Goal: Task Accomplishment & Management: Use online tool/utility

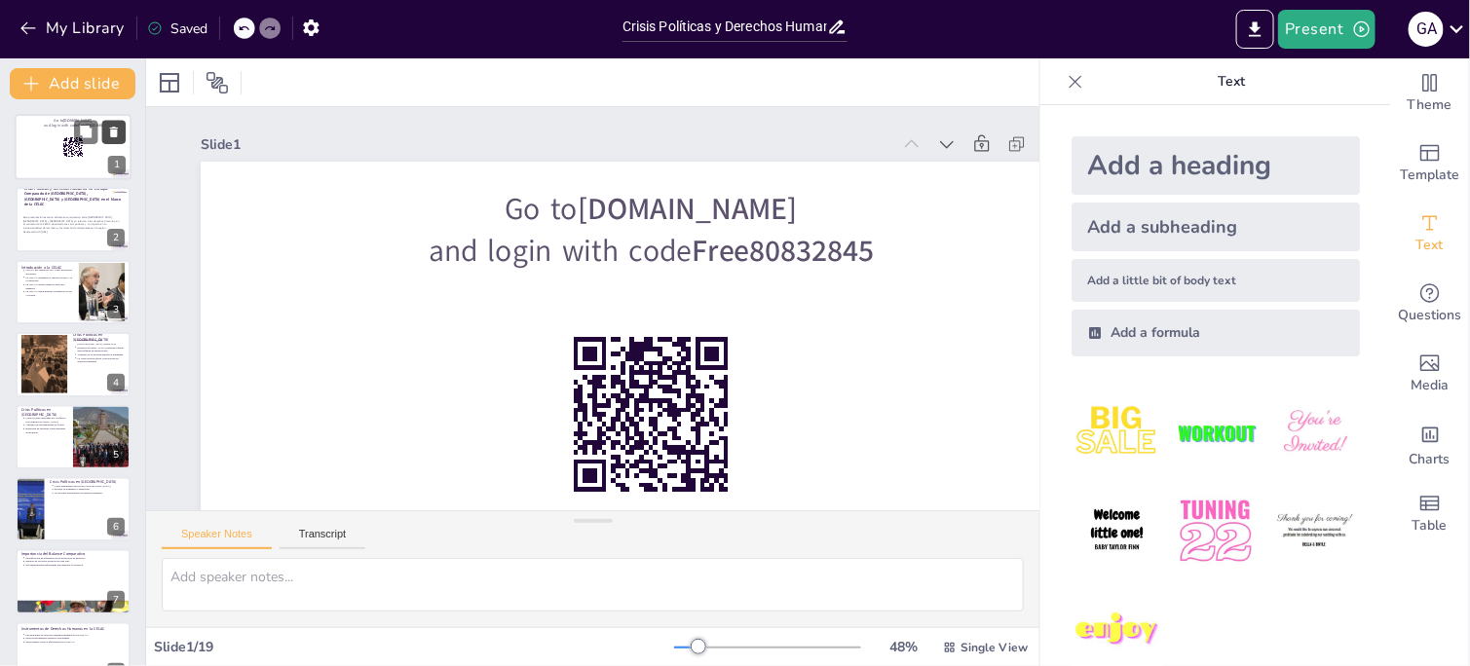
click at [116, 132] on icon at bounding box center [114, 132] width 8 height 11
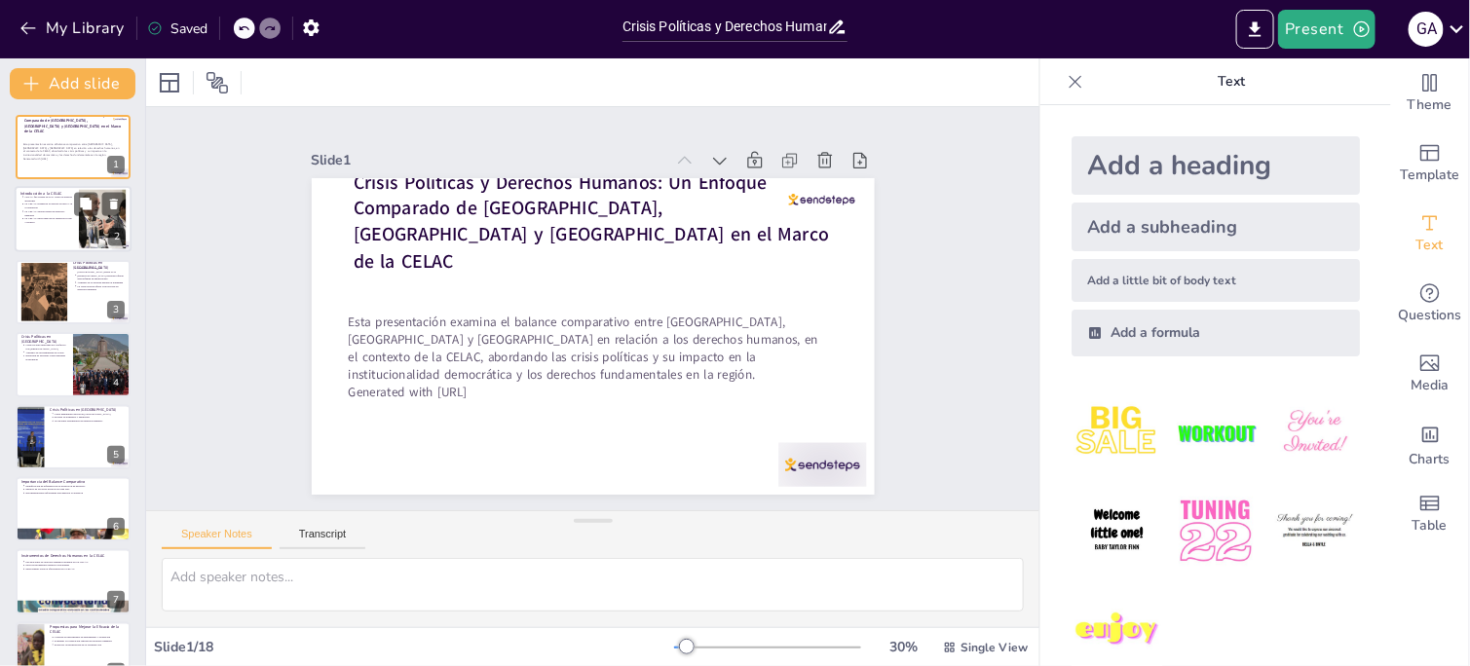
click at [73, 208] on div at bounding box center [73, 220] width 117 height 66
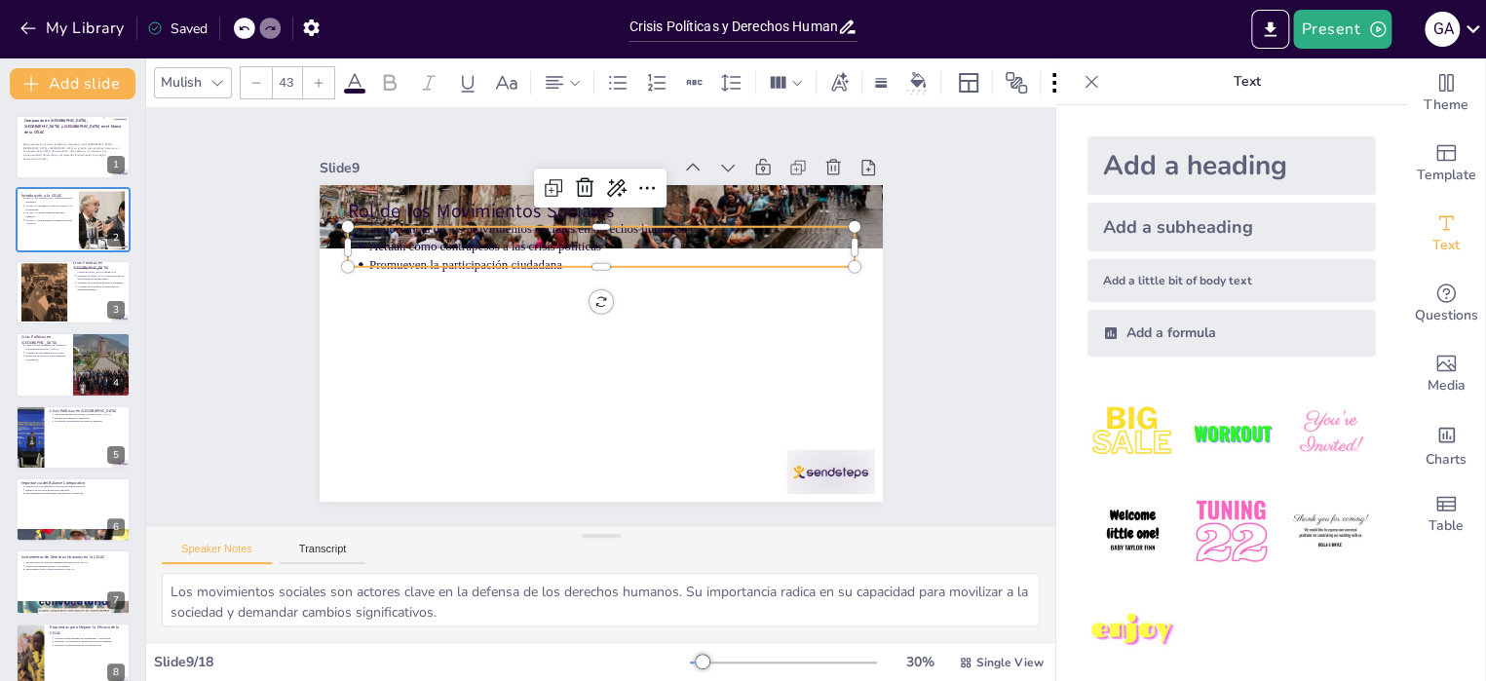
click at [472, 218] on div "Rol de los Movimientos Sociales Importancia de los movimientos sociales en dere…" at bounding box center [601, 343] width 563 height 317
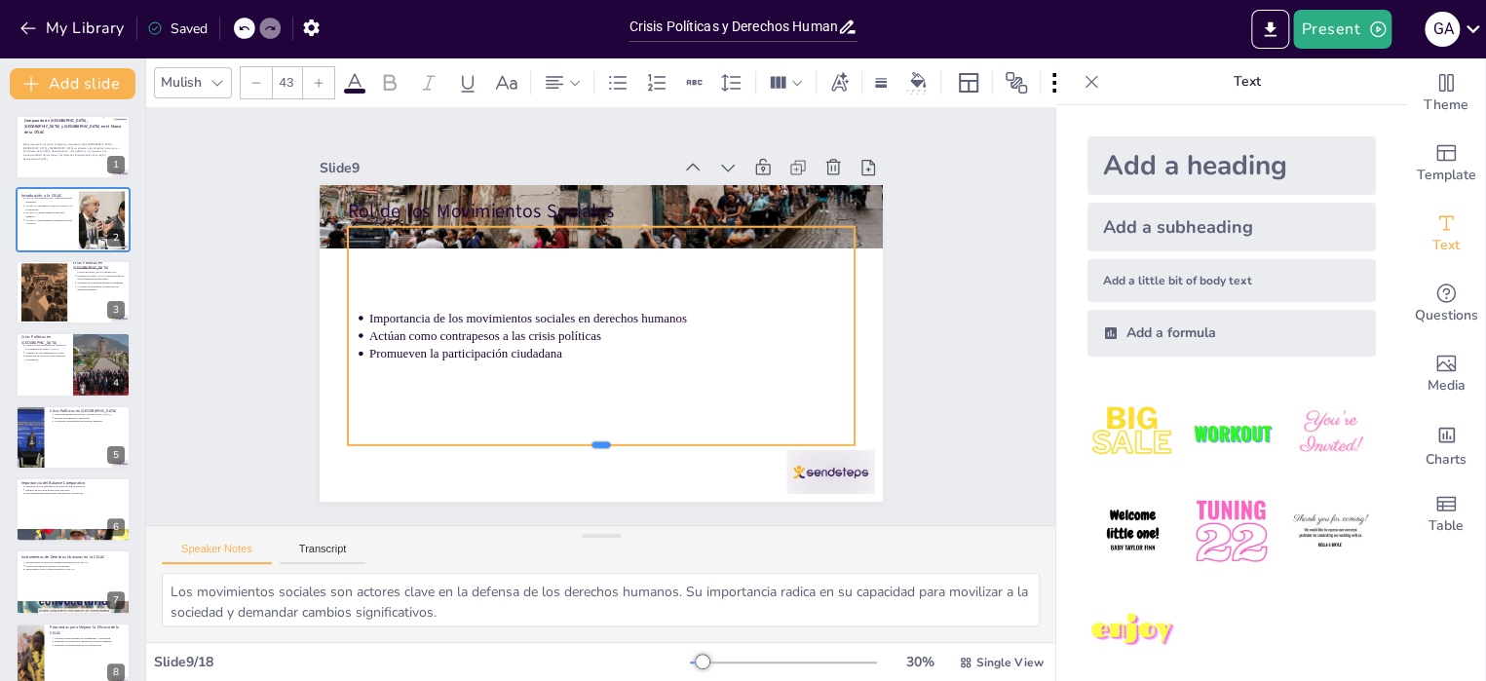
drag, startPoint x: 589, startPoint y: 260, endPoint x: 620, endPoint y: 438, distance: 180.9
click at [620, 445] on div at bounding box center [600, 453] width 507 height 16
click at [591, 216] on div at bounding box center [600, 219] width 507 height 16
drag, startPoint x: 330, startPoint y: 217, endPoint x: 324, endPoint y: 279, distance: 61.7
click at [324, 279] on div "Rol de los Movimientos Sociales Importancia de los movimientos sociales en dere…" at bounding box center [601, 343] width 563 height 317
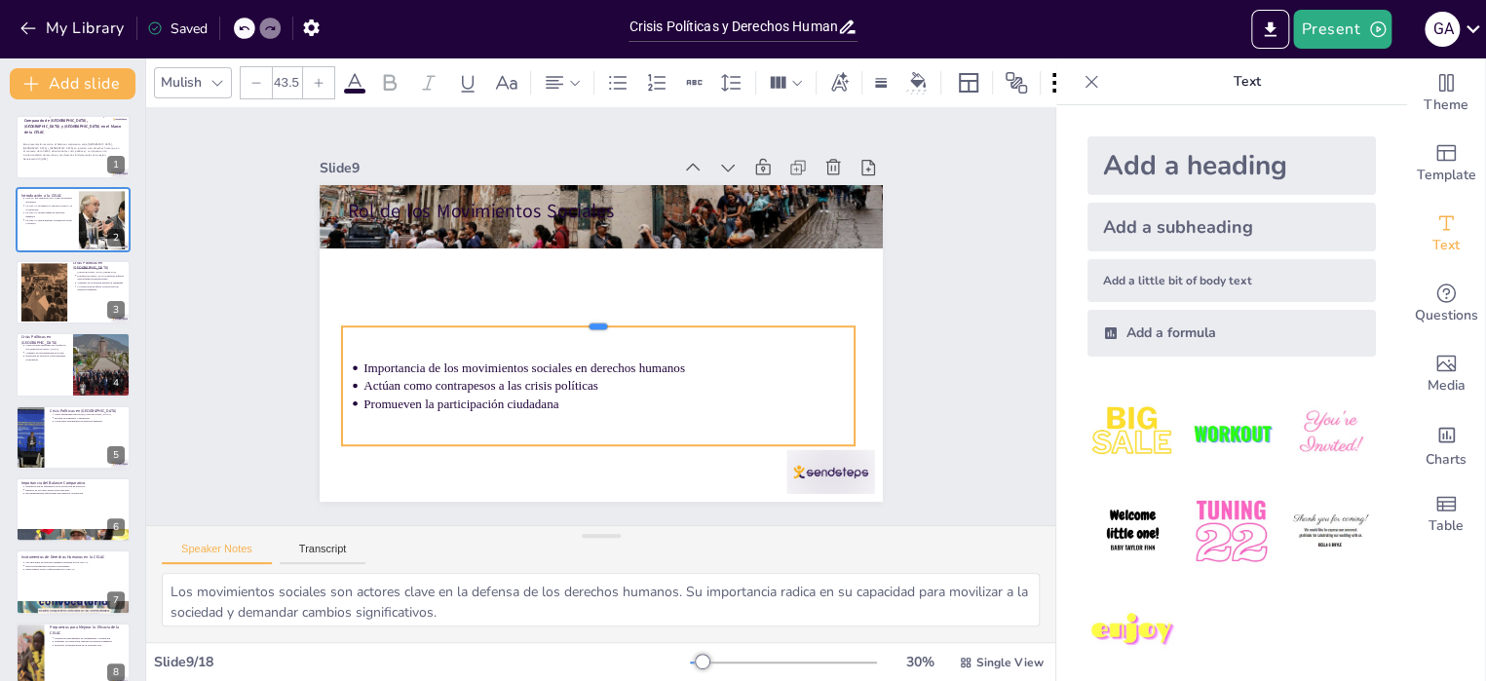
drag, startPoint x: 581, startPoint y: 215, endPoint x: 589, endPoint y: 318, distance: 102.7
click at [589, 318] on div at bounding box center [597, 319] width 513 height 16
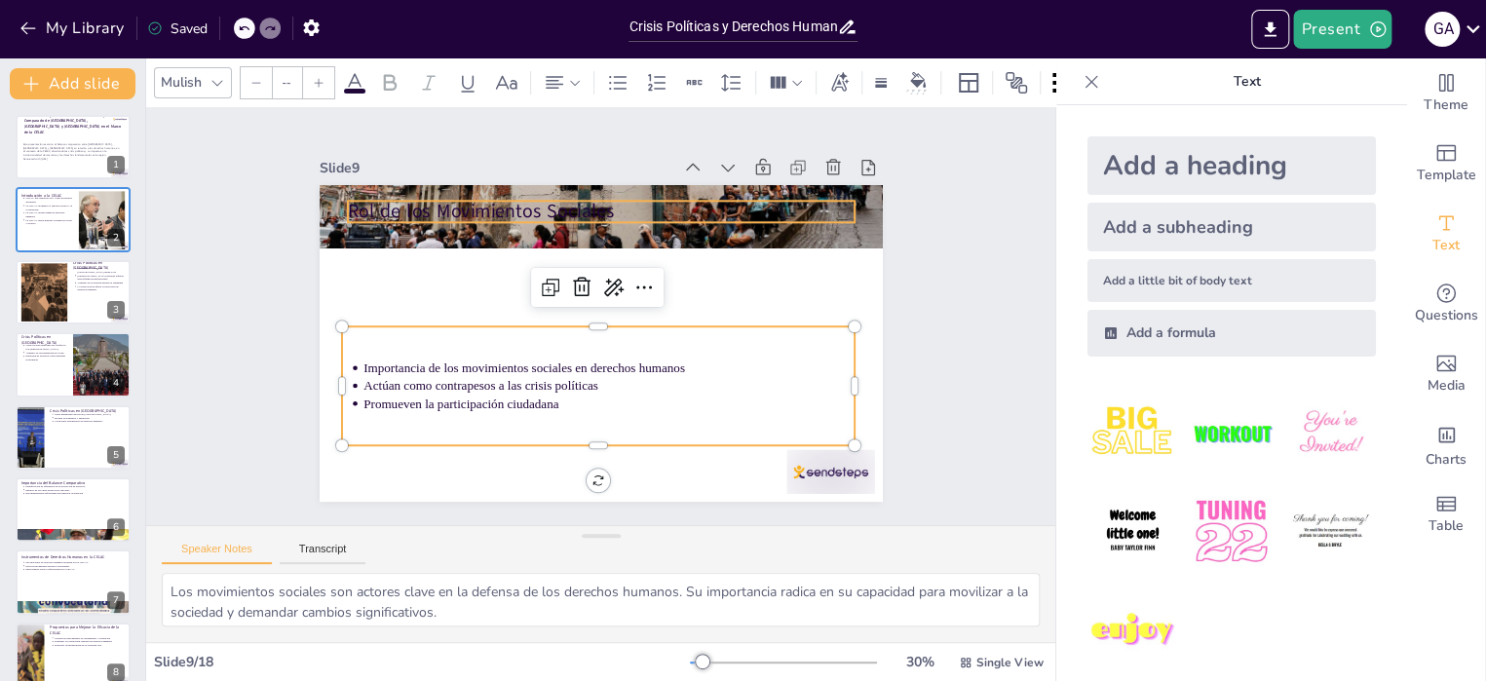
click at [519, 204] on p "Rol de los Movimientos Sociales" at bounding box center [600, 212] width 507 height 26
type input "64"
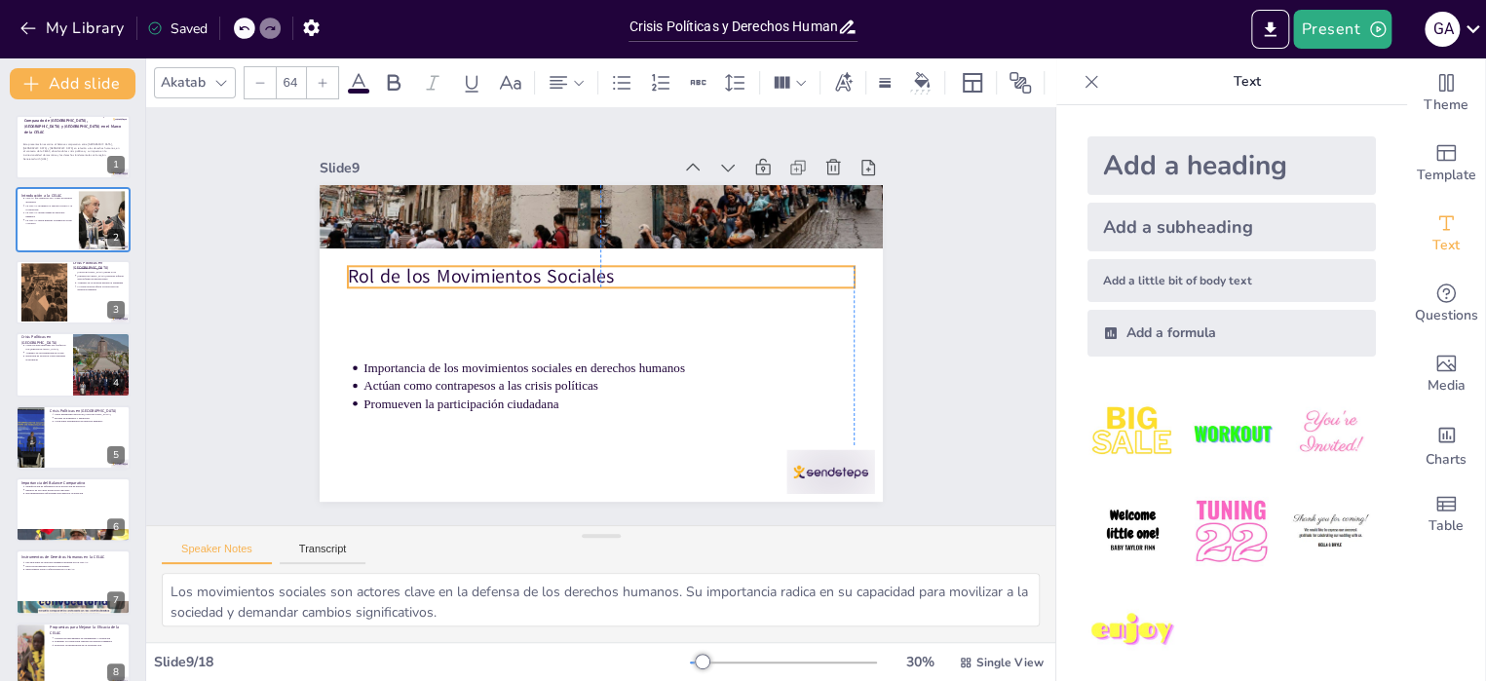
drag, startPoint x: 519, startPoint y: 204, endPoint x: 520, endPoint y: 269, distance: 65.3
click at [520, 269] on p "Rol de los Movimientos Sociales" at bounding box center [600, 277] width 507 height 26
click at [90, 148] on p "Esta presentación examina el balance comparativo entre [GEOGRAPHIC_DATA], [GEOG…" at bounding box center [71, 149] width 99 height 15
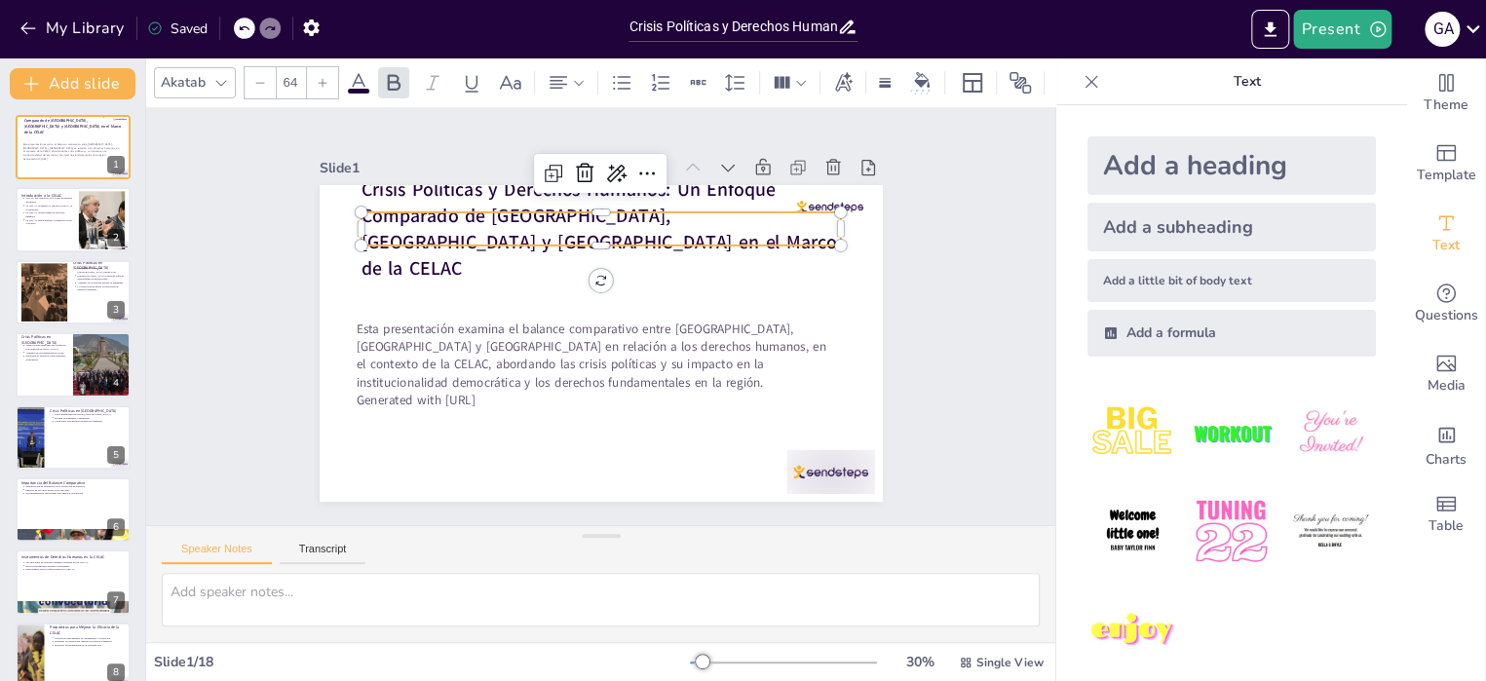
click at [513, 209] on strong "Crisis Políticas y Derechos Humanos: Un Enfoque Comparado de [GEOGRAPHIC_DATA],…" at bounding box center [598, 228] width 475 height 104
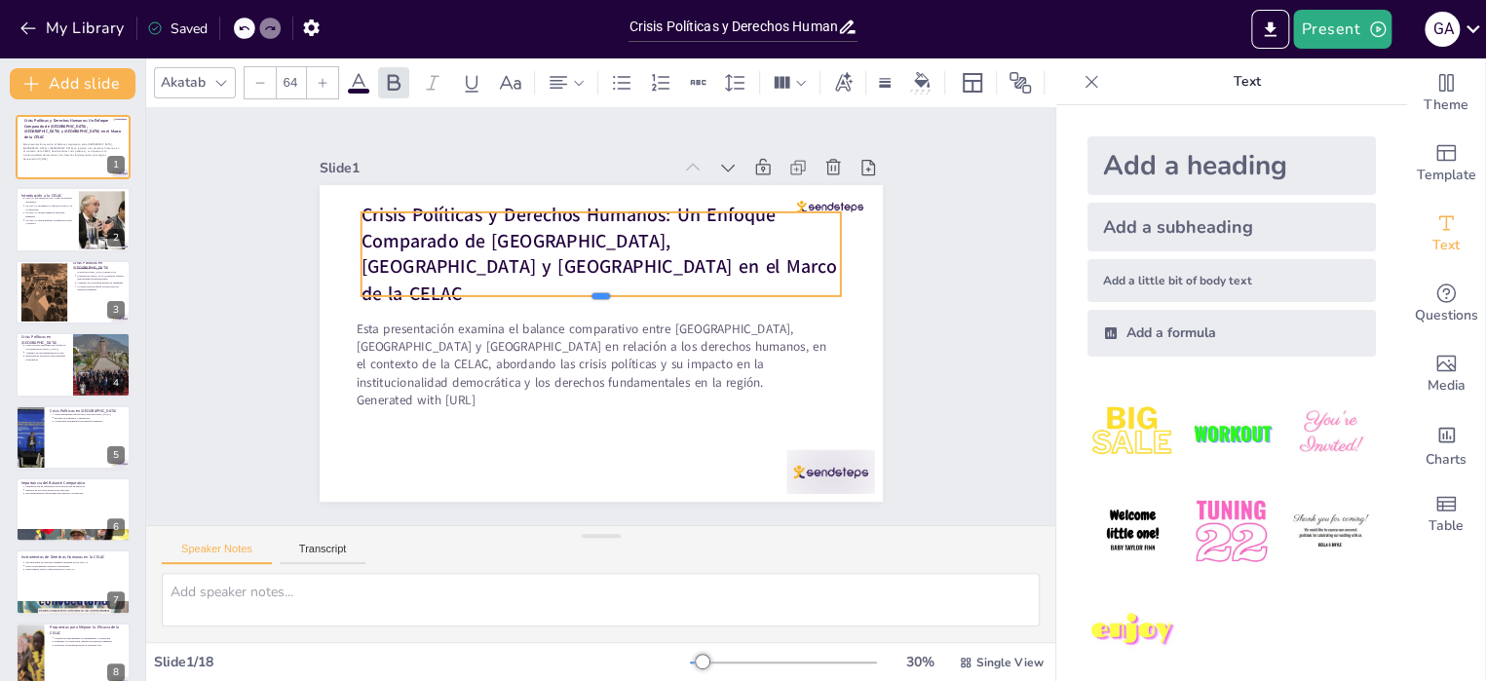
drag, startPoint x: 520, startPoint y: 238, endPoint x: 529, endPoint y: 288, distance: 51.4
click at [529, 296] on div at bounding box center [601, 304] width 480 height 16
click at [76, 237] on div at bounding box center [73, 220] width 117 height 66
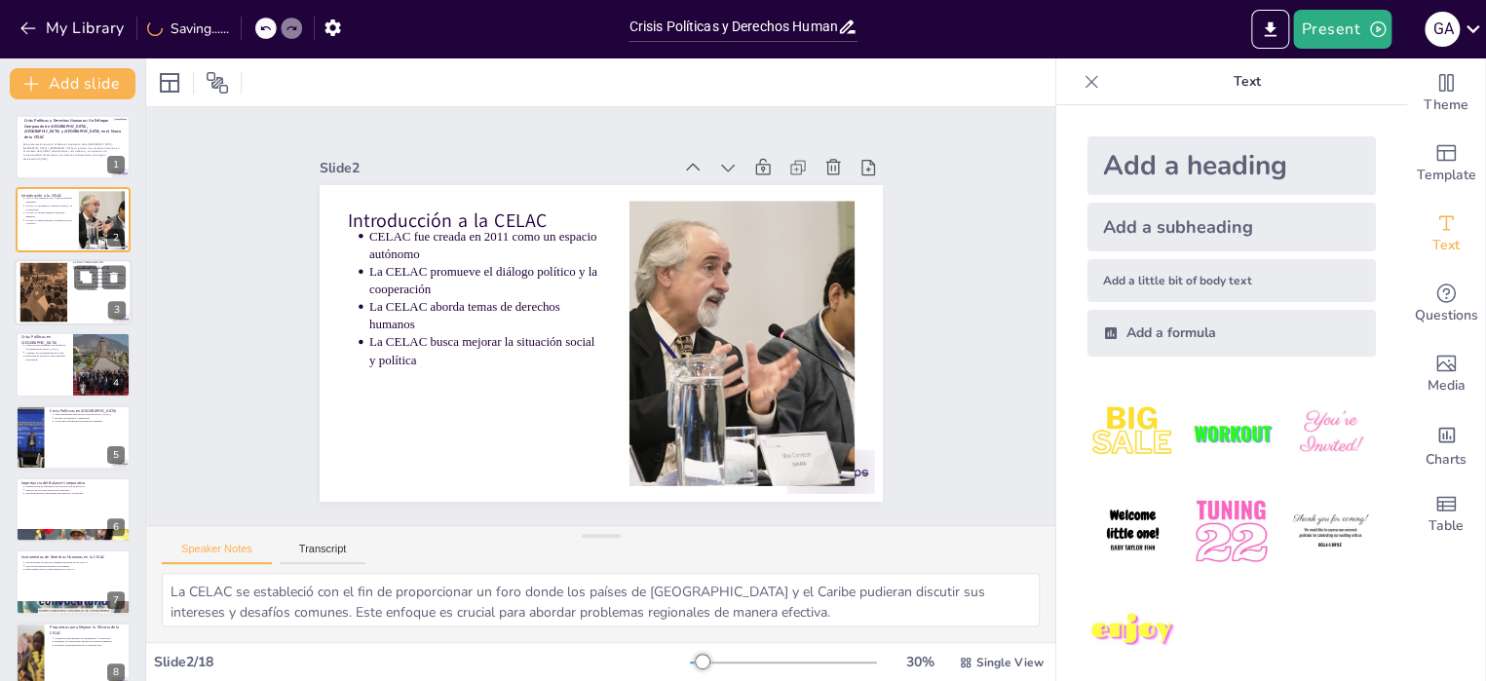
click at [64, 290] on div at bounding box center [43, 291] width 119 height 59
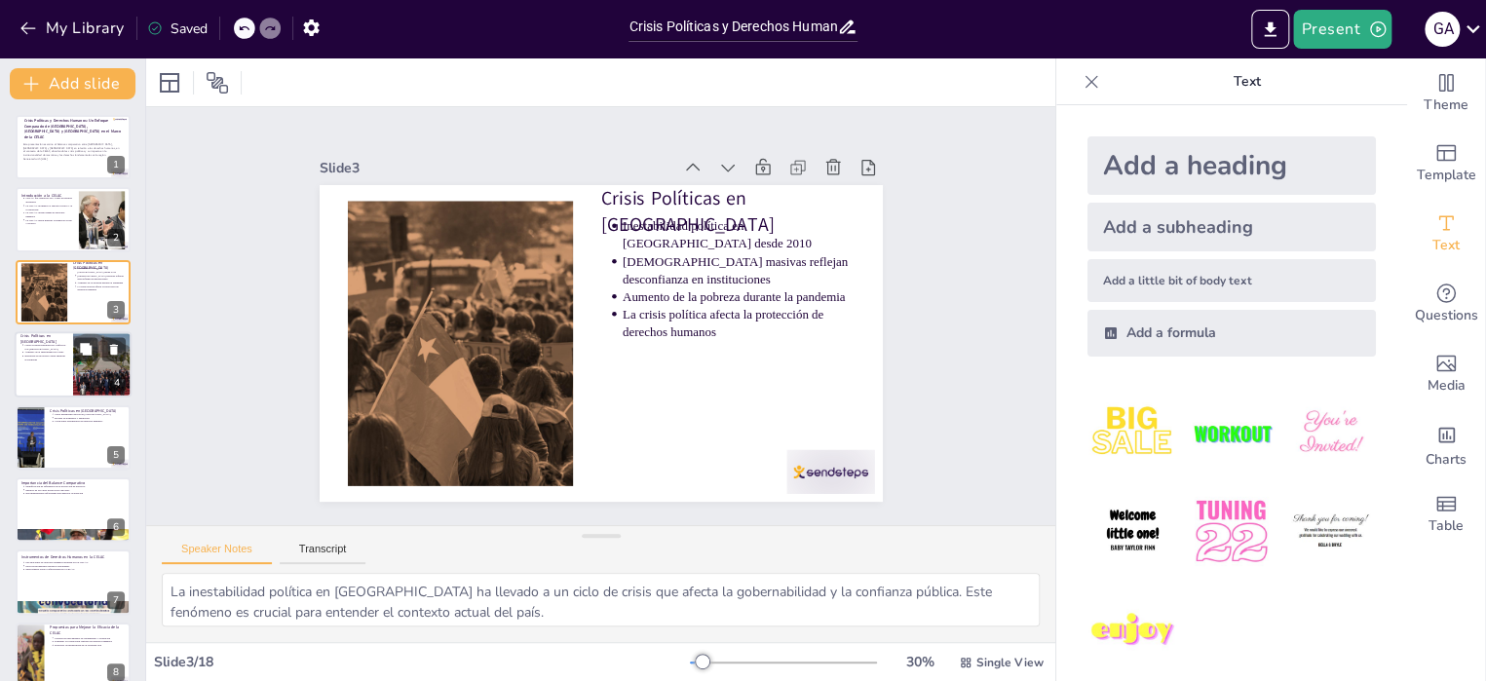
click at [27, 353] on p "Aumento de la inseguridad en el país" at bounding box center [45, 353] width 43 height 4
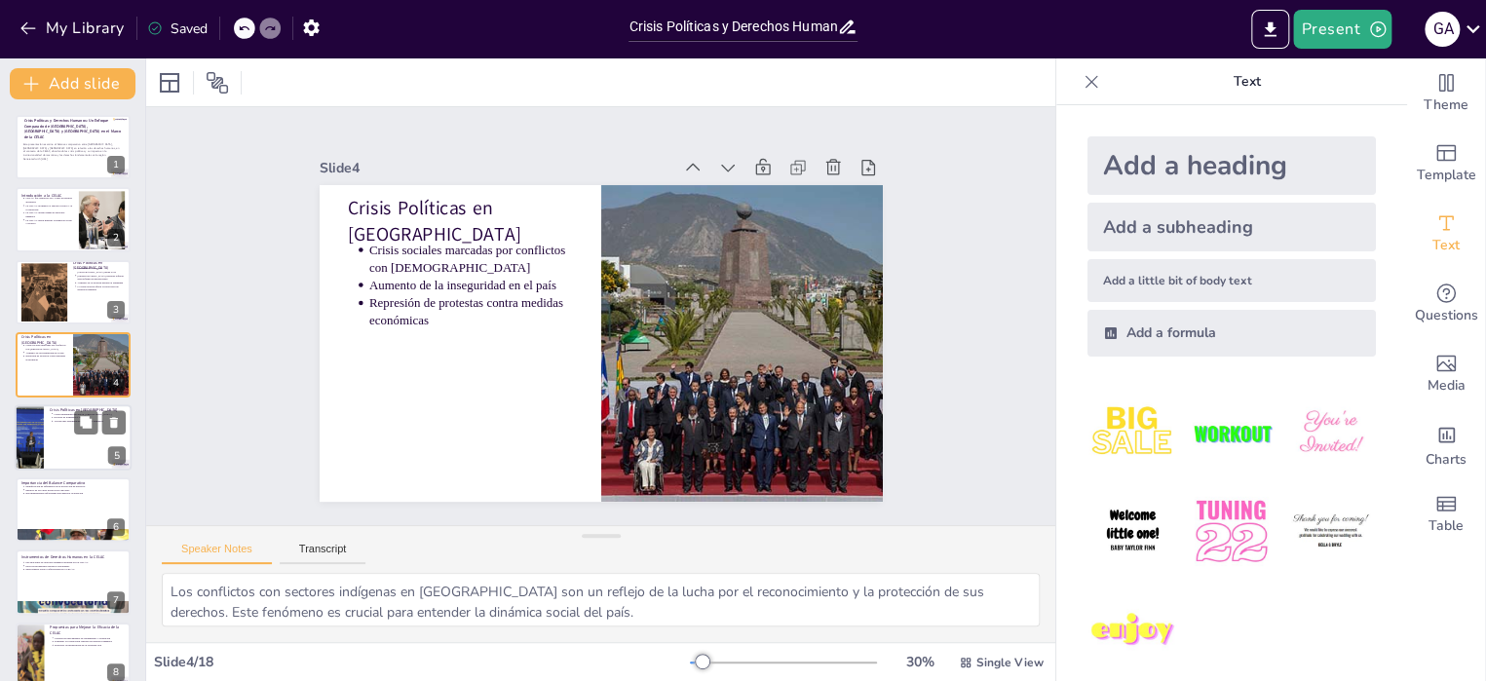
click at [41, 465] on div at bounding box center [29, 437] width 99 height 66
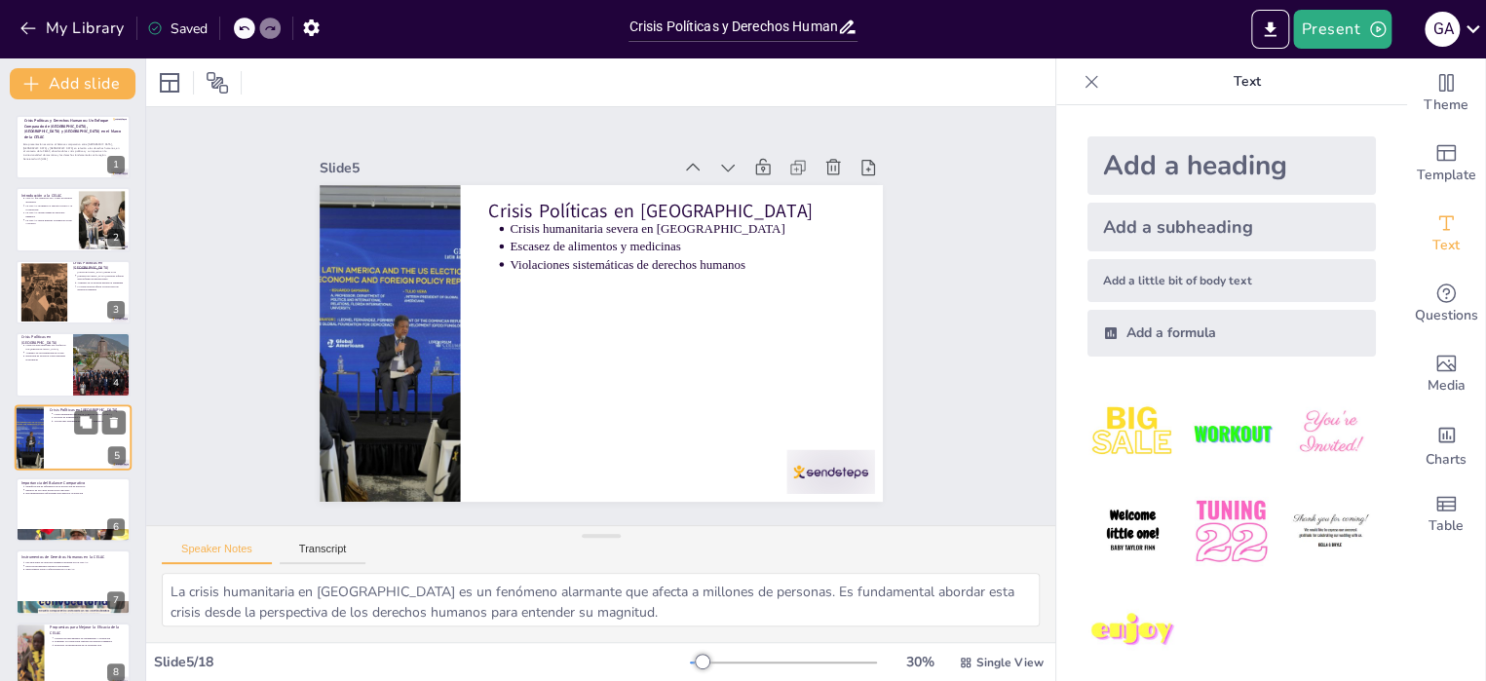
scroll to position [47, 0]
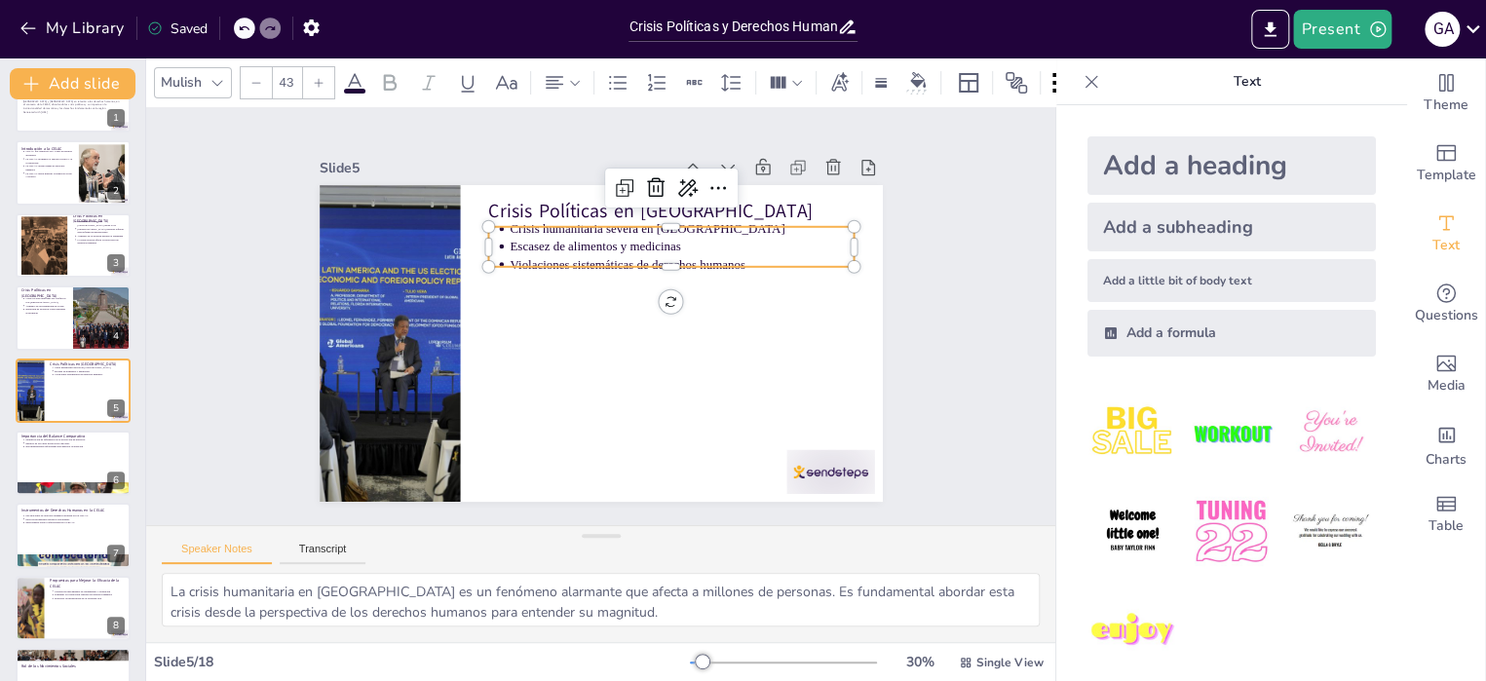
click at [621, 266] on div "Crisis Políticas en [GEOGRAPHIC_DATA] Crisis humanitaria severa en [GEOGRAPHIC_…" at bounding box center [601, 343] width 563 height 317
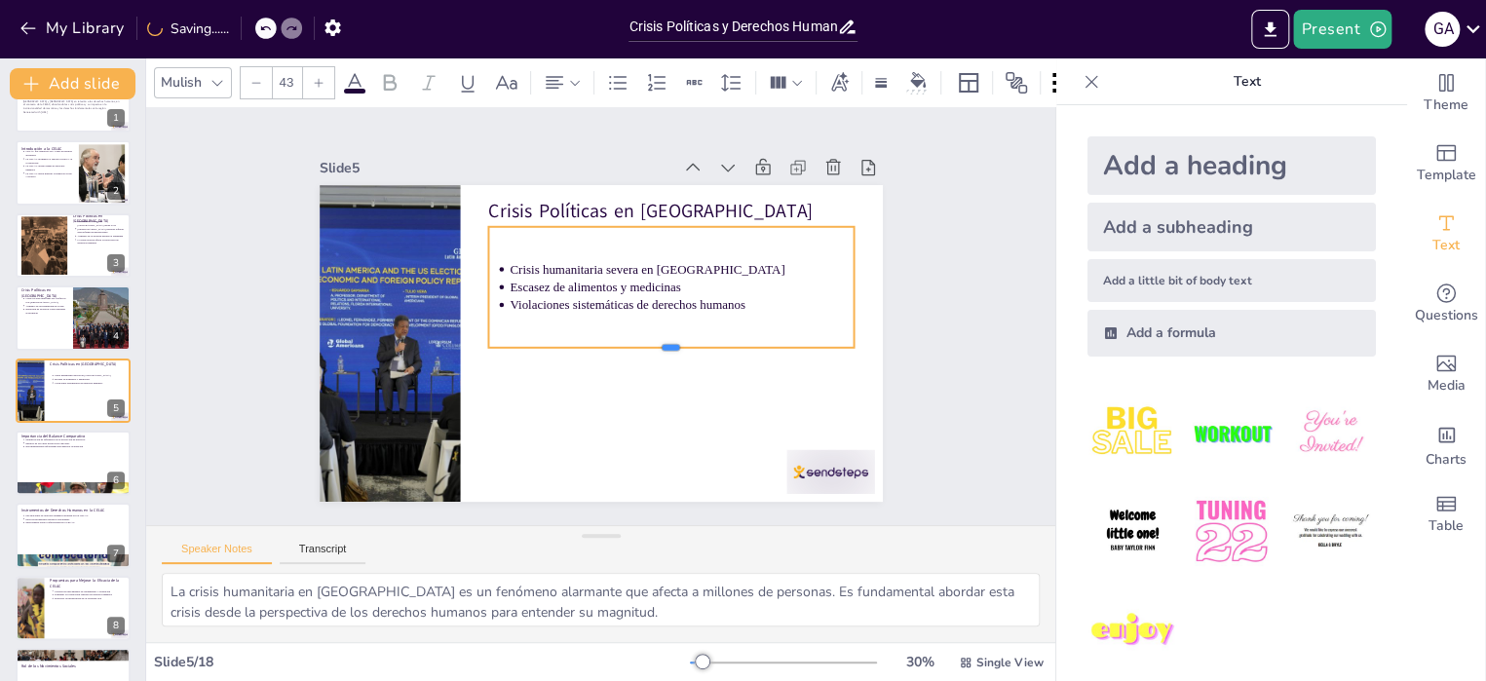
drag, startPoint x: 621, startPoint y: 262, endPoint x: 622, endPoint y: 343, distance: 80.9
click at [622, 348] on div at bounding box center [671, 356] width 366 height 16
click at [31, 455] on div at bounding box center [73, 463] width 117 height 66
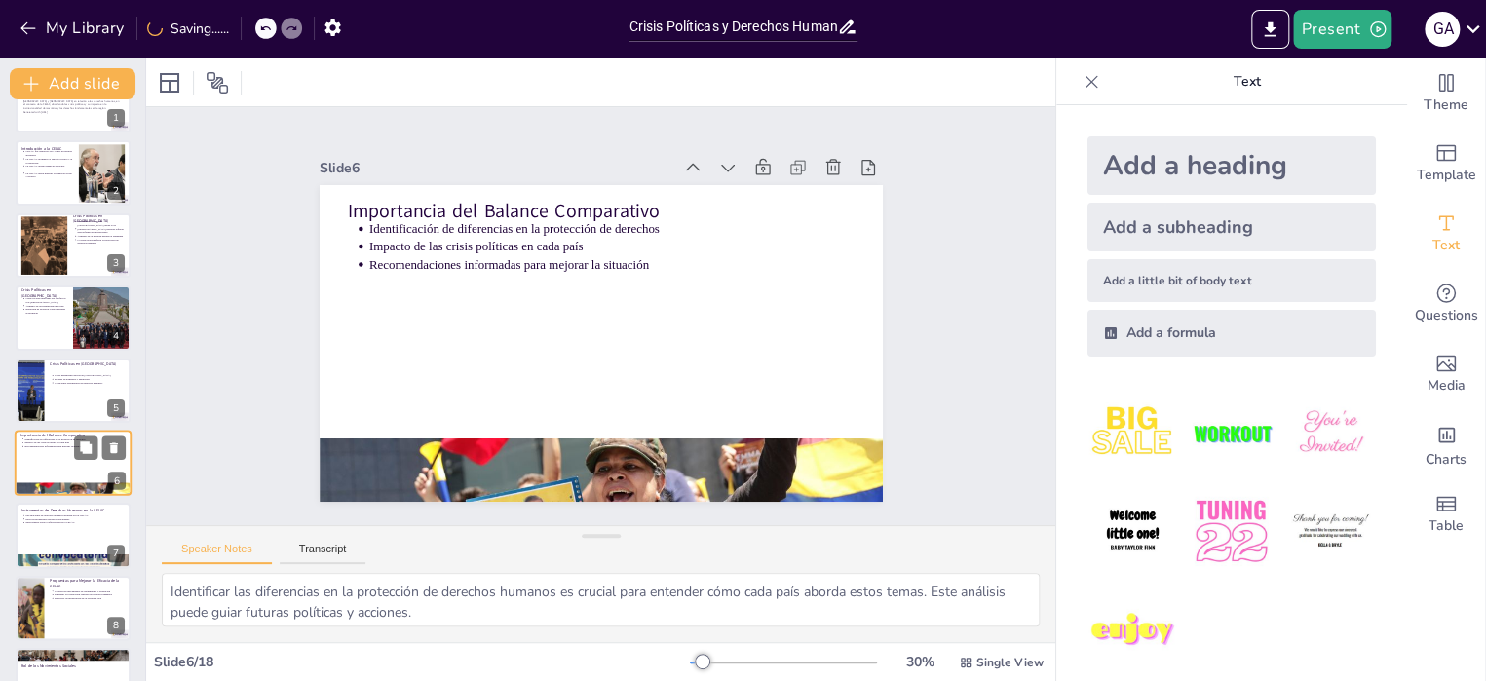
scroll to position [119, 0]
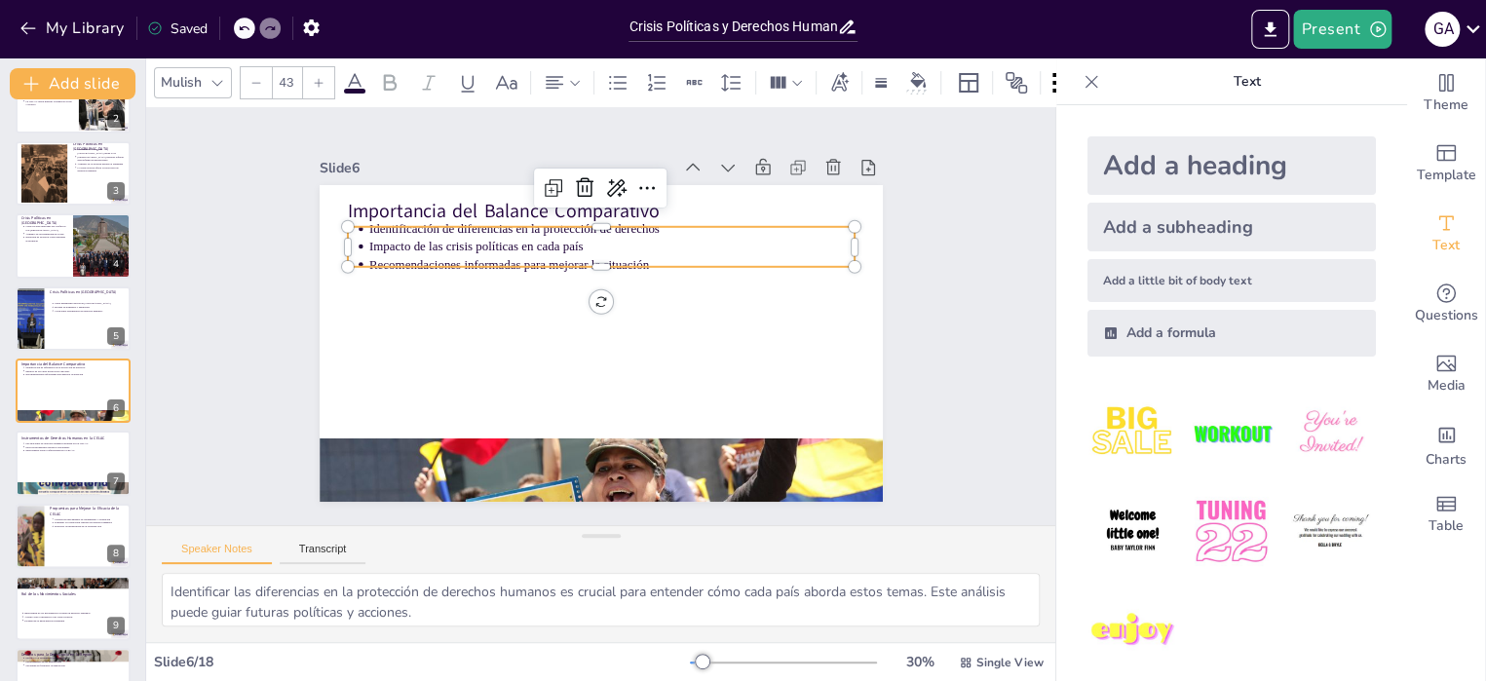
click at [422, 255] on p "Recomendaciones informadas para mejorar la situación" at bounding box center [610, 264] width 485 height 18
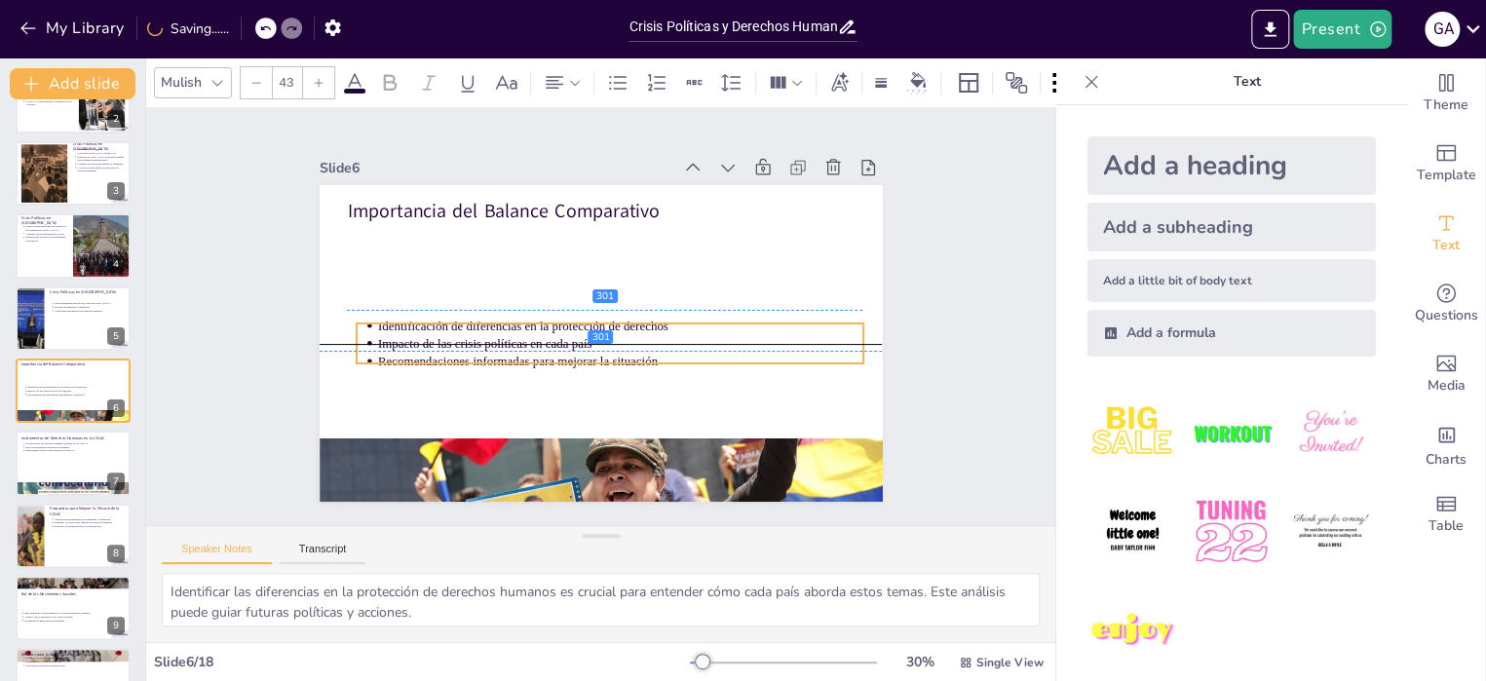
drag, startPoint x: 422, startPoint y: 250, endPoint x: 431, endPoint y: 341, distance: 91.0
click at [431, 341] on ul "Identificación de diferencias en la protección de derechos Impacto de las crisi…" at bounding box center [609, 343] width 507 height 53
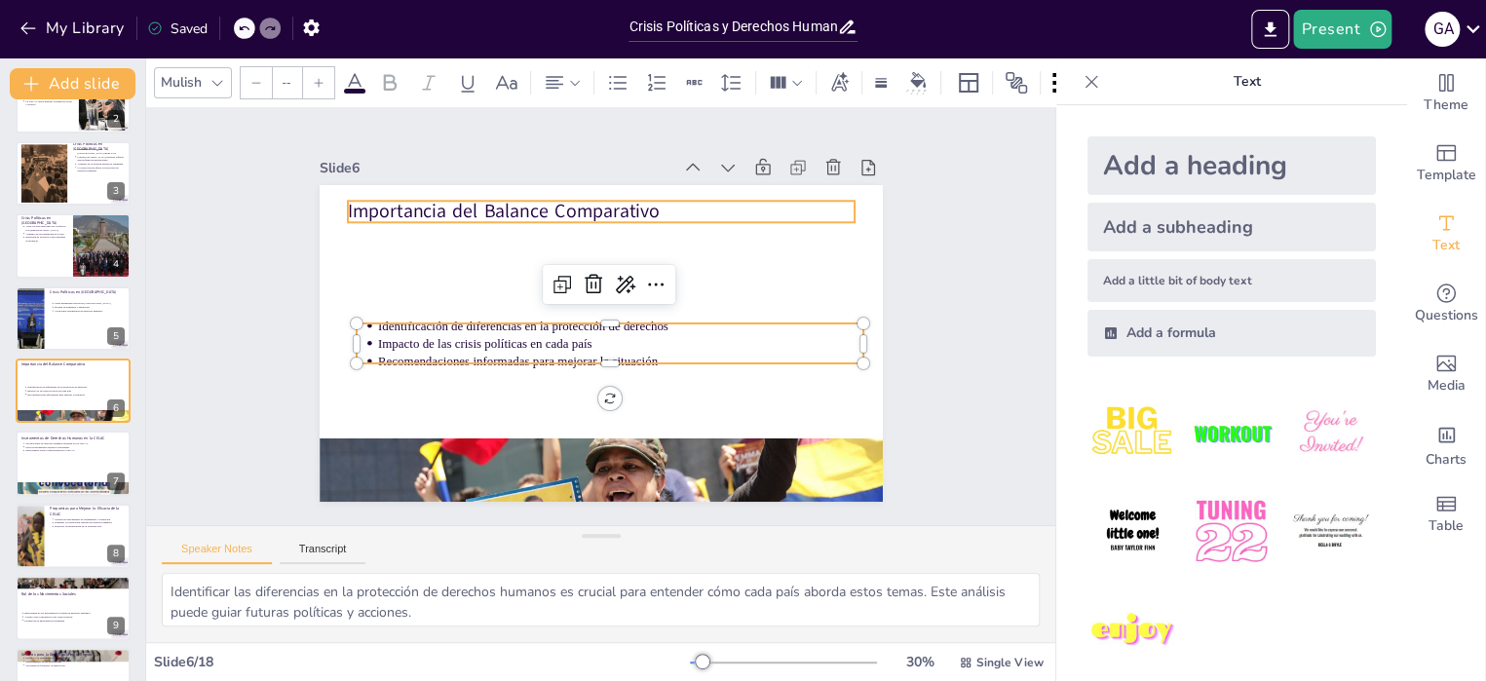
type input "64"
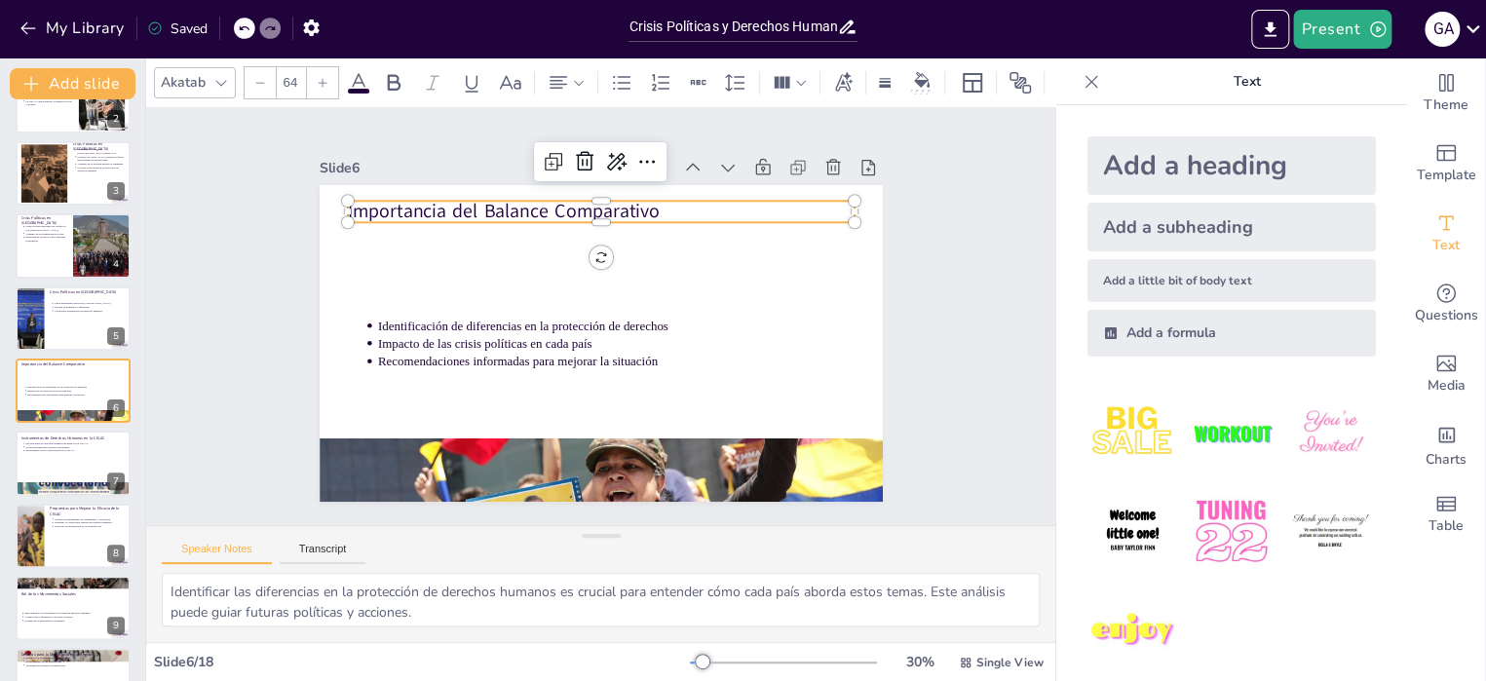
click at [451, 204] on p "Importancia del Balance Comparativo" at bounding box center [600, 212] width 507 height 26
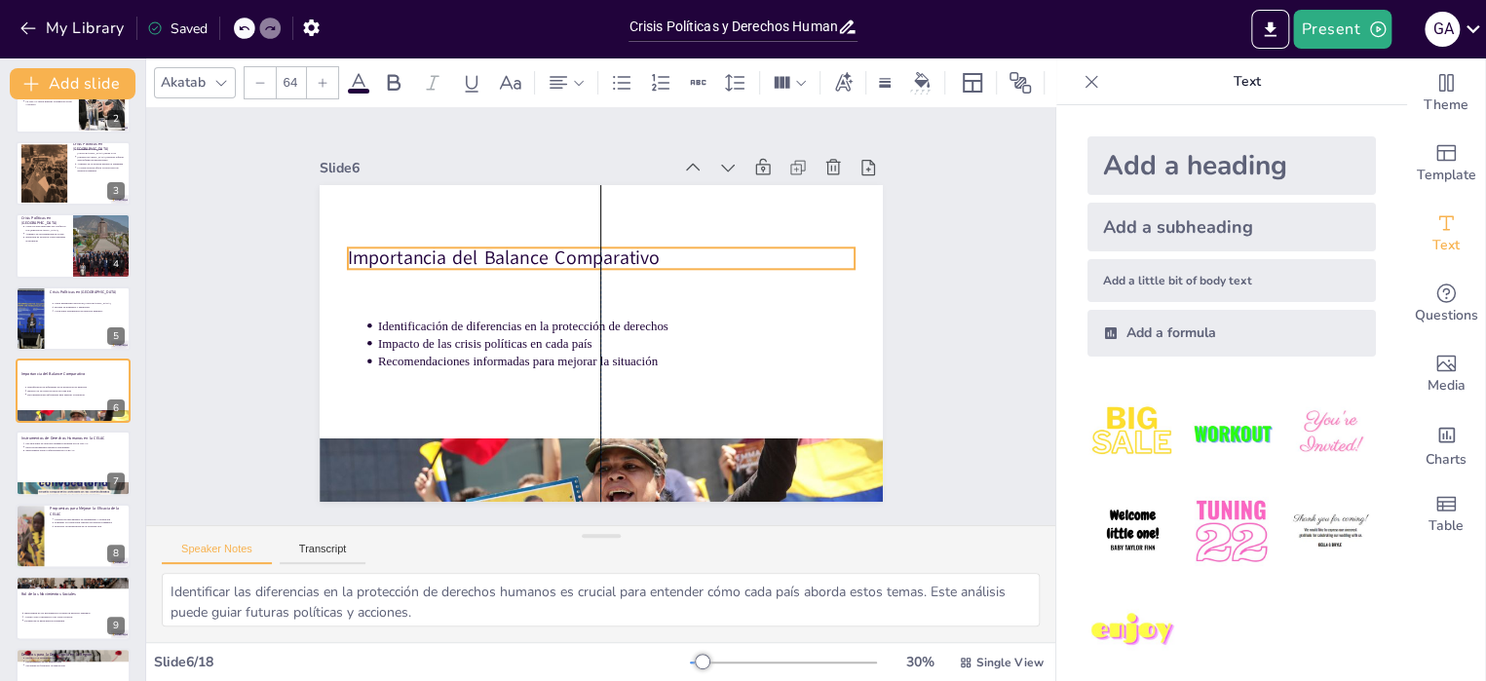
drag, startPoint x: 451, startPoint y: 204, endPoint x: 449, endPoint y: 250, distance: 46.8
click at [449, 250] on p "Importancia del Balance Comparativo" at bounding box center [600, 259] width 507 height 26
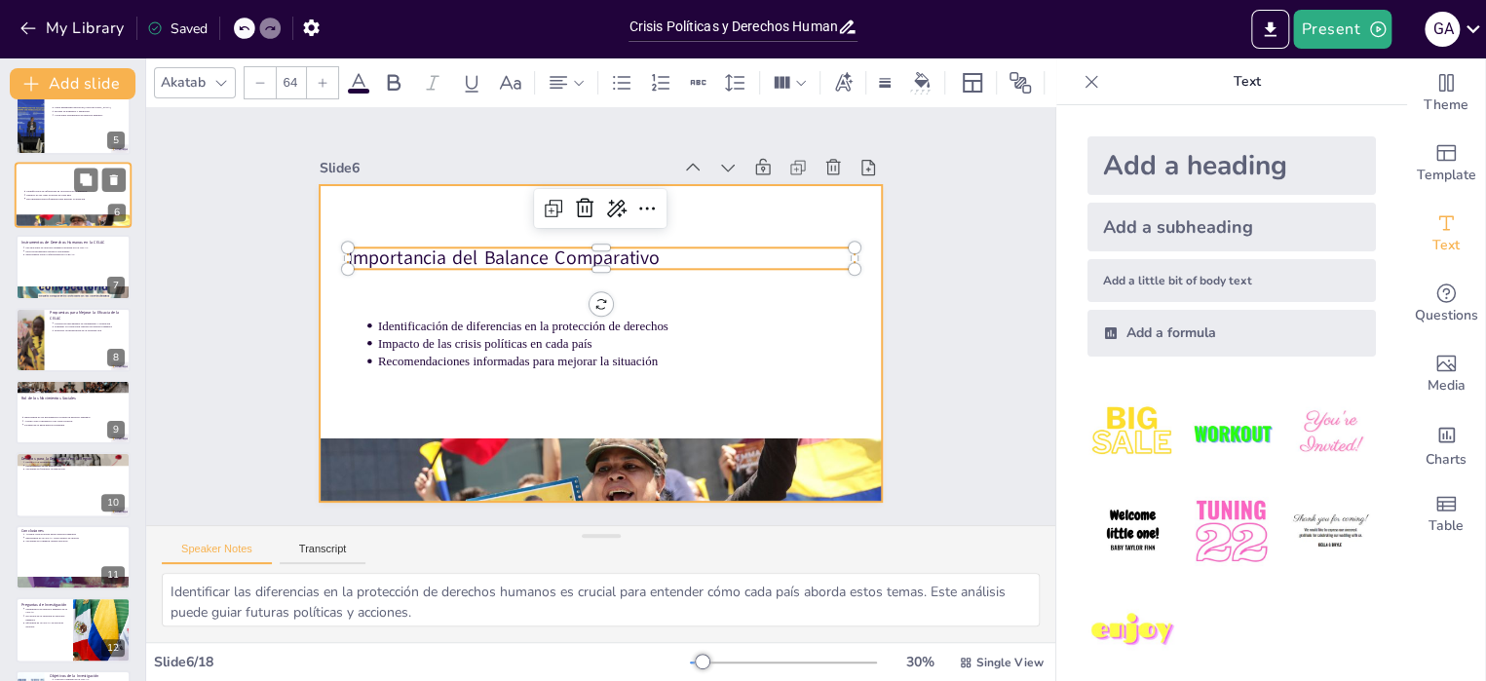
scroll to position [318, 0]
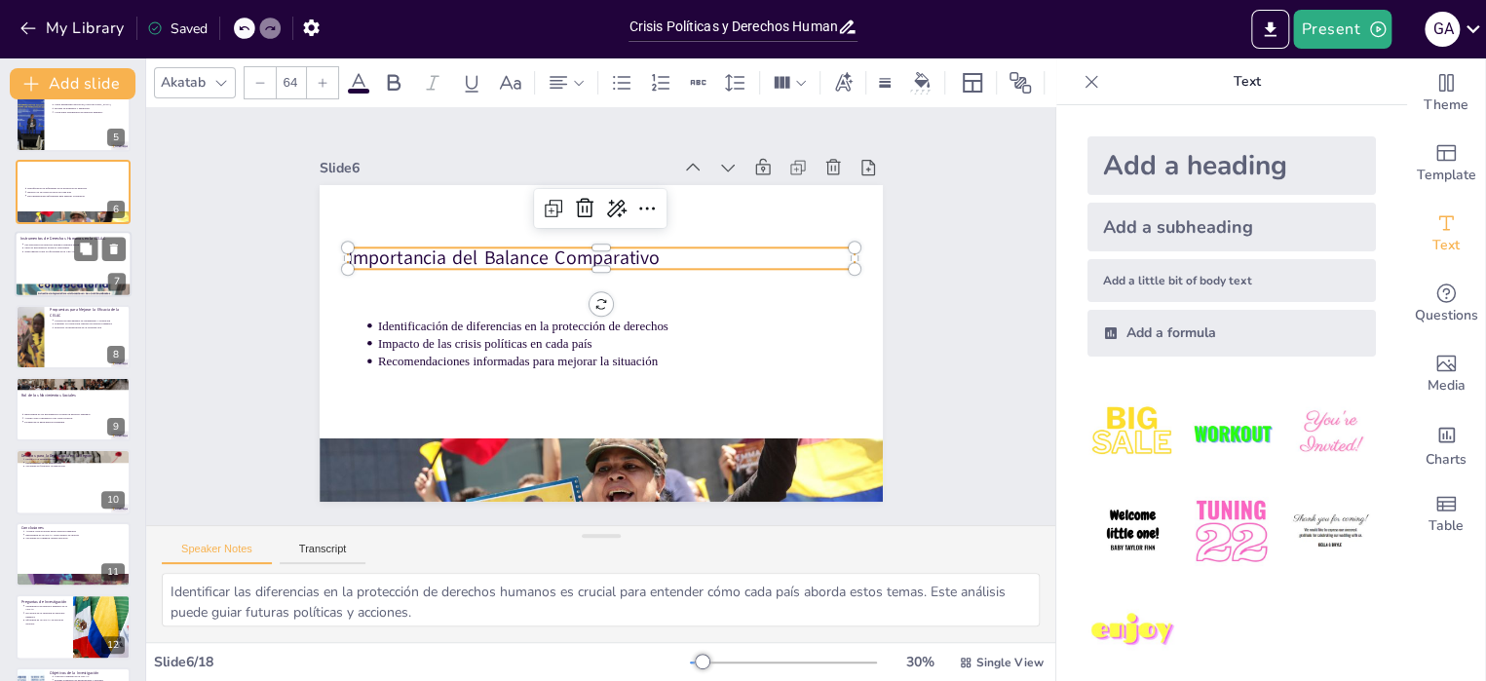
click at [74, 261] on div at bounding box center [73, 265] width 117 height 66
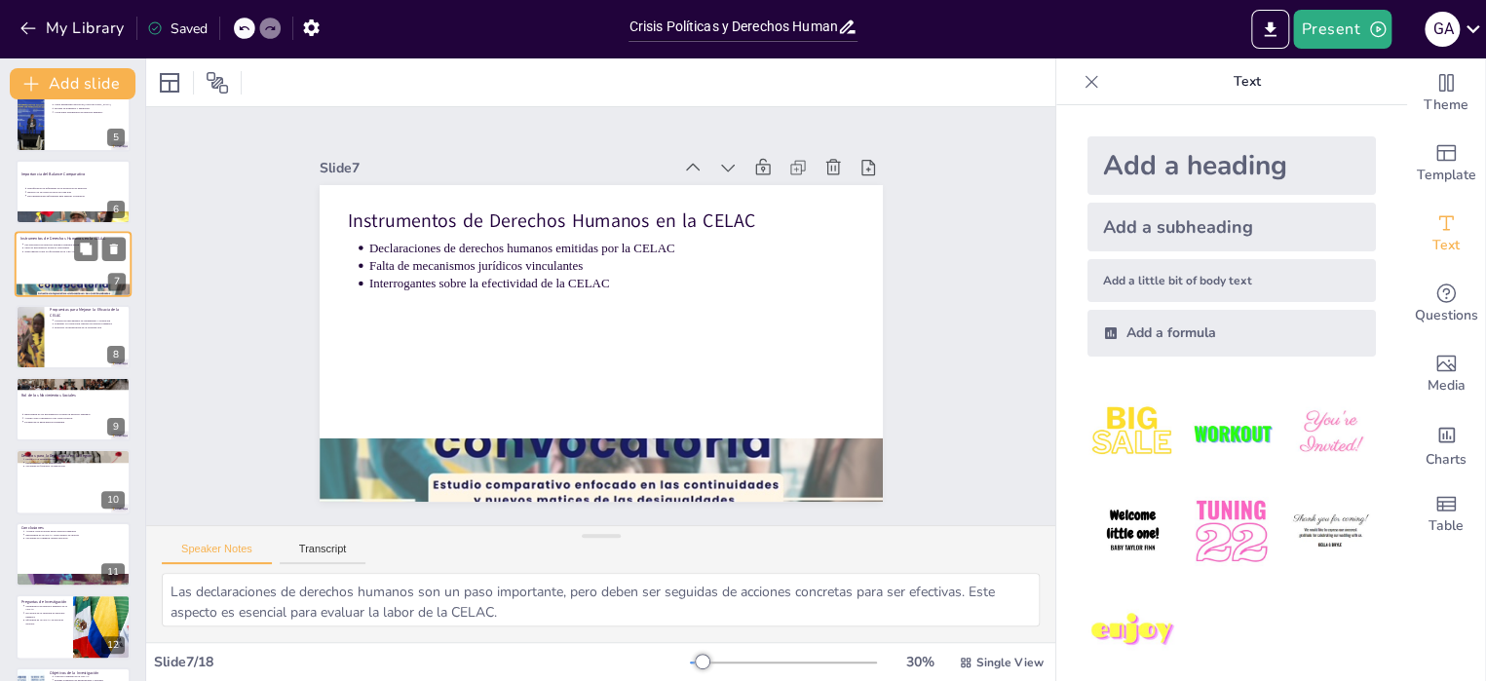
scroll to position [191, 0]
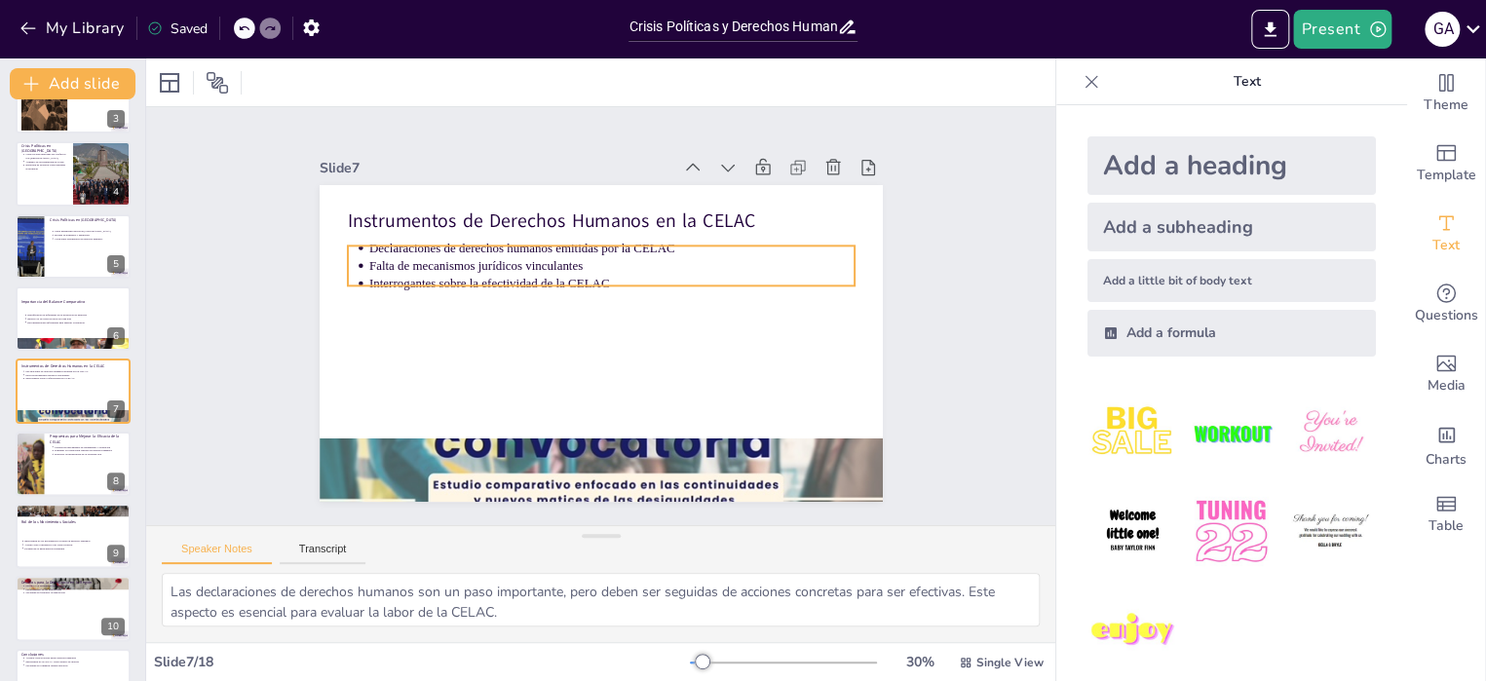
click at [465, 244] on p "Declaraciones de derechos humanos emitidas por la CELAC" at bounding box center [610, 249] width 485 height 18
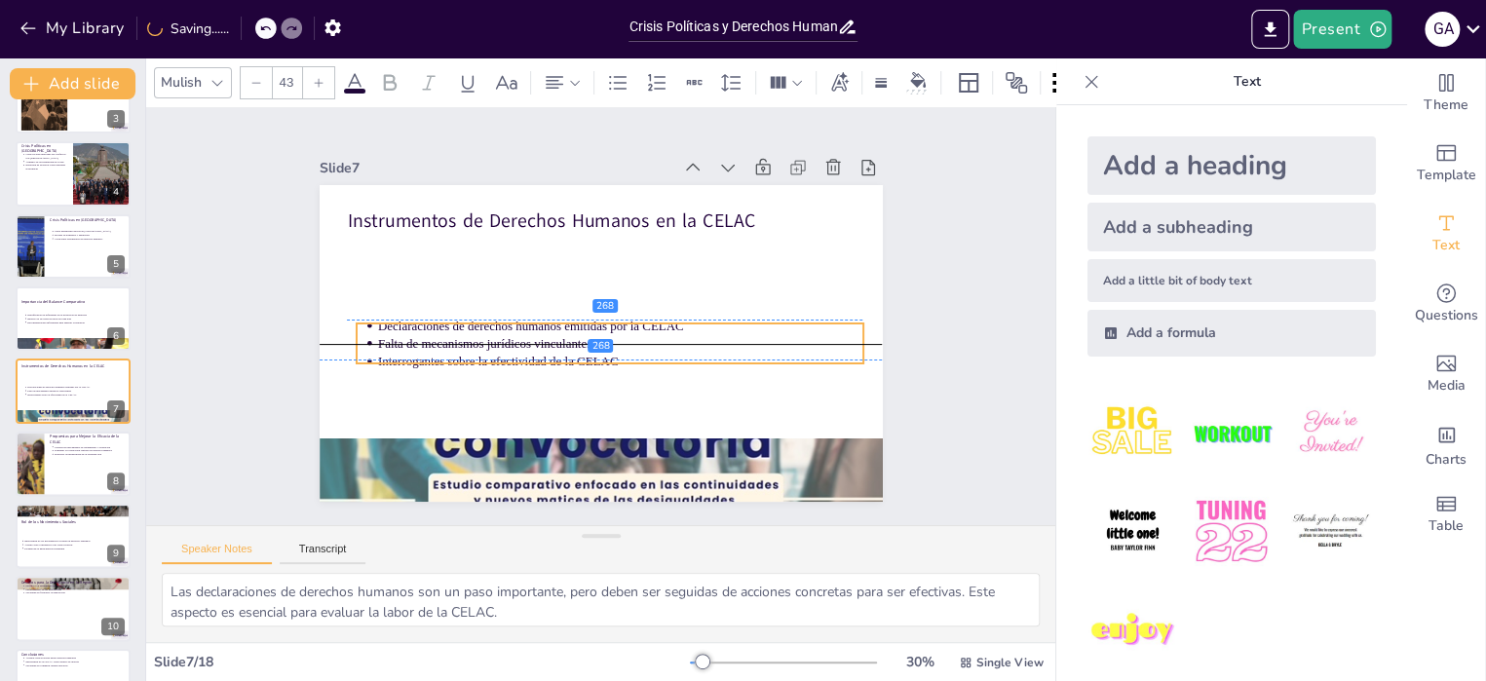
drag, startPoint x: 465, startPoint y: 244, endPoint x: 474, endPoint y: 323, distance: 80.4
click at [474, 323] on p "Declaraciones de derechos humanos emitidas por la CELAC" at bounding box center [619, 326] width 485 height 18
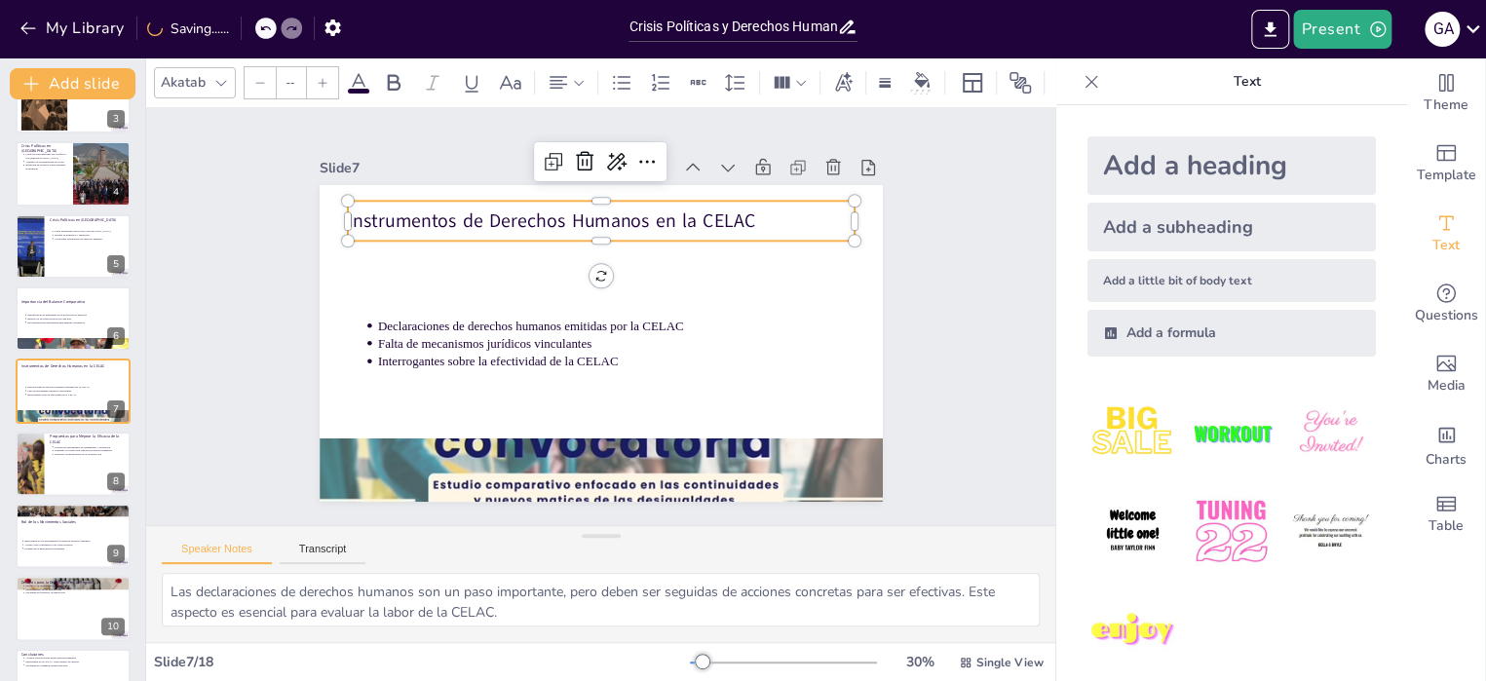
click at [479, 217] on p "Instrumentos de Derechos Humanos en la CELAC" at bounding box center [600, 221] width 507 height 26
type input "64"
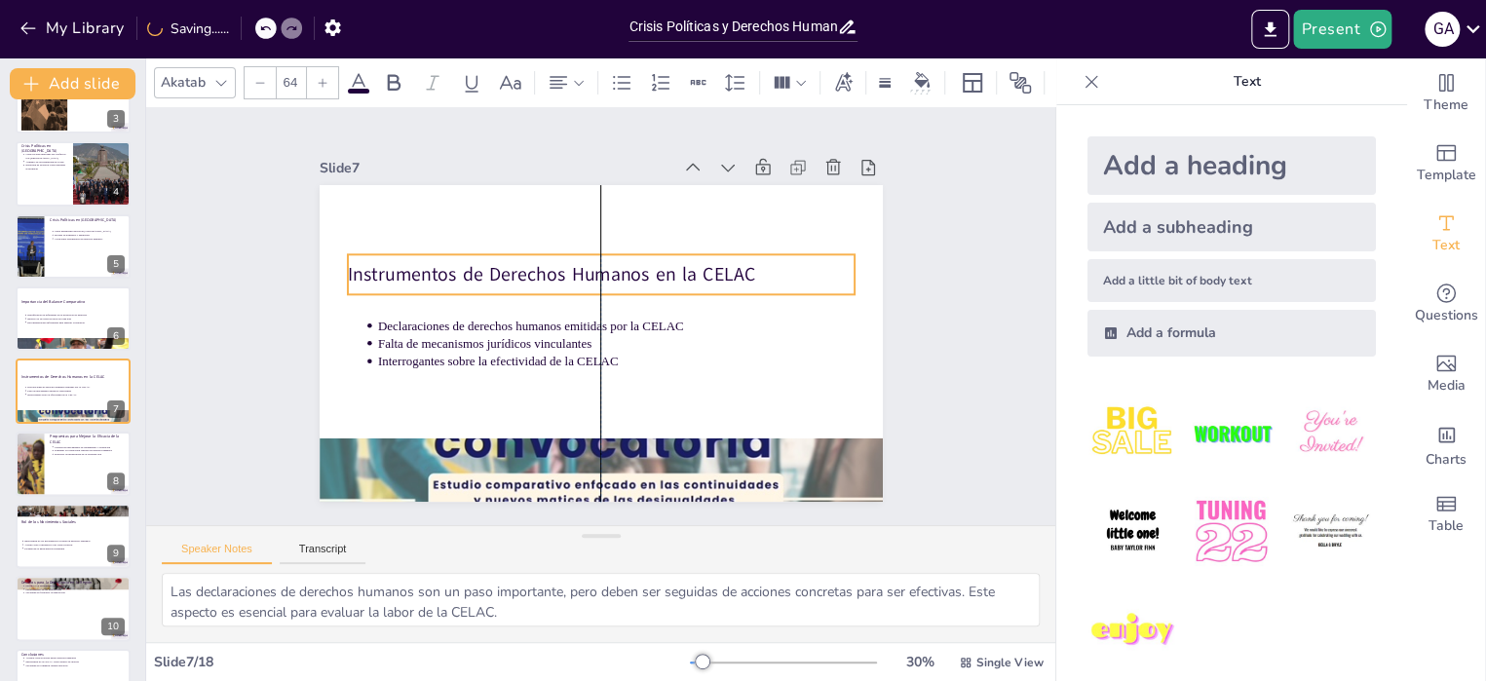
drag, startPoint x: 479, startPoint y: 217, endPoint x: 479, endPoint y: 271, distance: 53.6
click at [479, 271] on p "Instrumentos de Derechos Humanos en la CELAC" at bounding box center [600, 274] width 507 height 26
click at [67, 463] on div at bounding box center [73, 464] width 117 height 66
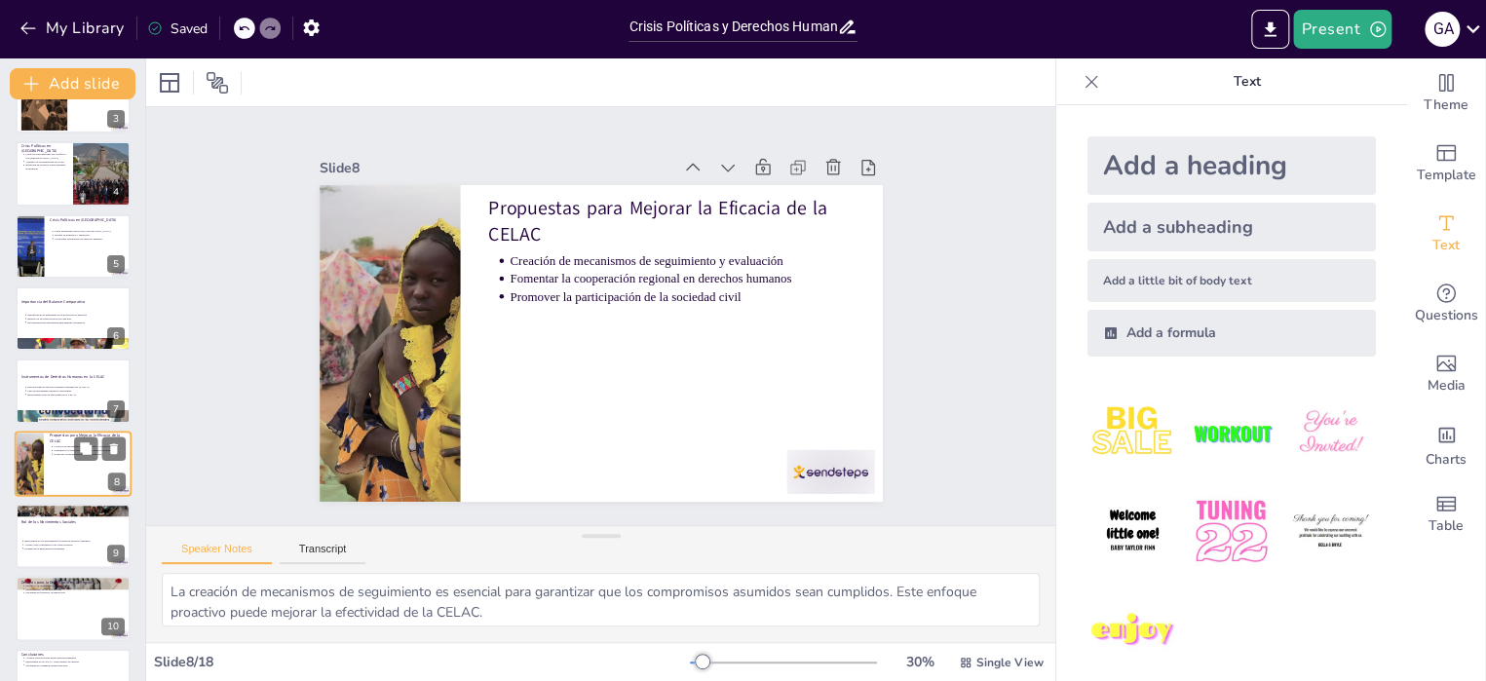
scroll to position [264, 0]
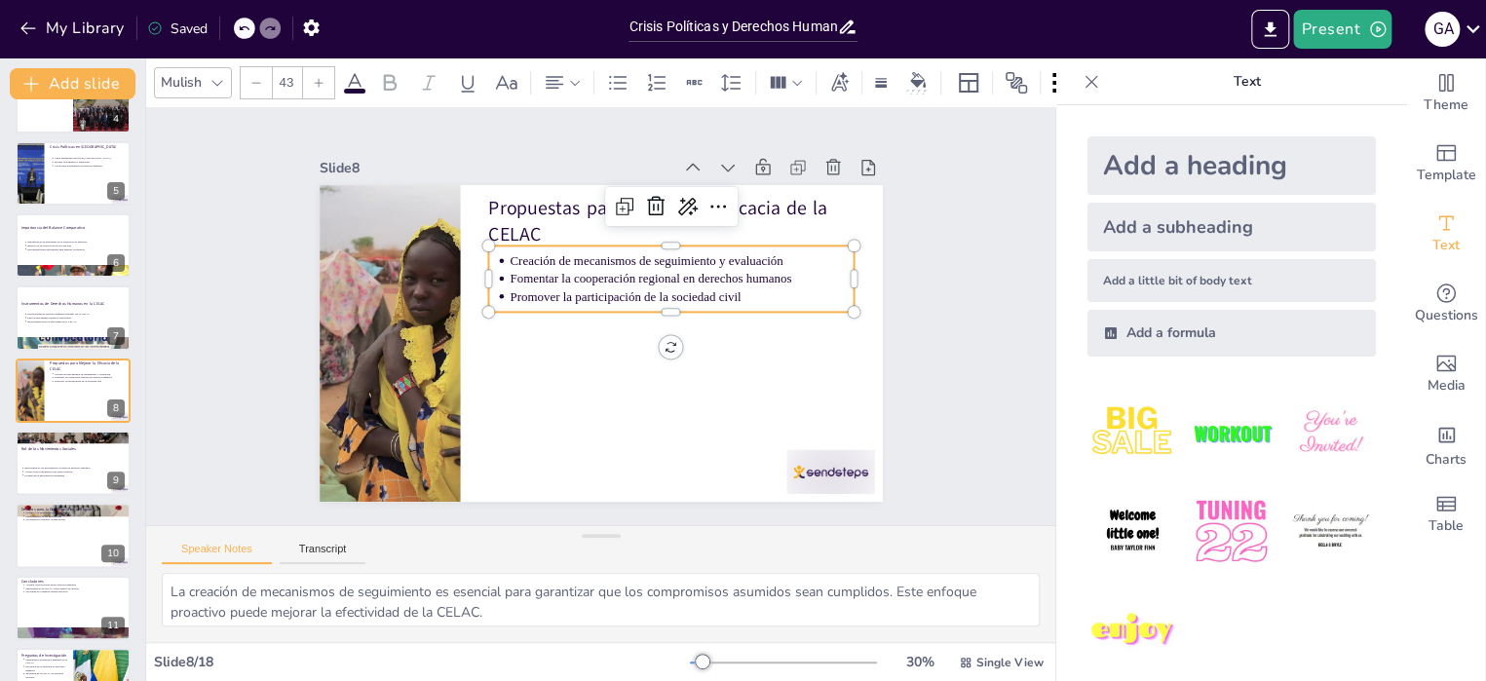
click at [550, 252] on p "Creación de mecanismos de seguimiento y evaluación" at bounding box center [682, 261] width 345 height 18
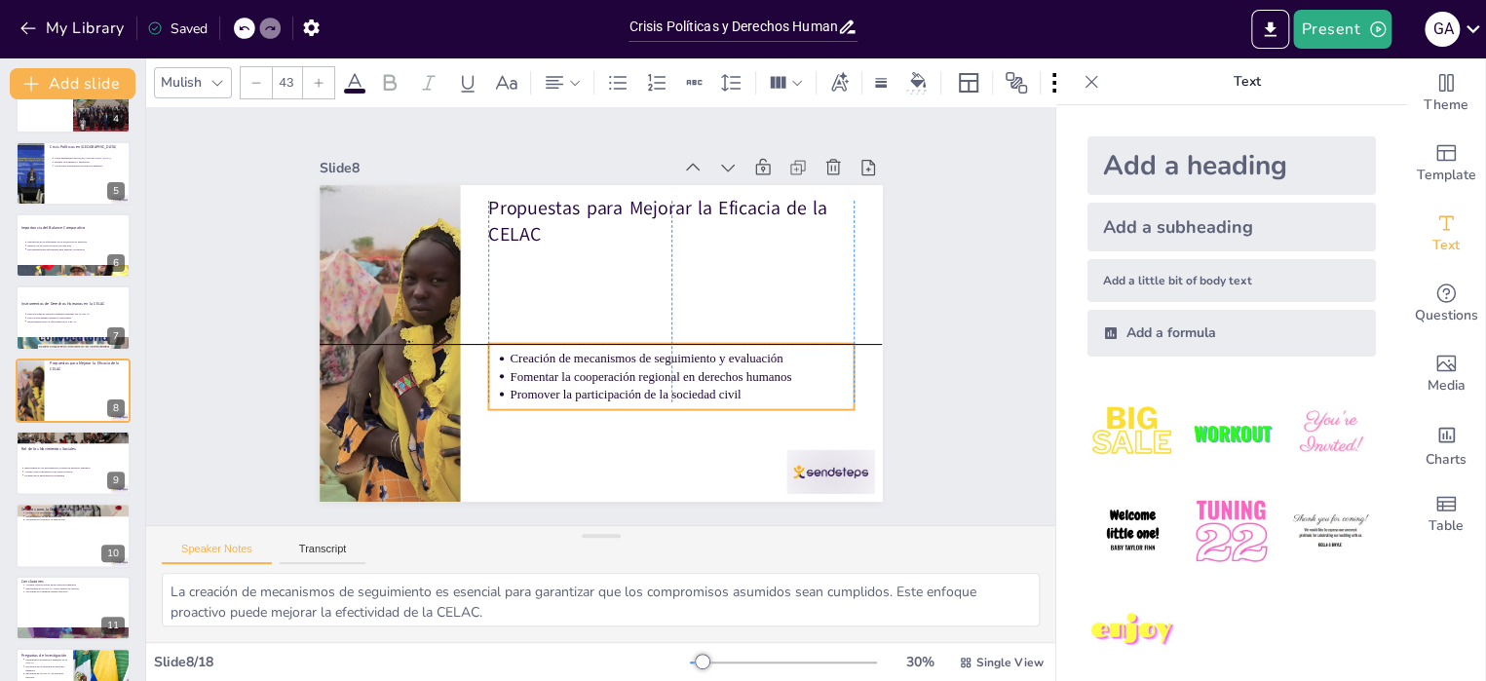
drag, startPoint x: 633, startPoint y: 299, endPoint x: 627, endPoint y: 390, distance: 90.8
click at [627, 390] on div "Creación de mecanismos de seguimiento y evaluación Fomentar la cooperación regi…" at bounding box center [671, 377] width 366 height 66
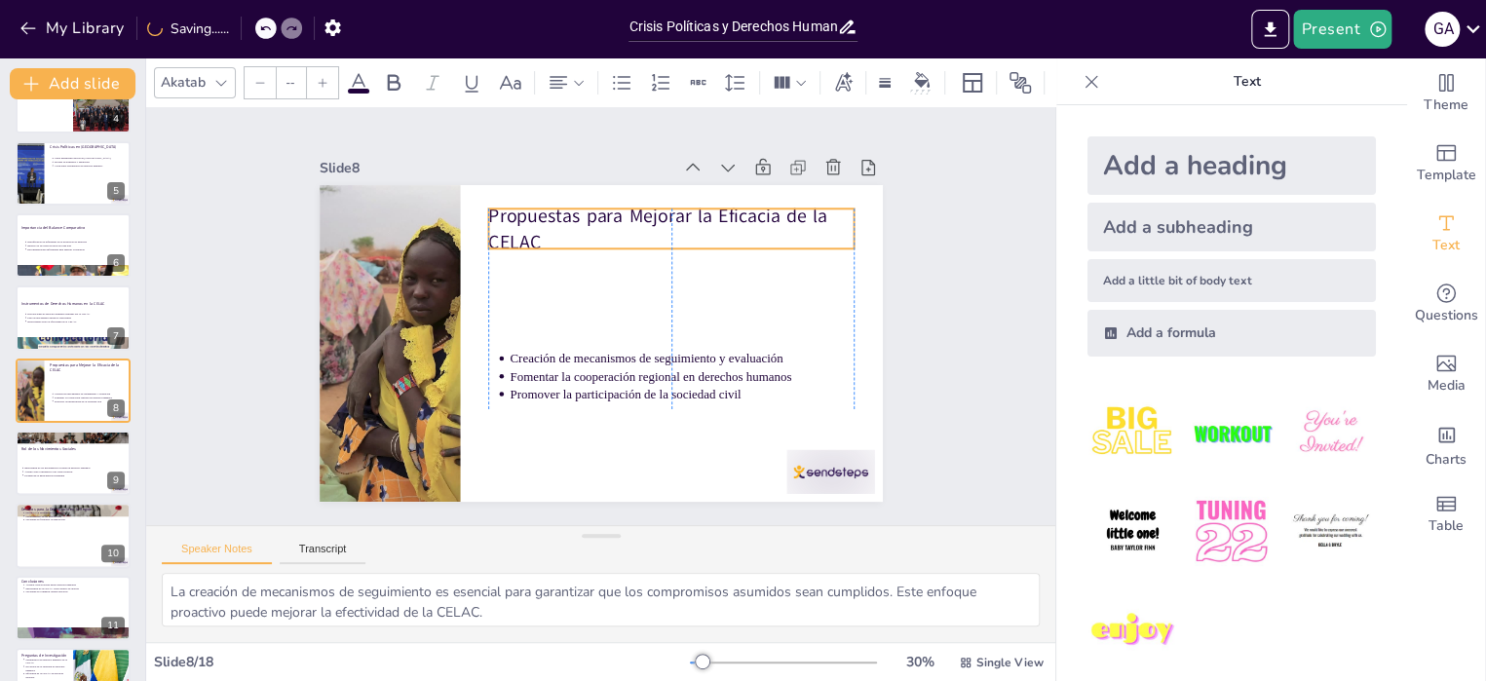
type input "64"
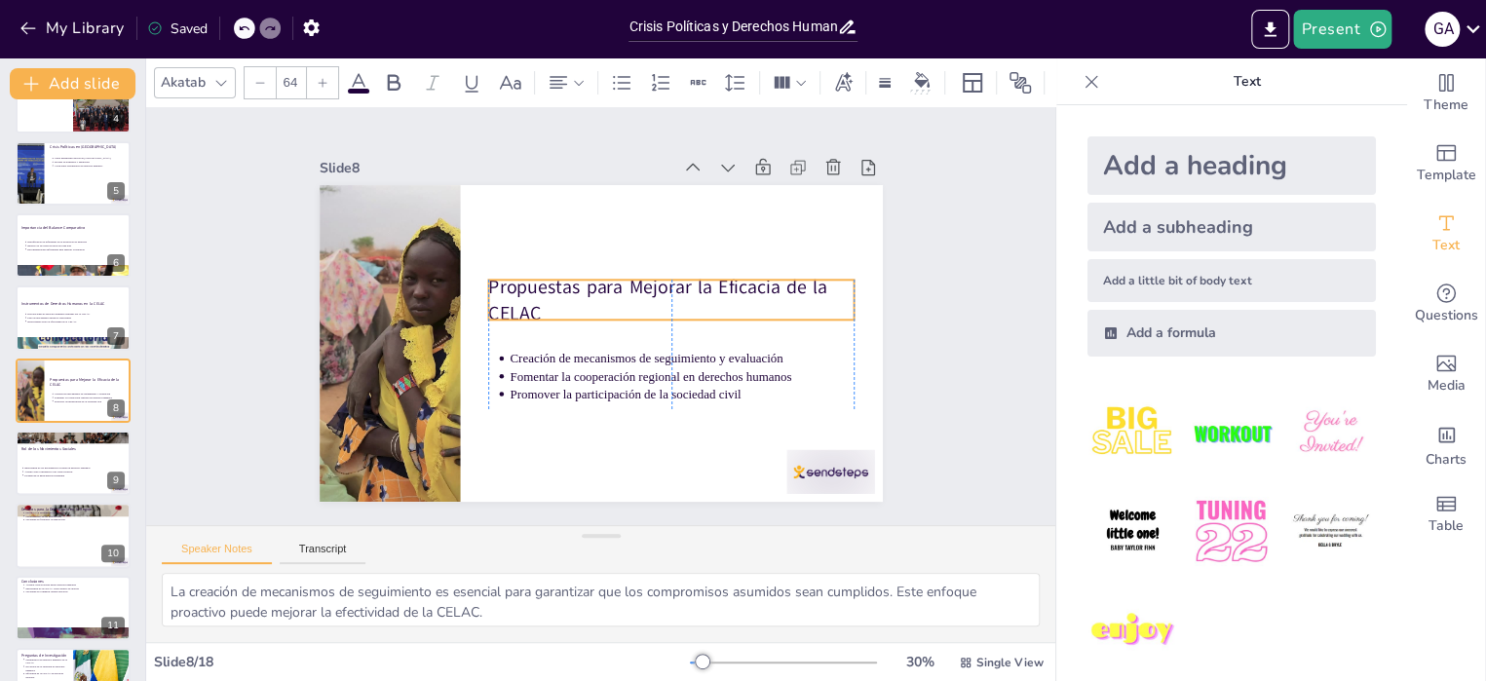
drag, startPoint x: 597, startPoint y: 215, endPoint x: 595, endPoint y: 294, distance: 78.9
click at [595, 294] on p "Propuestas para Mejorar la Eficacia de la CELAC" at bounding box center [671, 300] width 366 height 53
click at [48, 460] on div "Importancia de los movimientos sociales en derechos humanos Actúan como contrap…" at bounding box center [72, 472] width 107 height 24
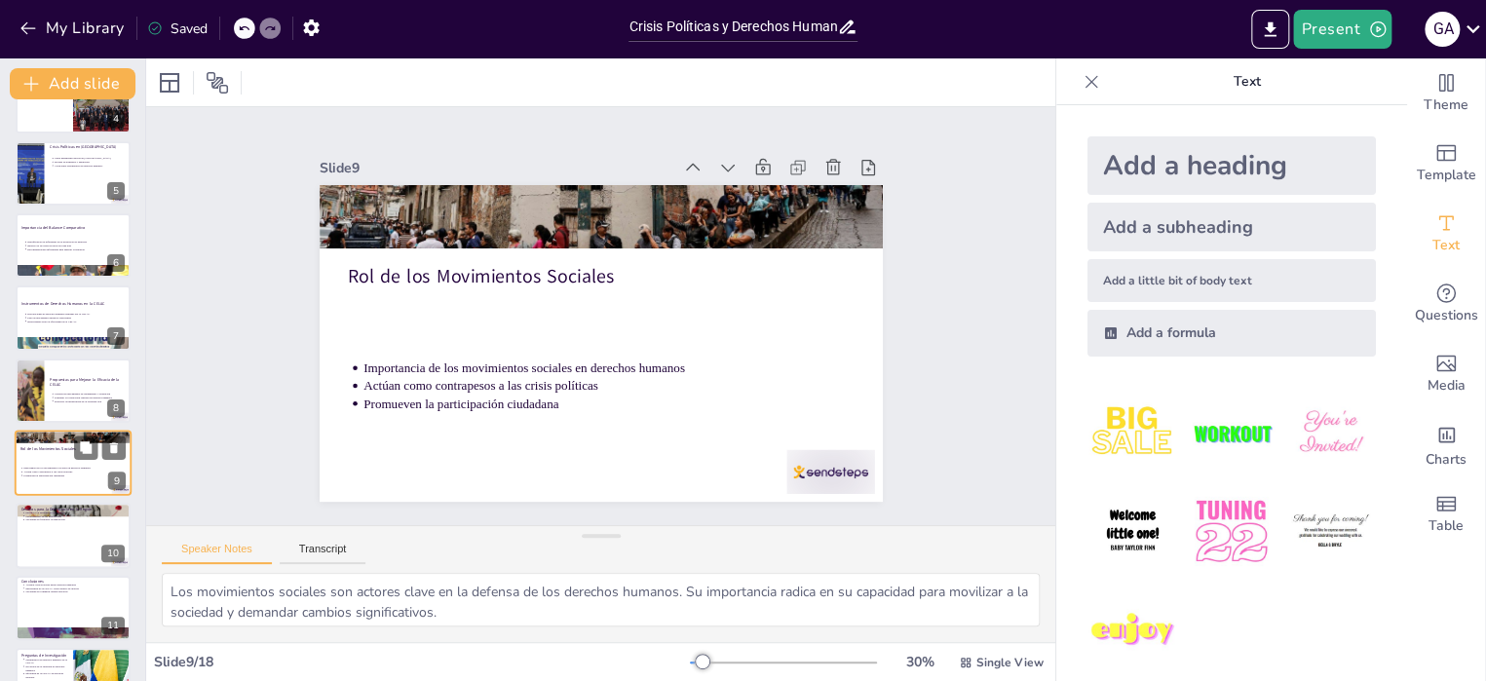
scroll to position [336, 0]
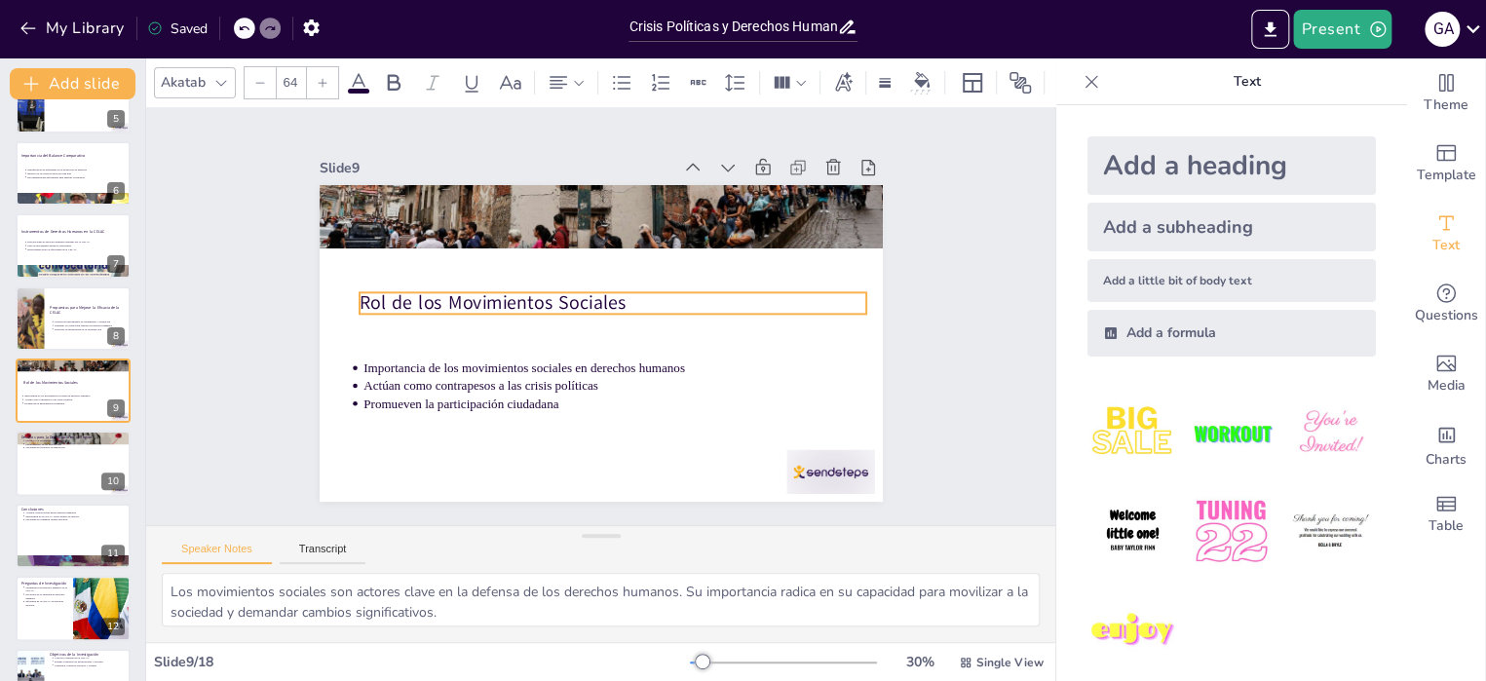
drag, startPoint x: 427, startPoint y: 271, endPoint x: 438, endPoint y: 297, distance: 28.8
click at [438, 297] on p "Rol de los Movimientos Sociales" at bounding box center [612, 303] width 507 height 26
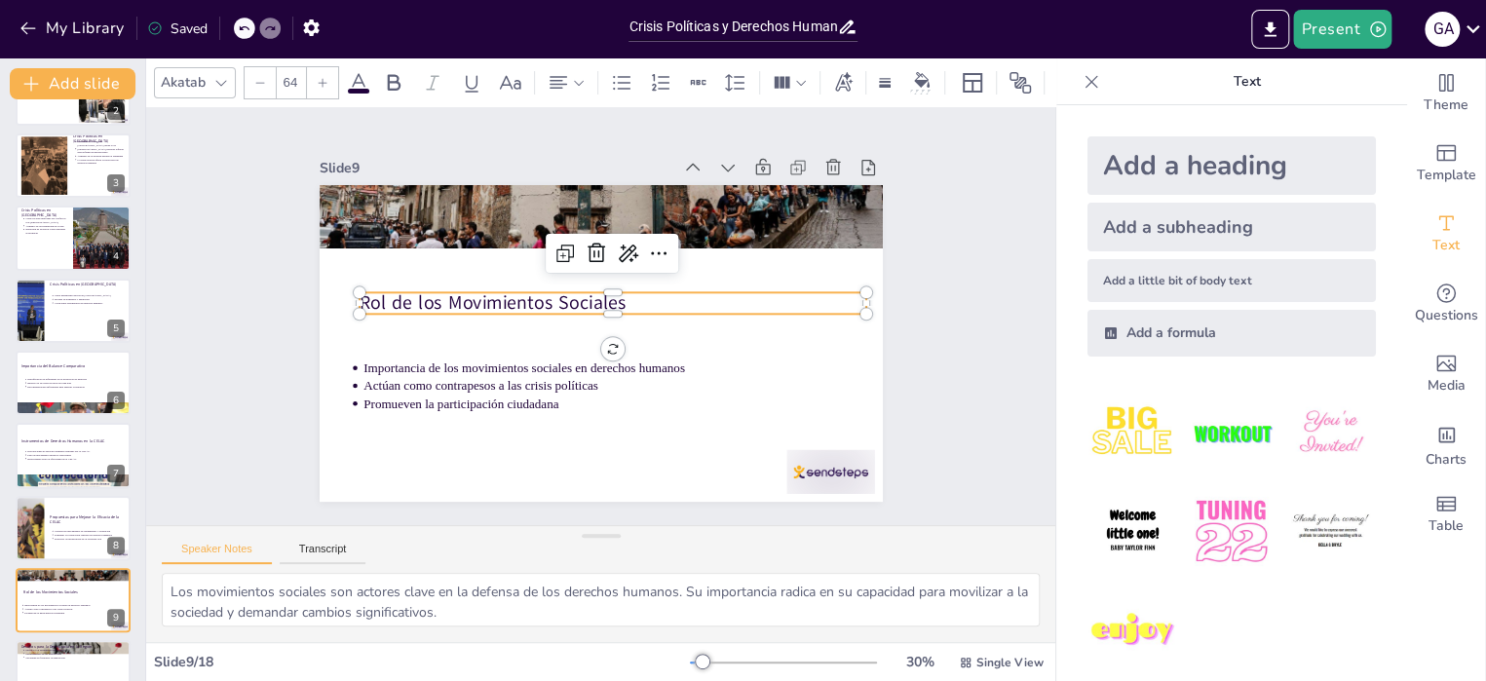
scroll to position [0, 0]
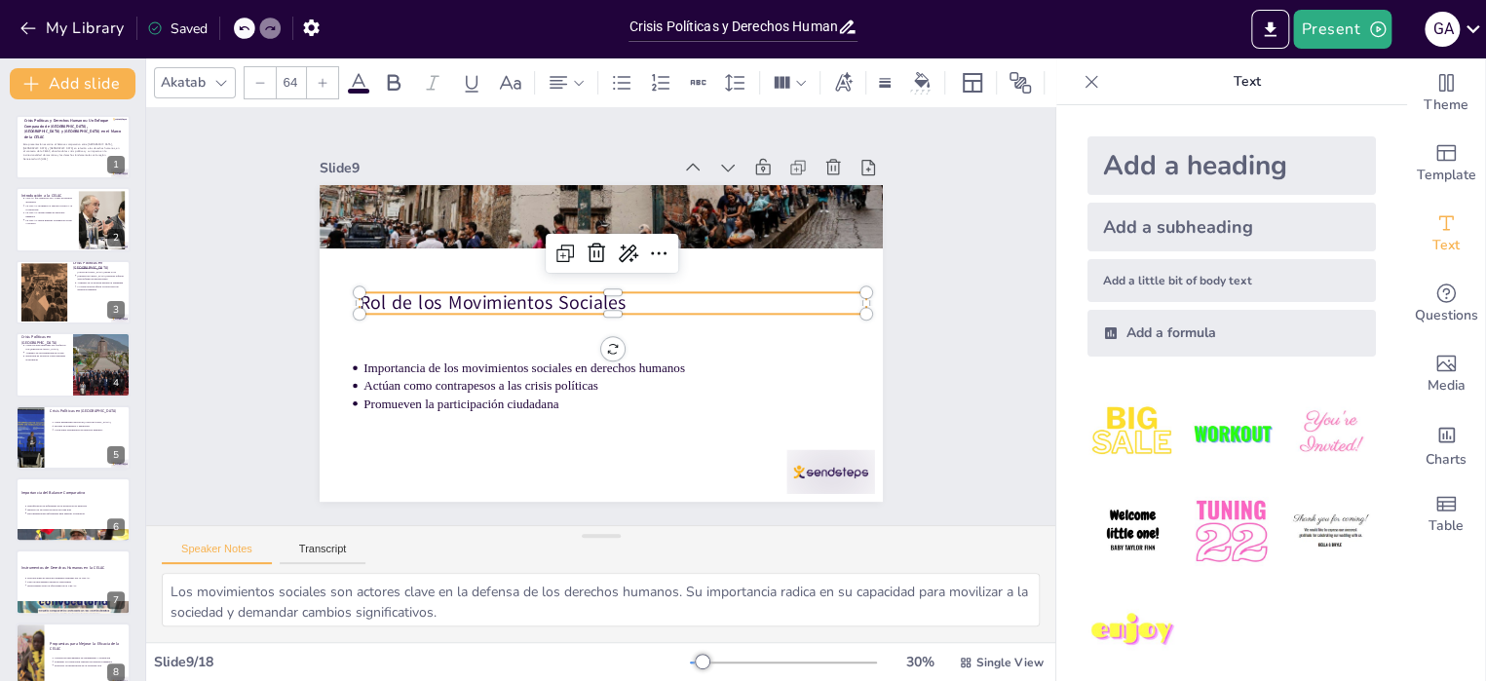
click at [1082, 84] on icon at bounding box center [1091, 81] width 19 height 19
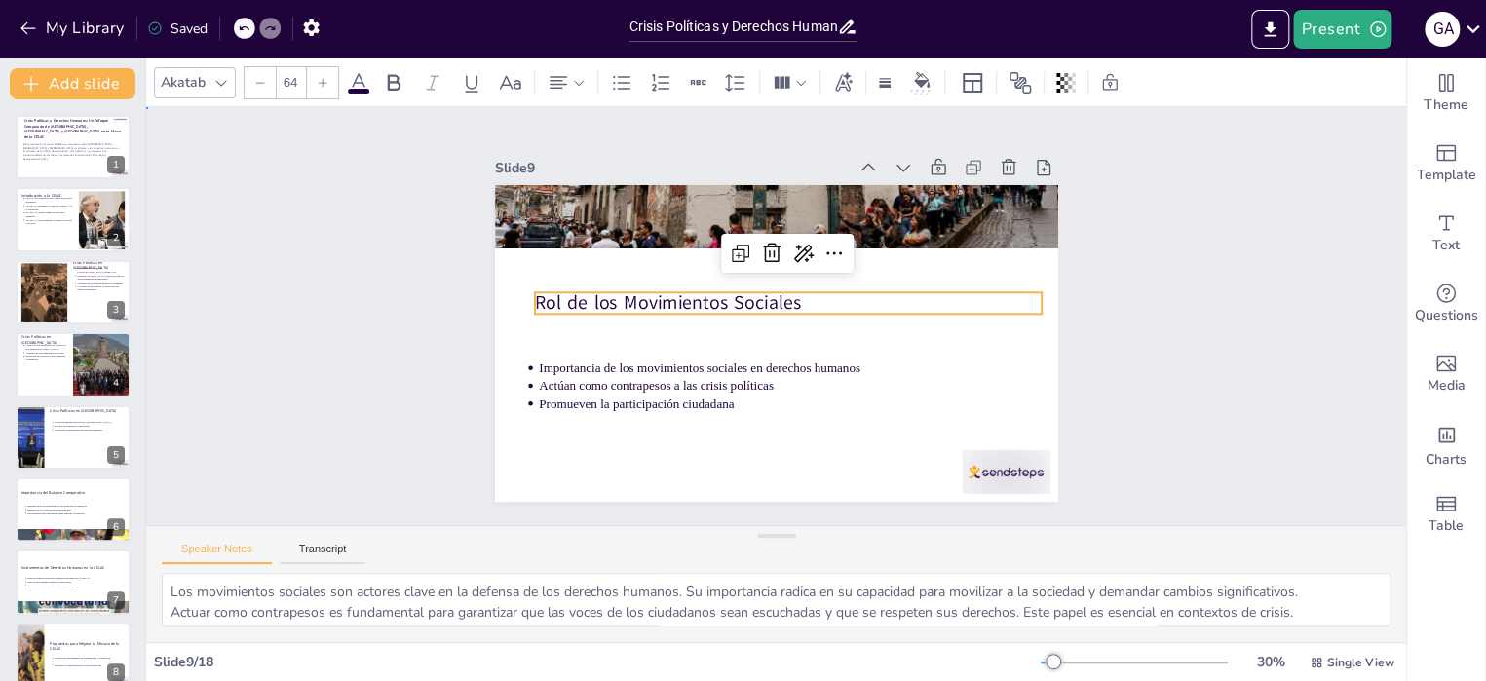
click at [1095, 269] on div "Slide 1 Crisis Políticas y Derechos Humanos: Un Enfoque Comparado de [GEOGRAPHI…" at bounding box center [776, 316] width 672 height 371
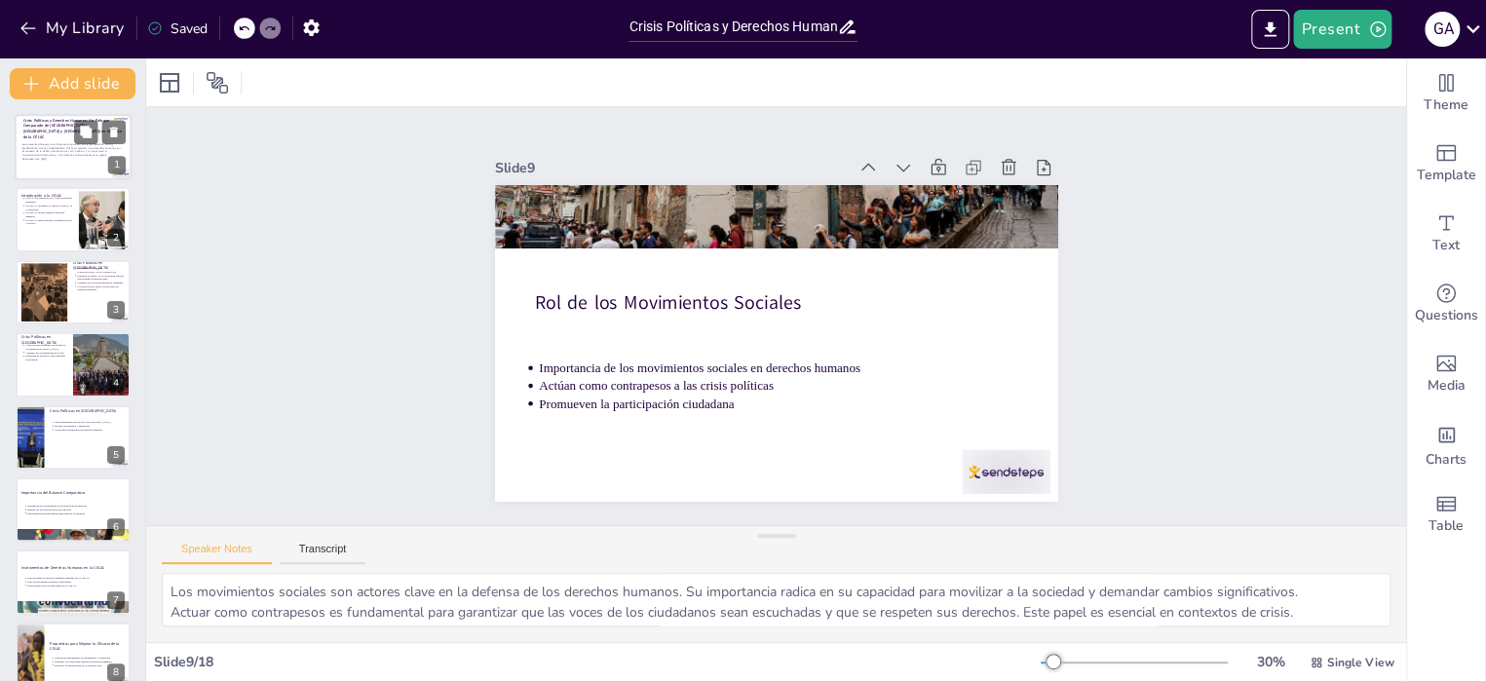
click at [52, 160] on p "Generated with [URL]" at bounding box center [71, 159] width 99 height 4
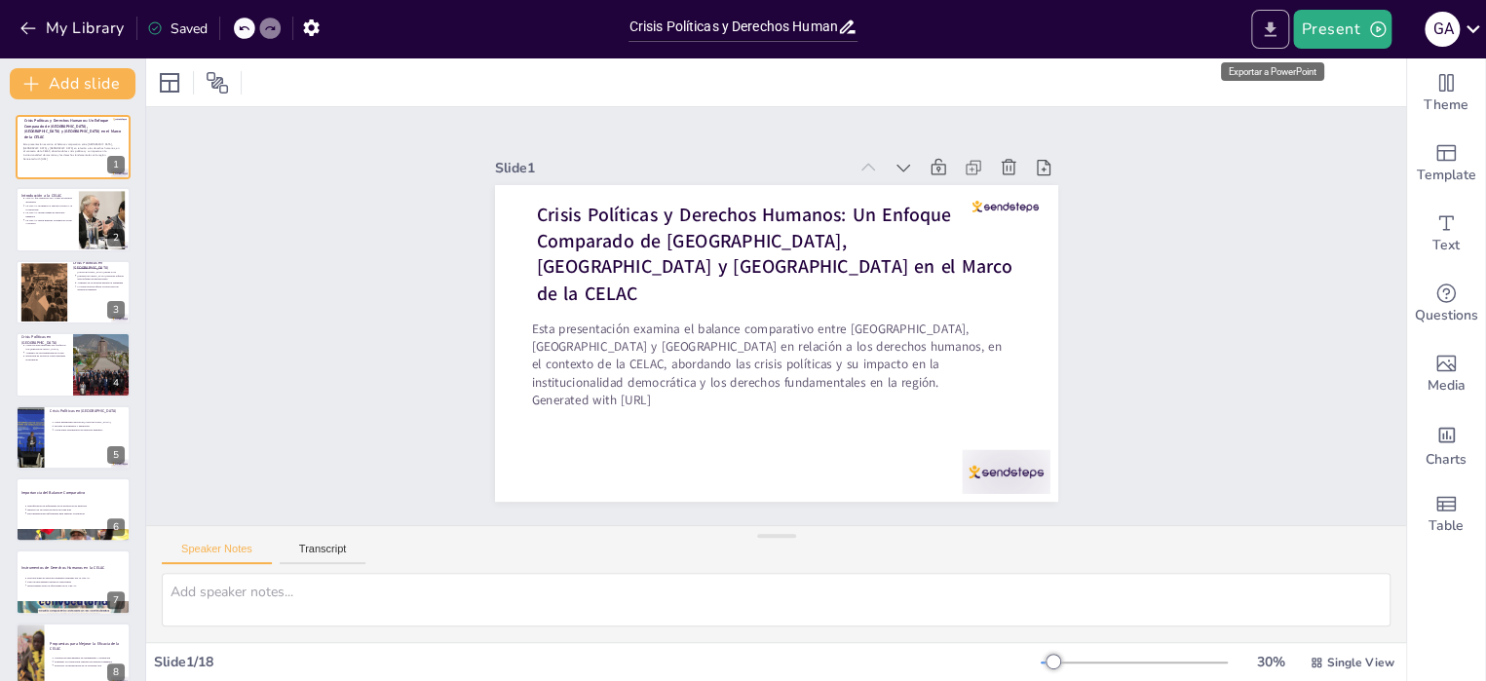
click at [1274, 35] on icon "Export to PowerPoint" at bounding box center [1271, 28] width 12 height 15
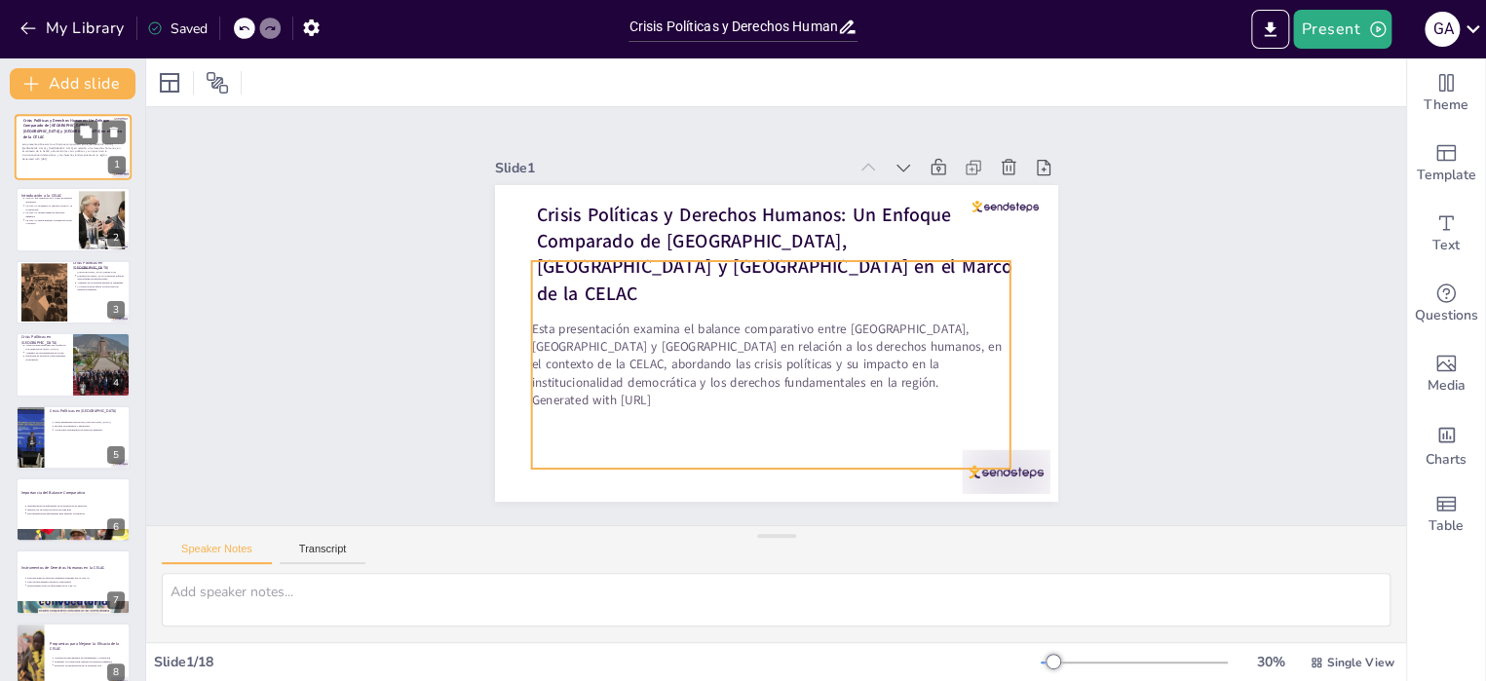
click at [75, 162] on div "Esta presentación examina el balance comparativo entre [GEOGRAPHIC_DATA], [GEOG…" at bounding box center [71, 152] width 99 height 43
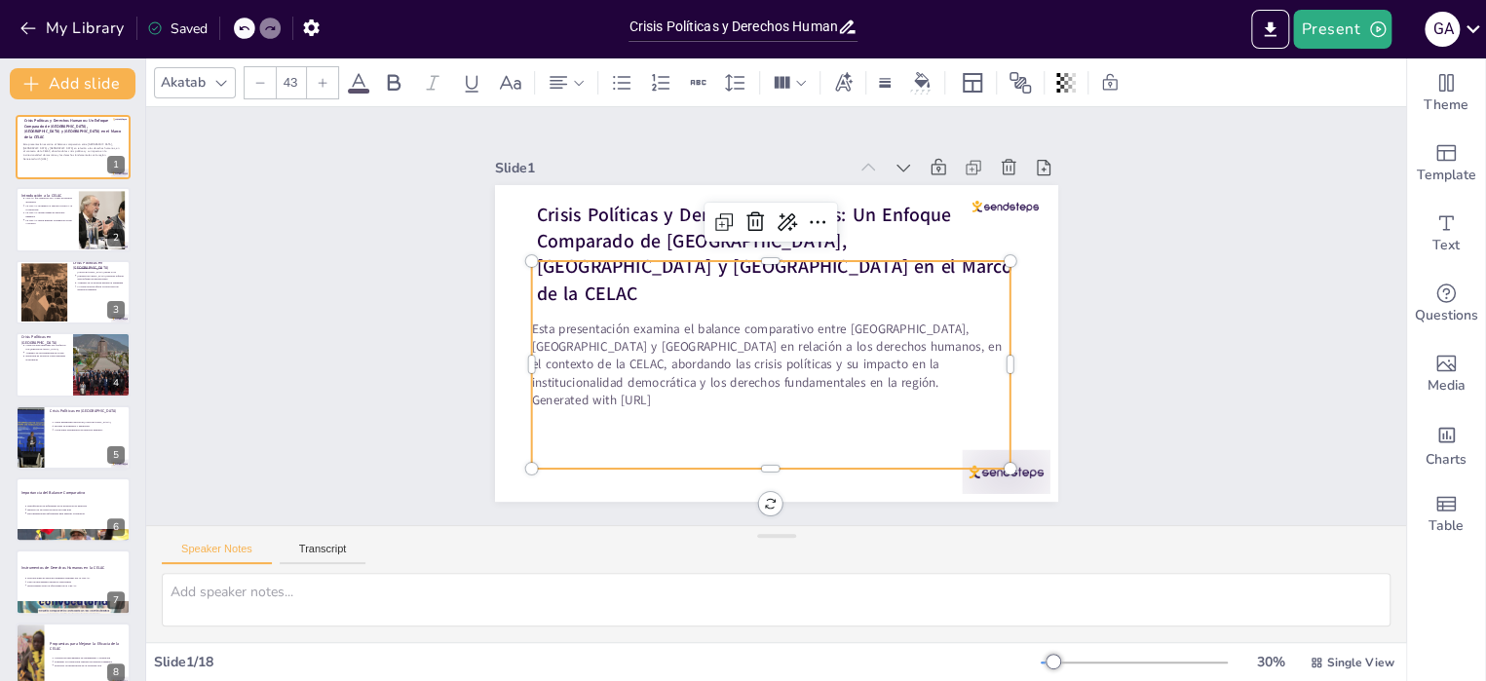
click at [656, 382] on p "Esta presentación examina el balance comparativo entre [GEOGRAPHIC_DATA], [GEOG…" at bounding box center [770, 356] width 478 height 70
click at [673, 395] on p "Generated with [URL]" at bounding box center [770, 400] width 478 height 18
click at [673, 395] on p "Generated with [URL]" at bounding box center [776, 404] width 478 height 18
click at [704, 398] on p "Generated with [URL]" at bounding box center [776, 404] width 478 height 18
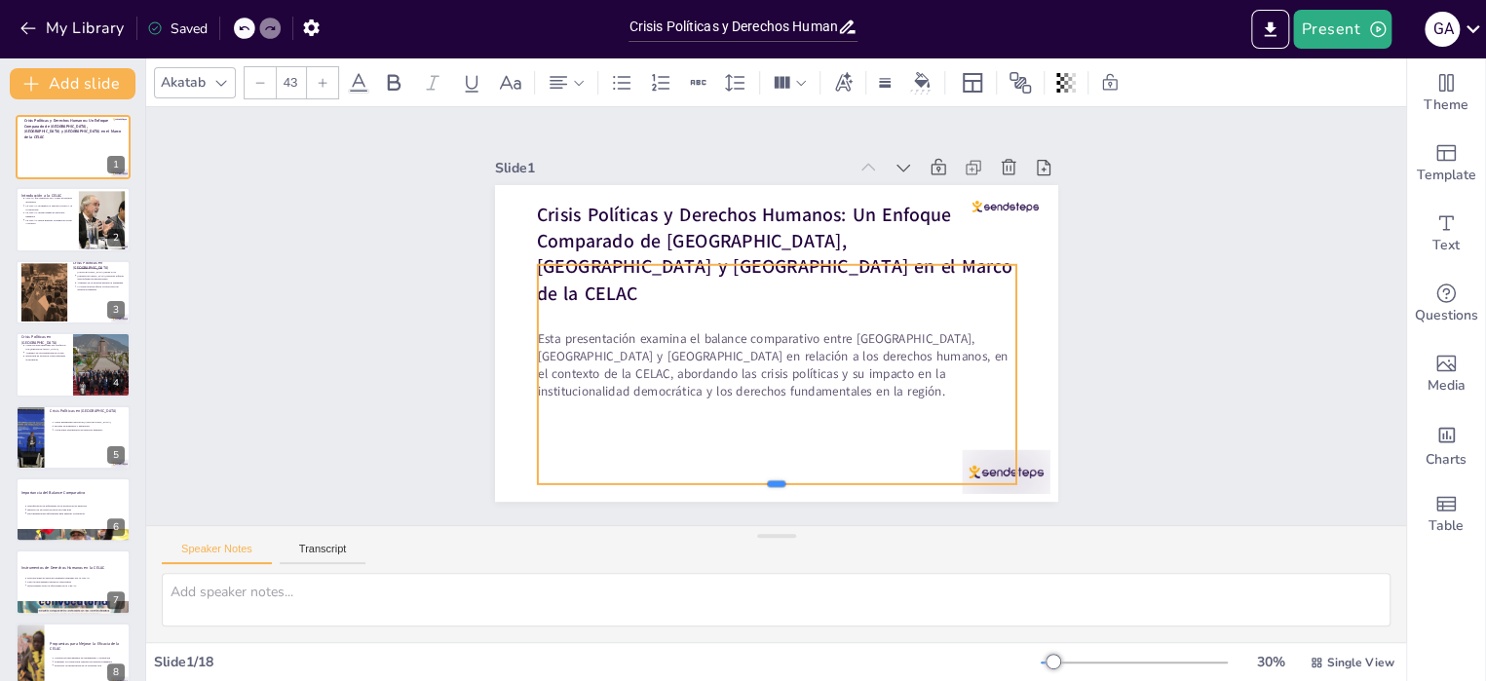
drag, startPoint x: 677, startPoint y: 345, endPoint x: 715, endPoint y: 475, distance: 136.0
click at [715, 483] on div at bounding box center [776, 491] width 478 height 16
click at [67, 241] on div at bounding box center [73, 220] width 117 height 66
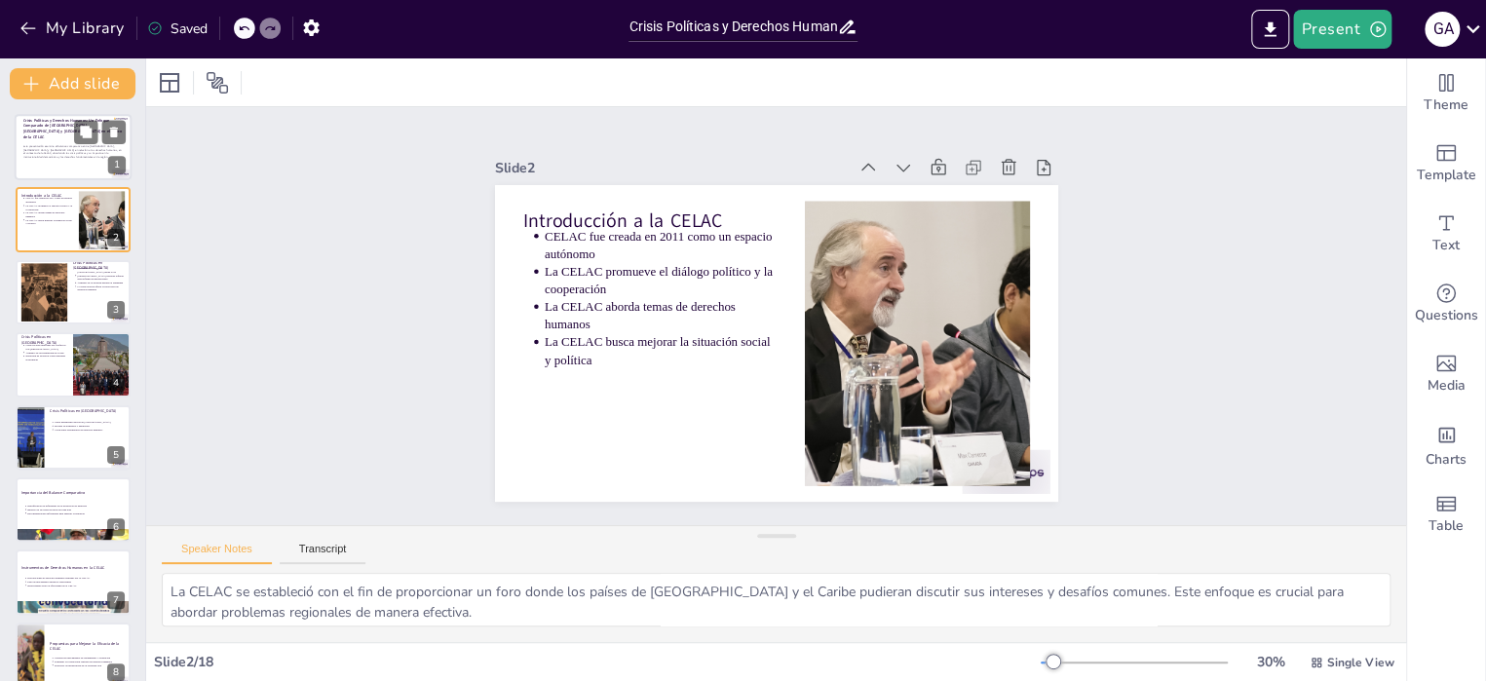
click at [58, 143] on div "Esta presentación examina el balance comparativo entre [GEOGRAPHIC_DATA], [GEOG…" at bounding box center [72, 154] width 99 height 46
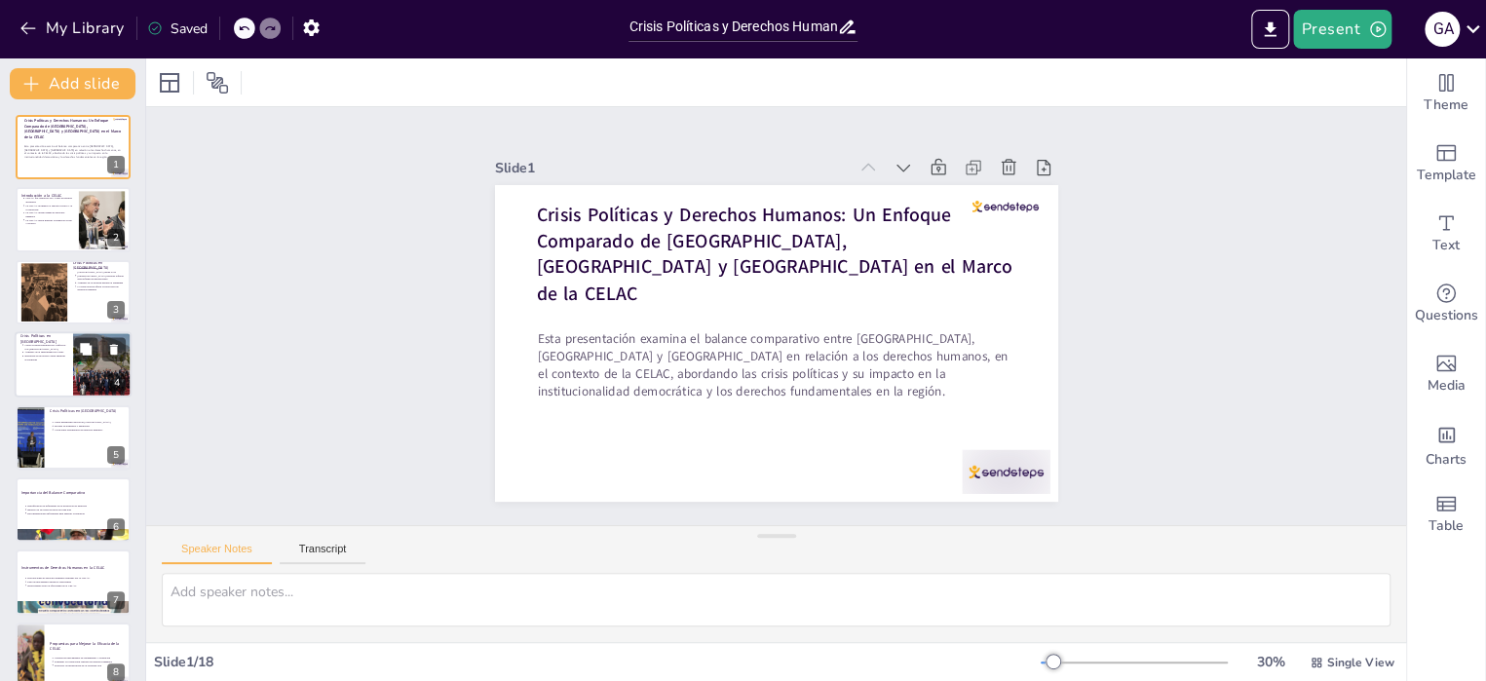
click at [37, 359] on p "Represión de protestas contra medidas económicas" at bounding box center [45, 359] width 43 height 8
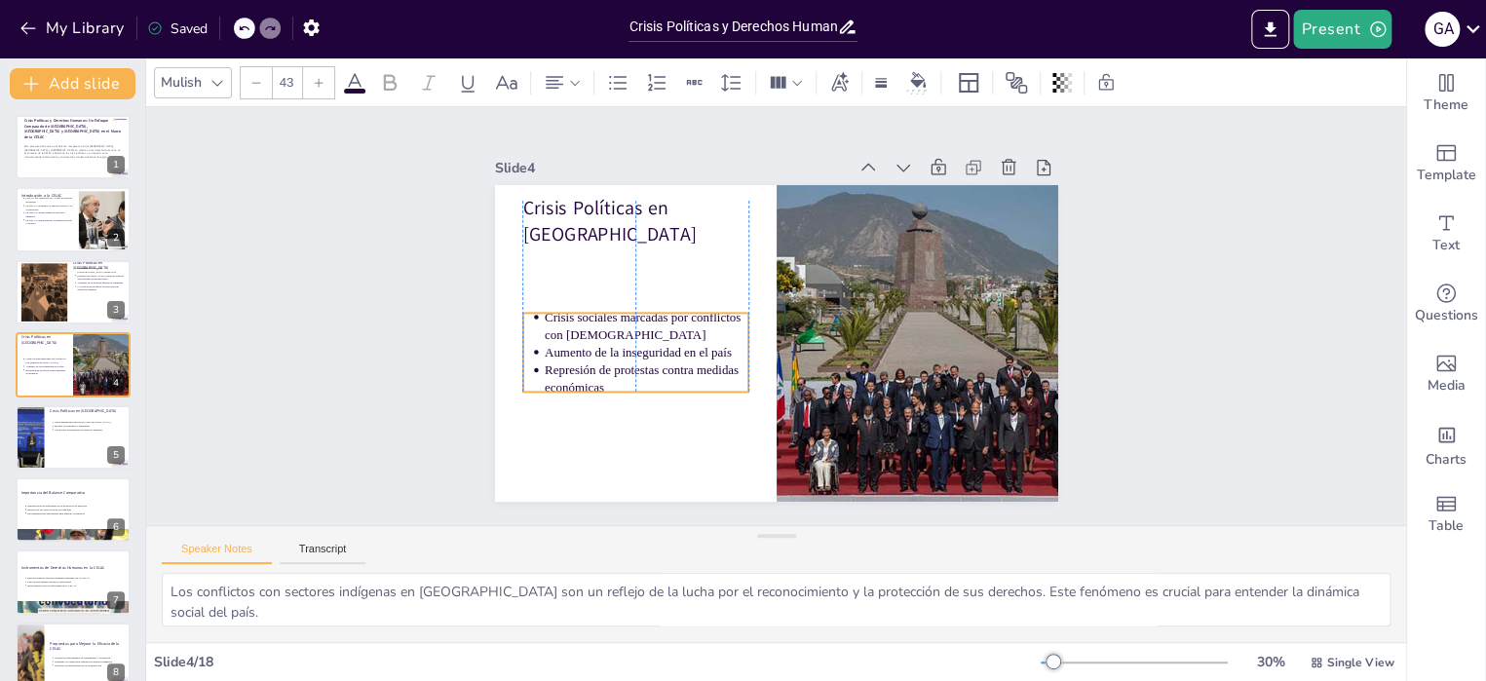
drag, startPoint x: 570, startPoint y: 278, endPoint x: 576, endPoint y: 345, distance: 67.5
click at [576, 345] on p "Aumento de la inseguridad en el país" at bounding box center [646, 353] width 204 height 18
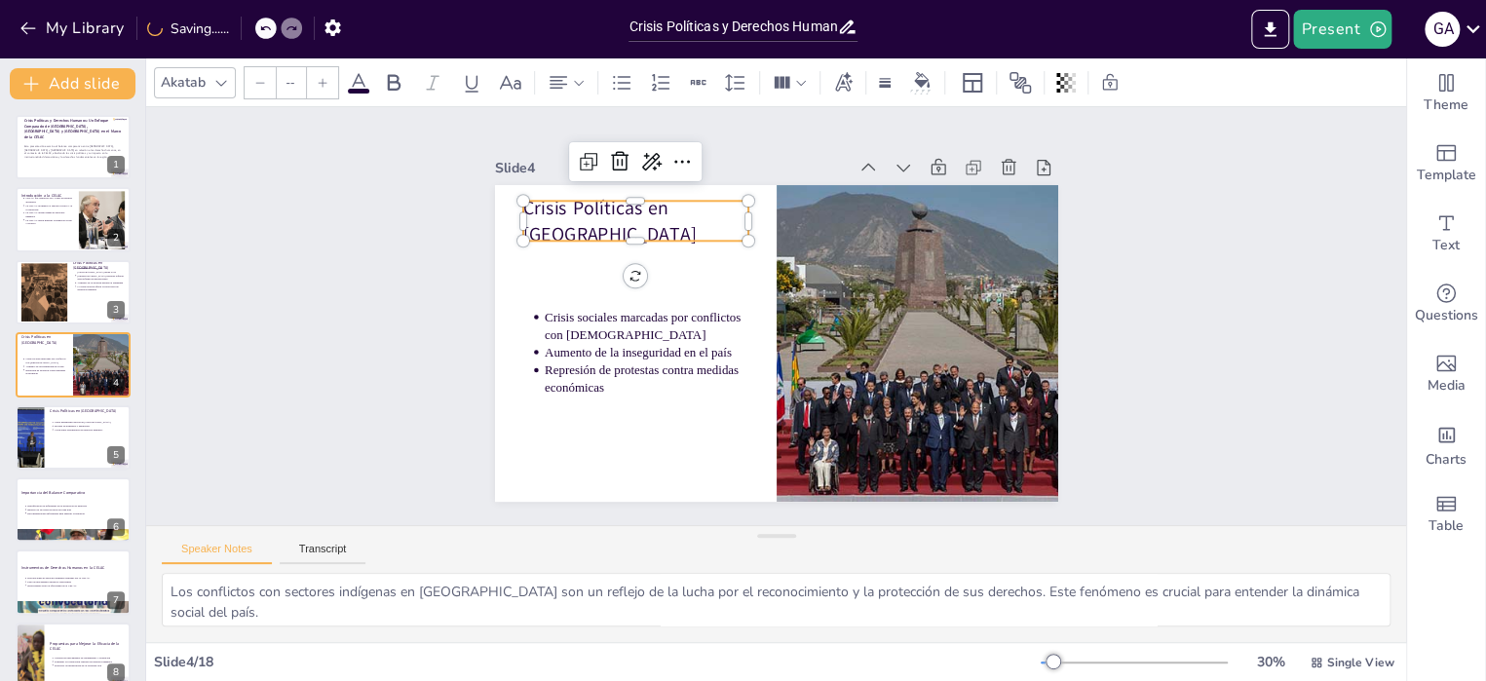
type input "64"
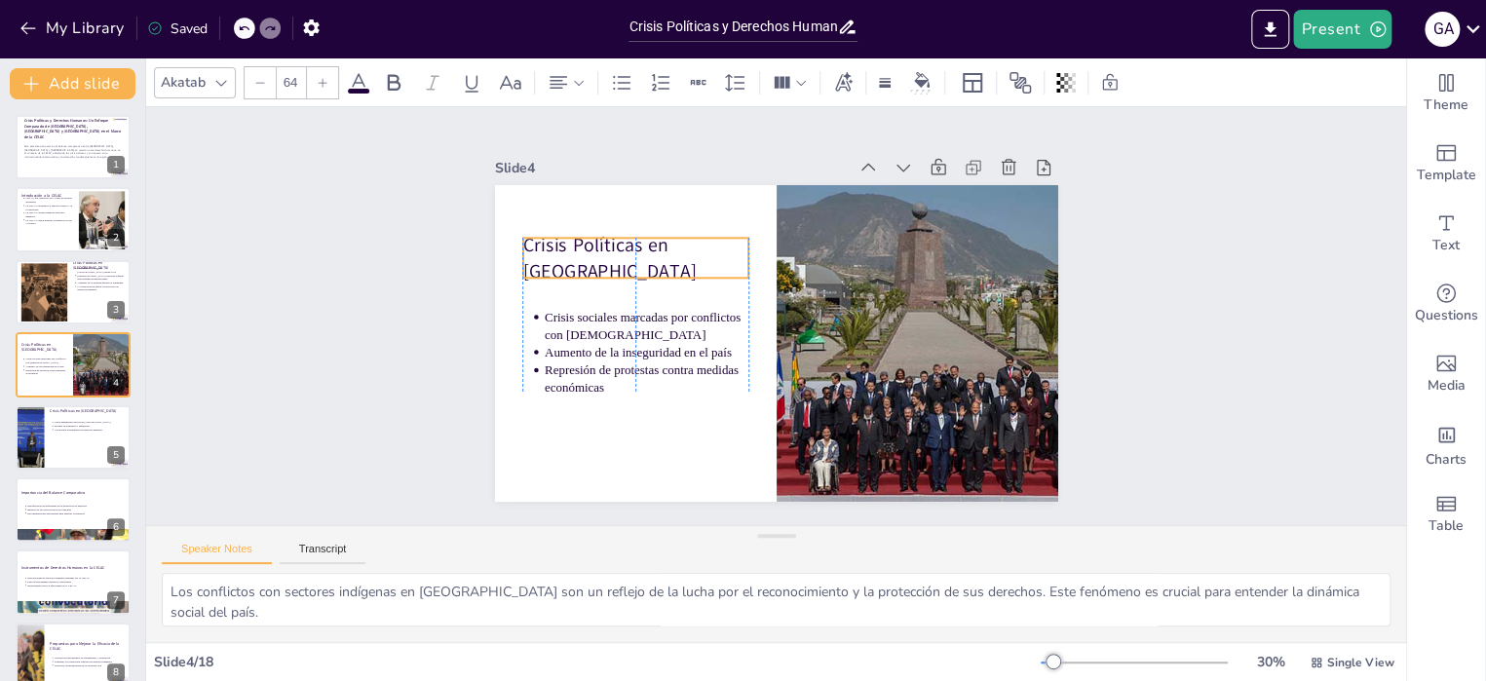
drag, startPoint x: 568, startPoint y: 209, endPoint x: 565, endPoint y: 247, distance: 38.1
click at [565, 247] on p "Crisis Políticas en [GEOGRAPHIC_DATA]" at bounding box center [634, 258] width 225 height 53
click at [64, 461] on div at bounding box center [73, 437] width 117 height 66
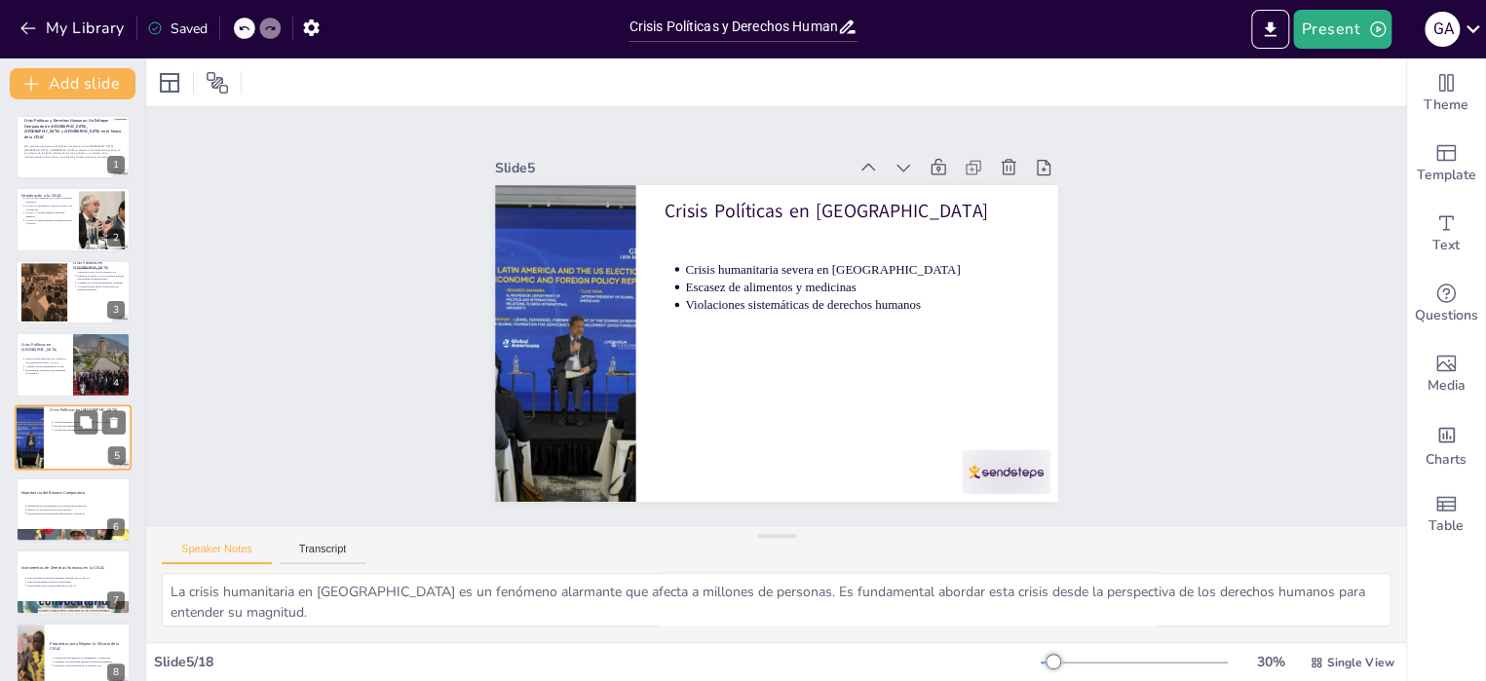
scroll to position [47, 0]
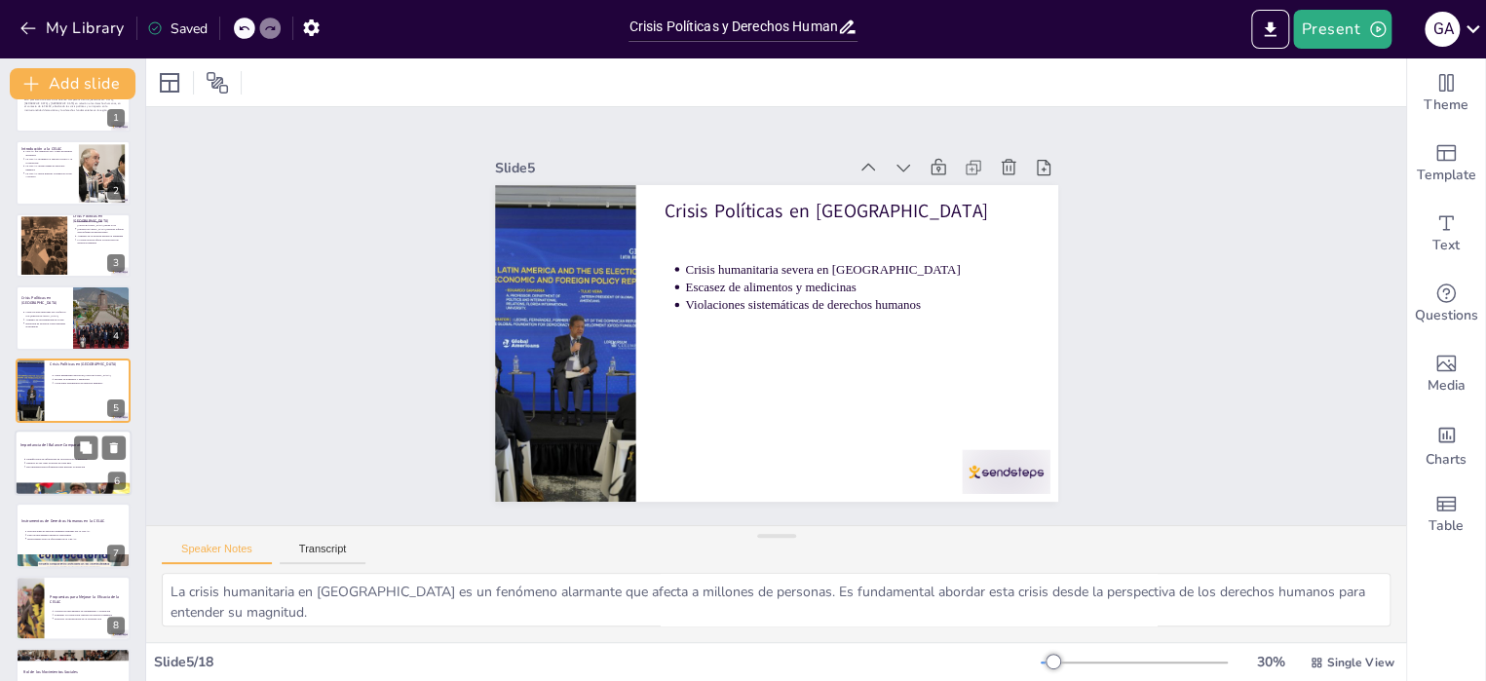
click at [46, 458] on p "Identificación de diferencias en la protección de derechos" at bounding box center [76, 459] width 101 height 4
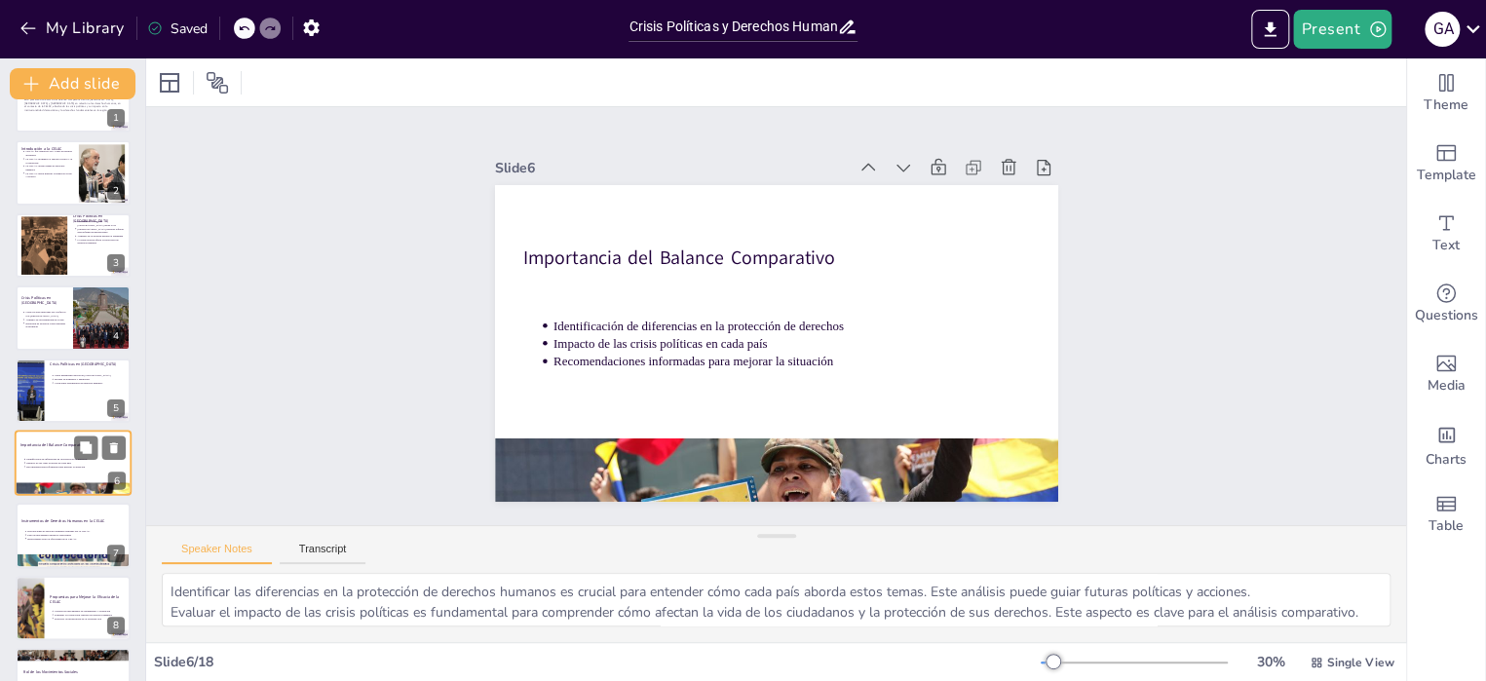
scroll to position [119, 0]
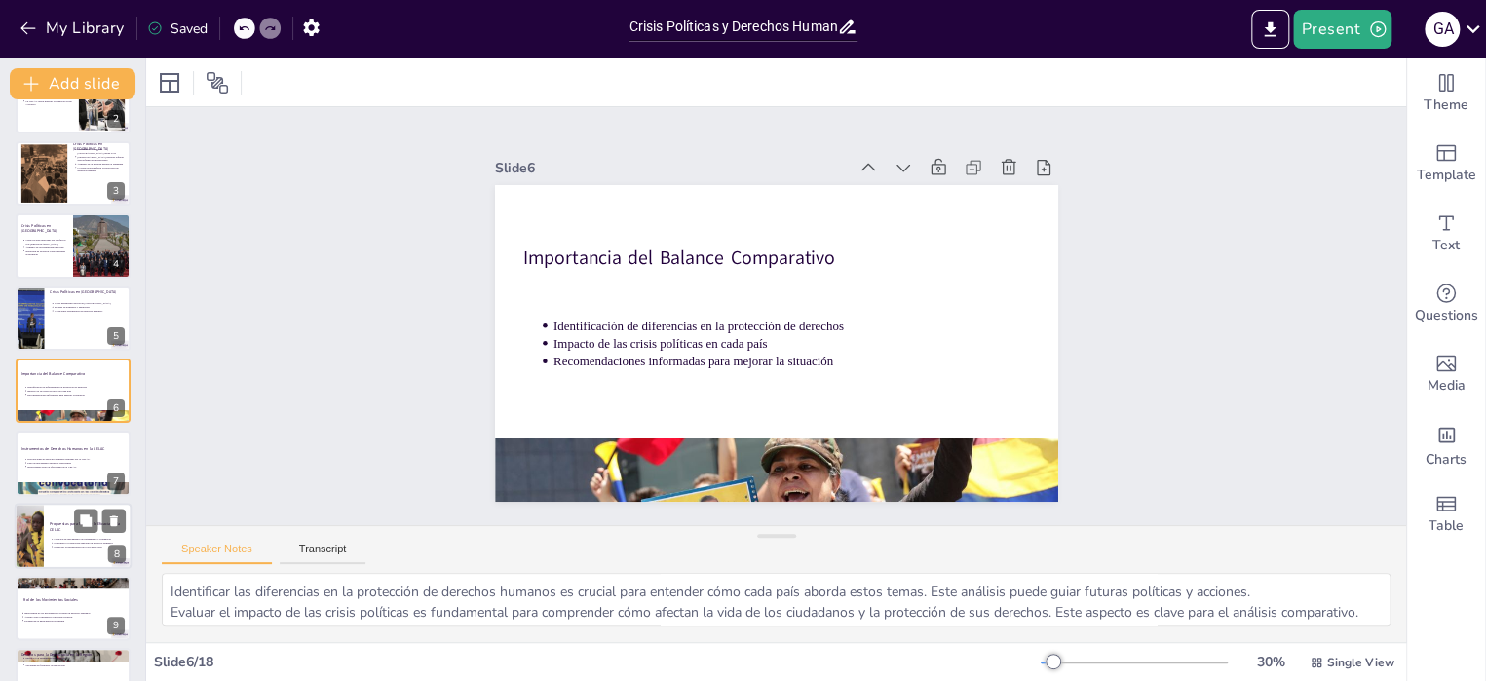
click at [39, 535] on div at bounding box center [29, 536] width 117 height 66
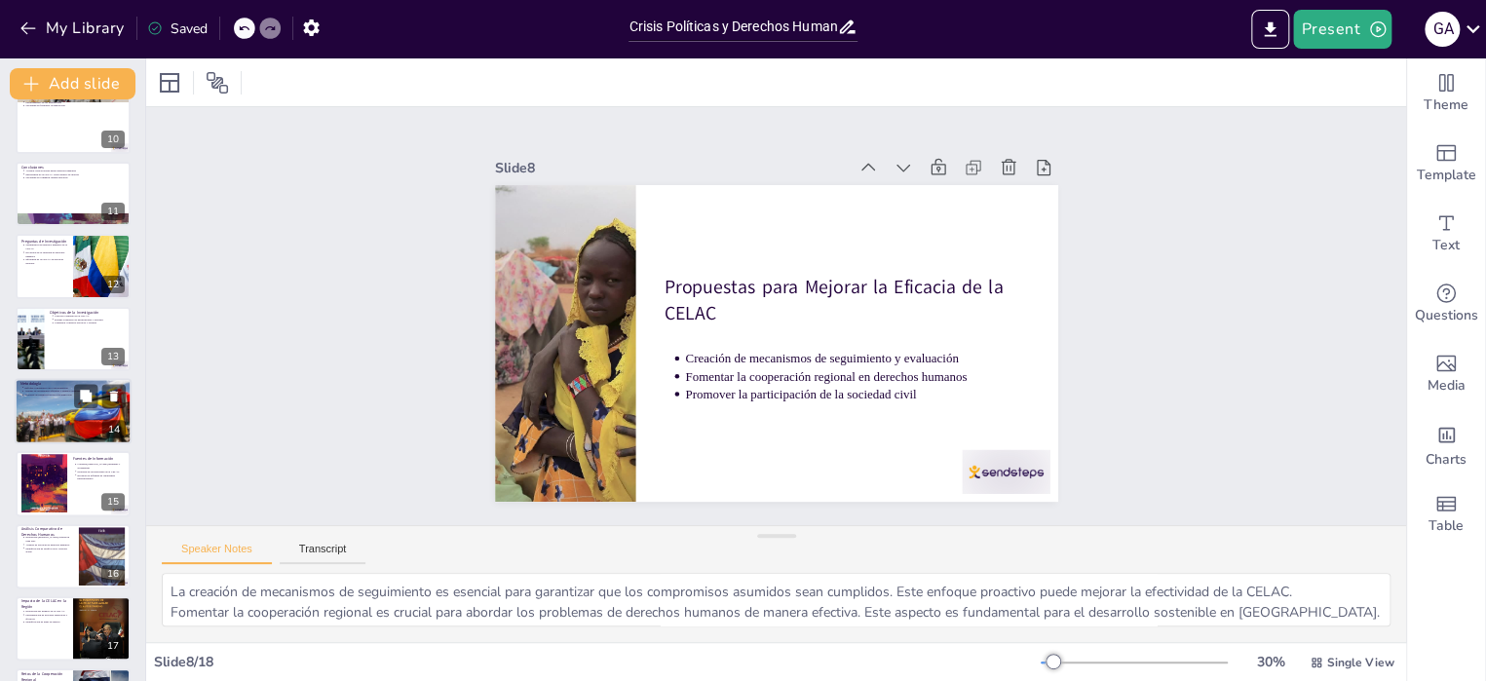
scroll to position [516, 0]
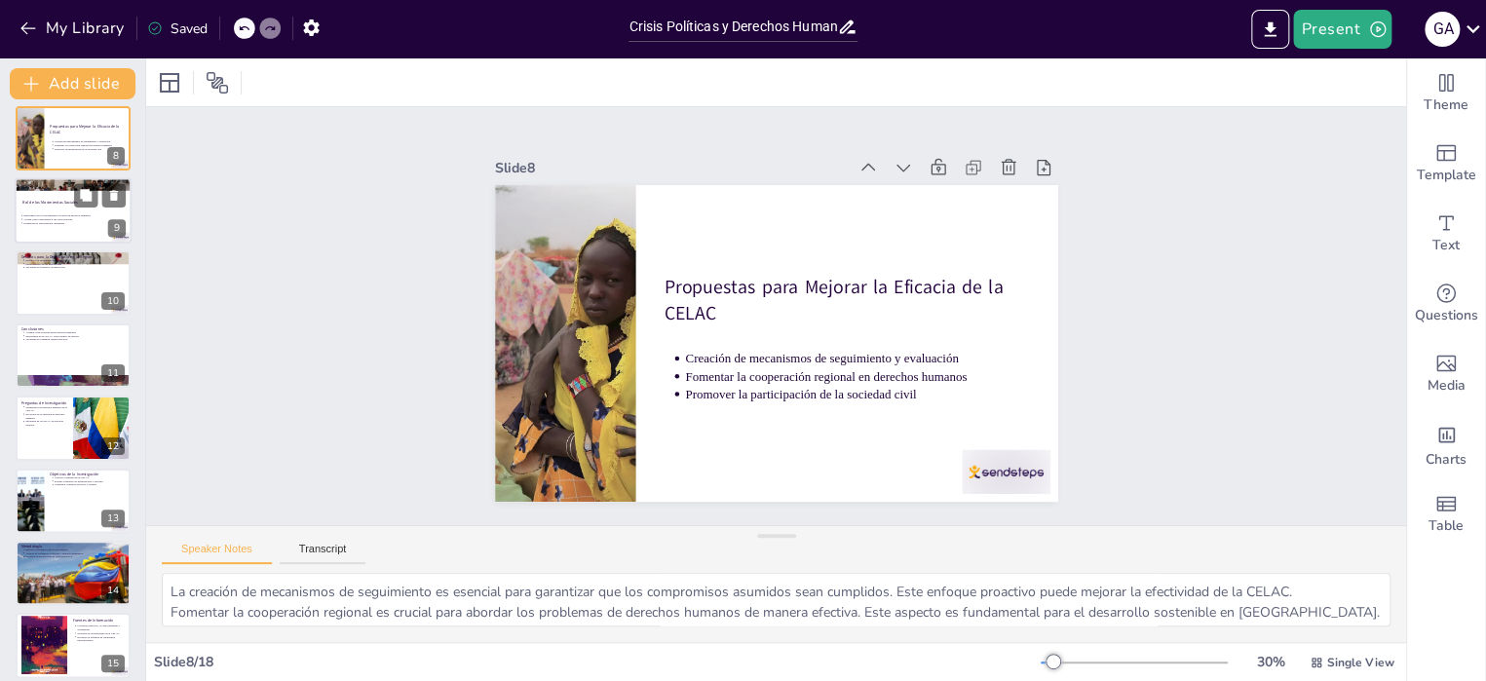
click at [39, 218] on p "Actúan como contrapesos a las crisis políticas" at bounding box center [74, 219] width 102 height 4
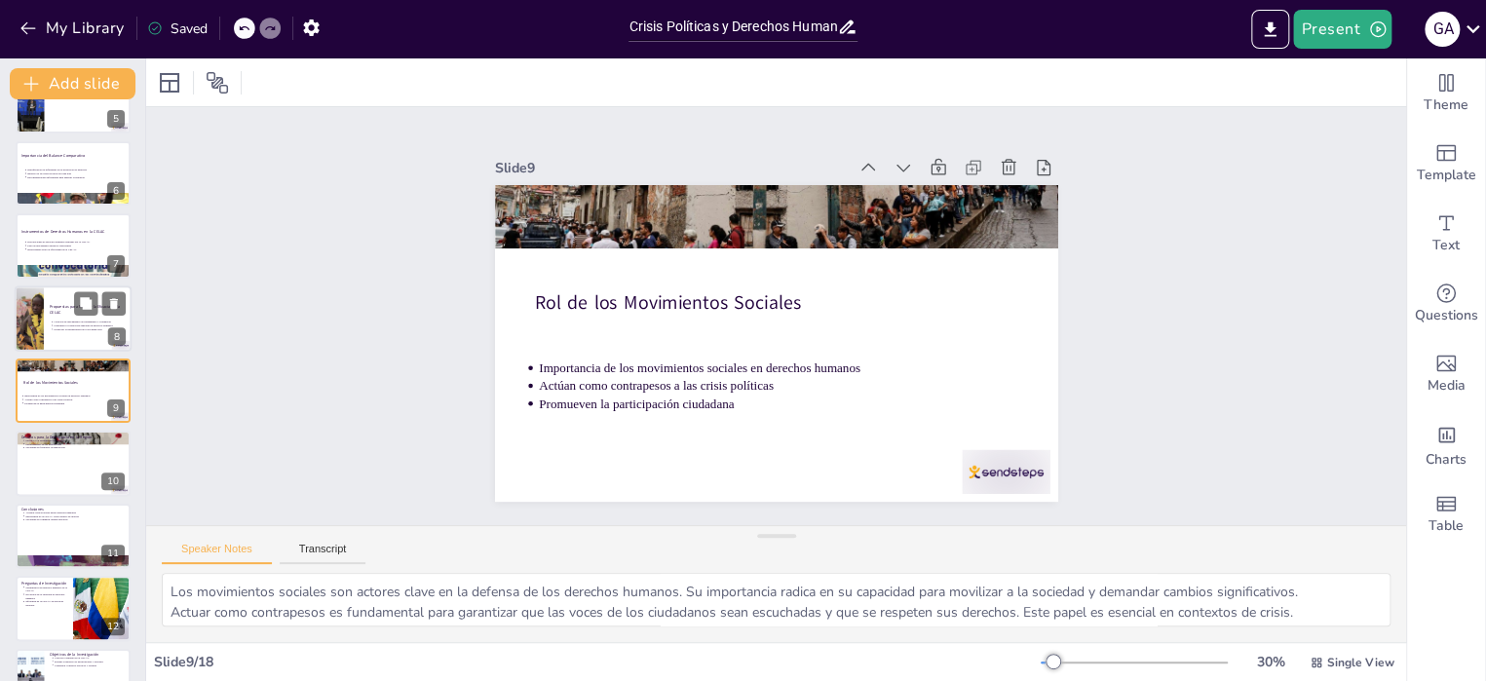
click at [50, 309] on p "Propuestas para Mejorar la Eficacia de la CELAC" at bounding box center [88, 309] width 76 height 11
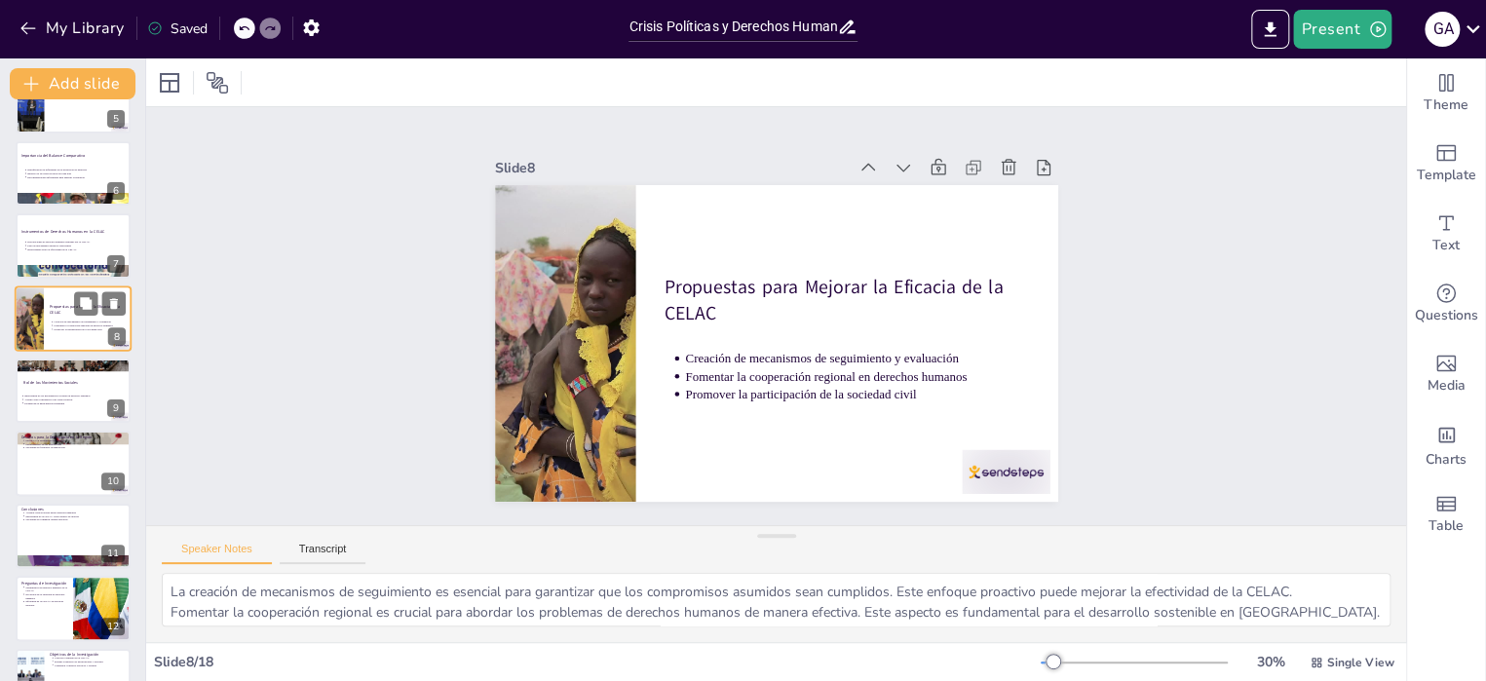
scroll to position [264, 0]
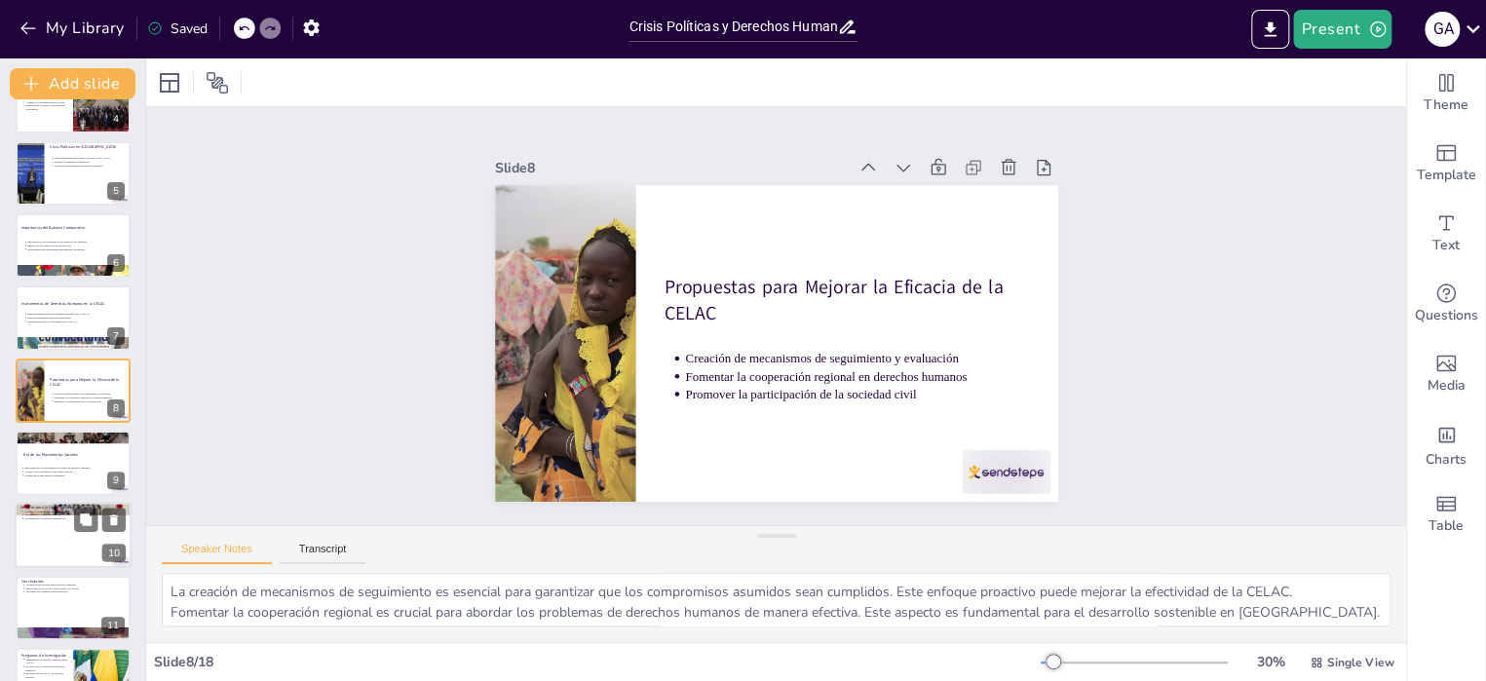
click at [52, 539] on div at bounding box center [73, 536] width 117 height 66
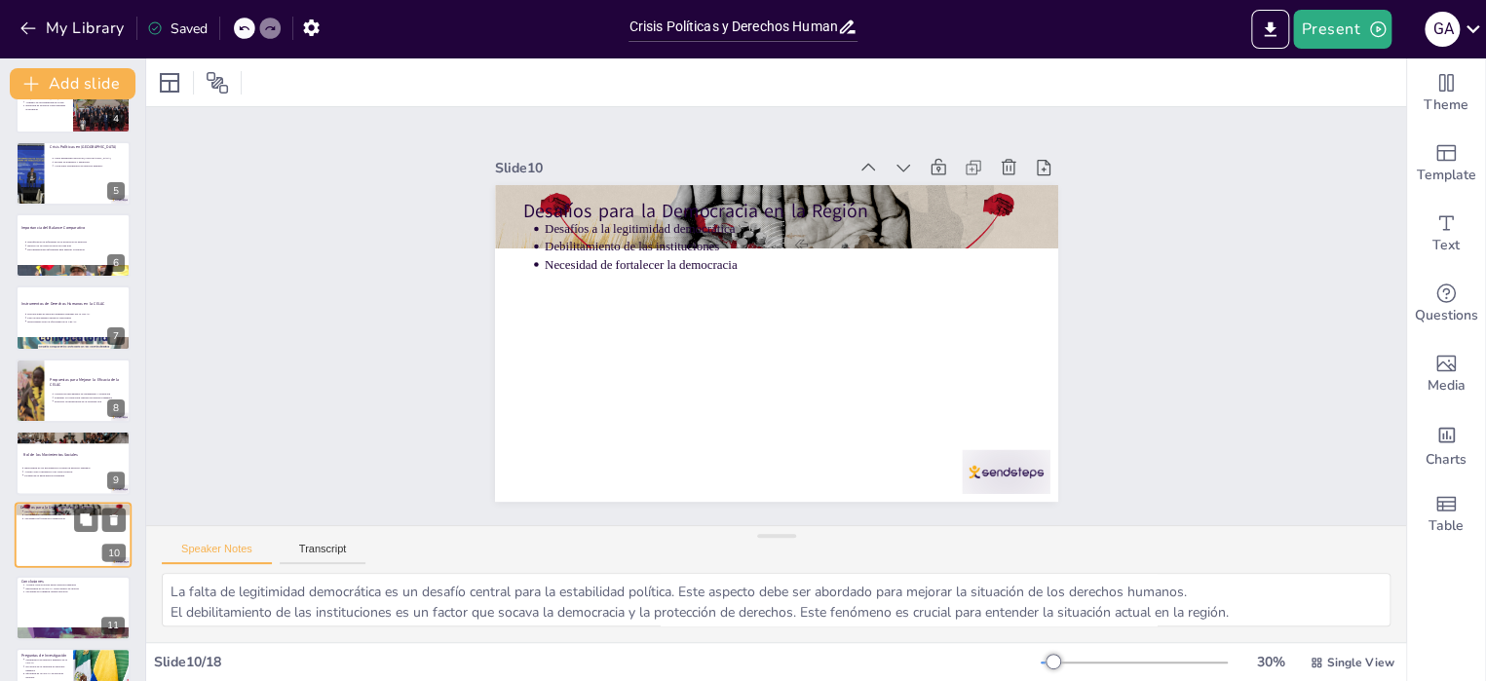
scroll to position [408, 0]
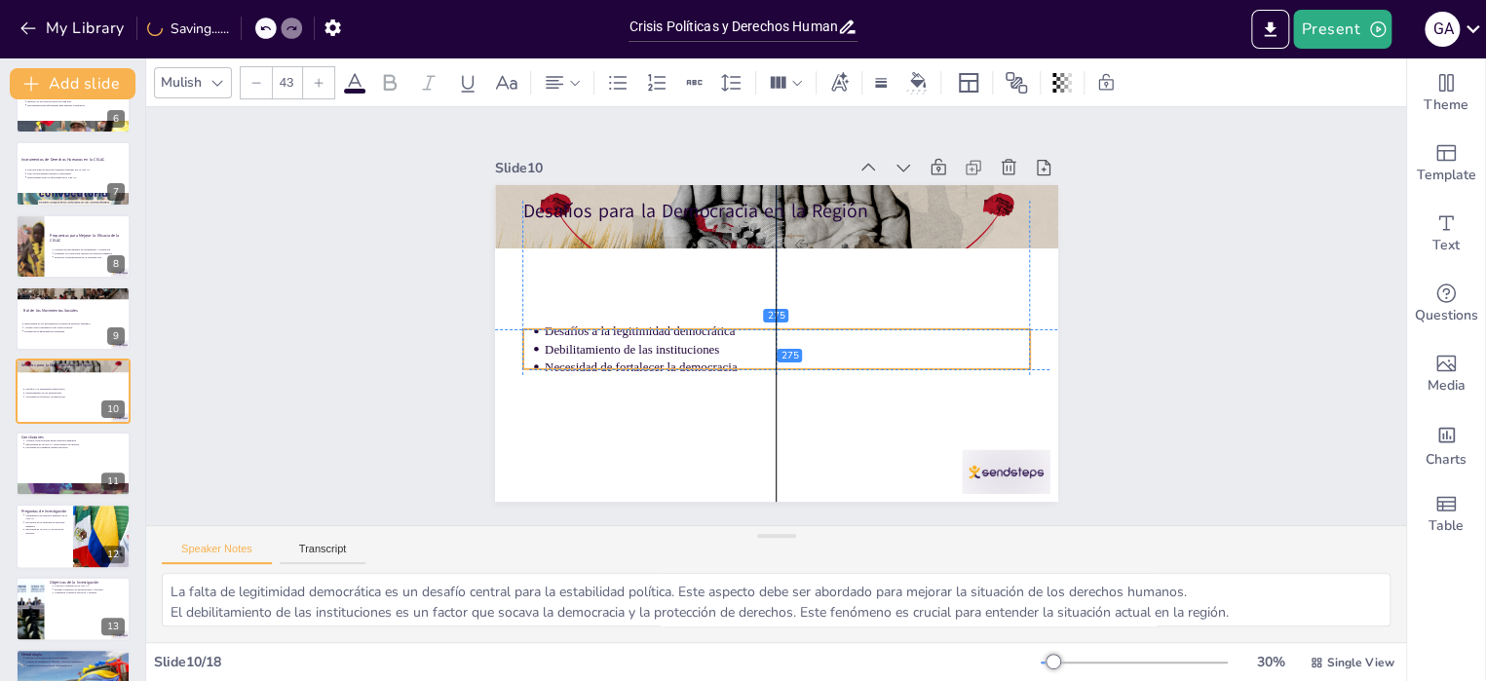
drag, startPoint x: 571, startPoint y: 246, endPoint x: 578, endPoint y: 354, distance: 108.4
click at [578, 354] on ul "Desafíos a la legitimidad democrática Debilitamiento de las instituciones Neces…" at bounding box center [775, 349] width 507 height 53
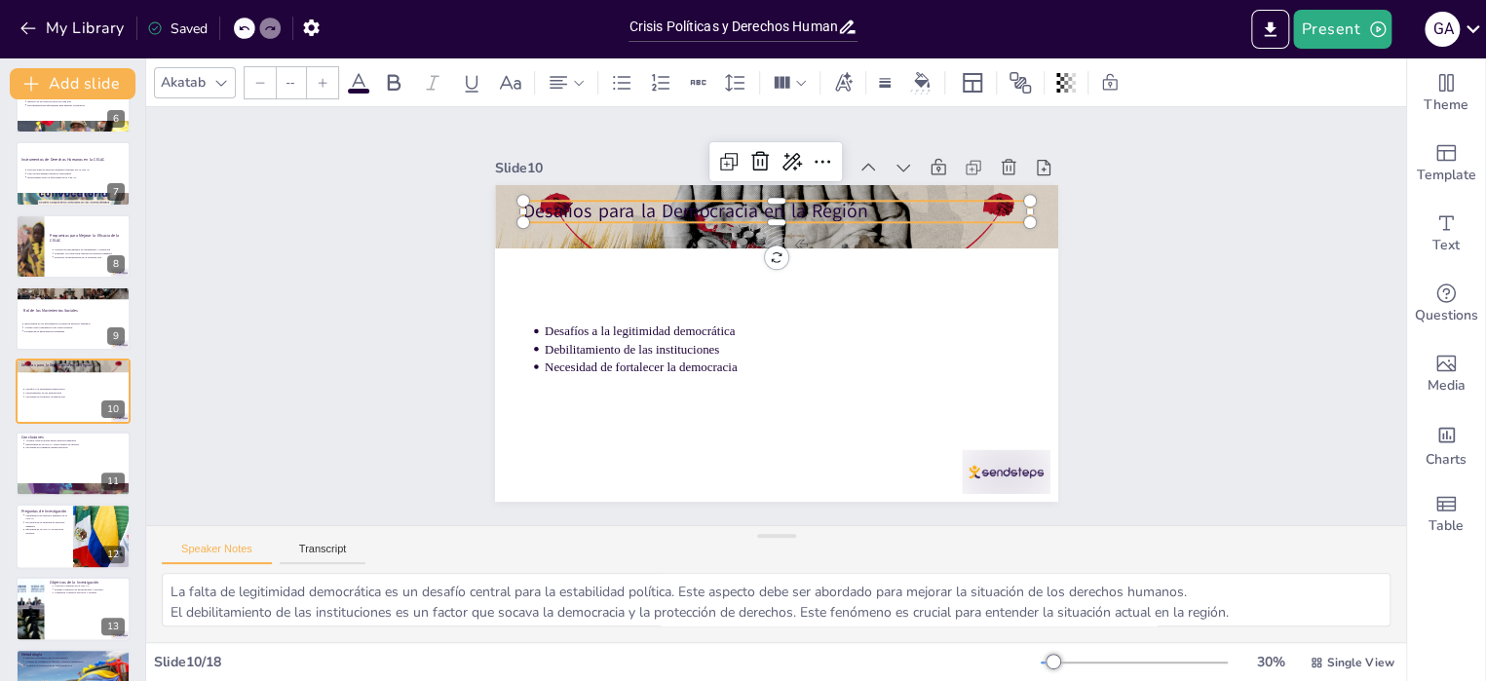
type input "64"
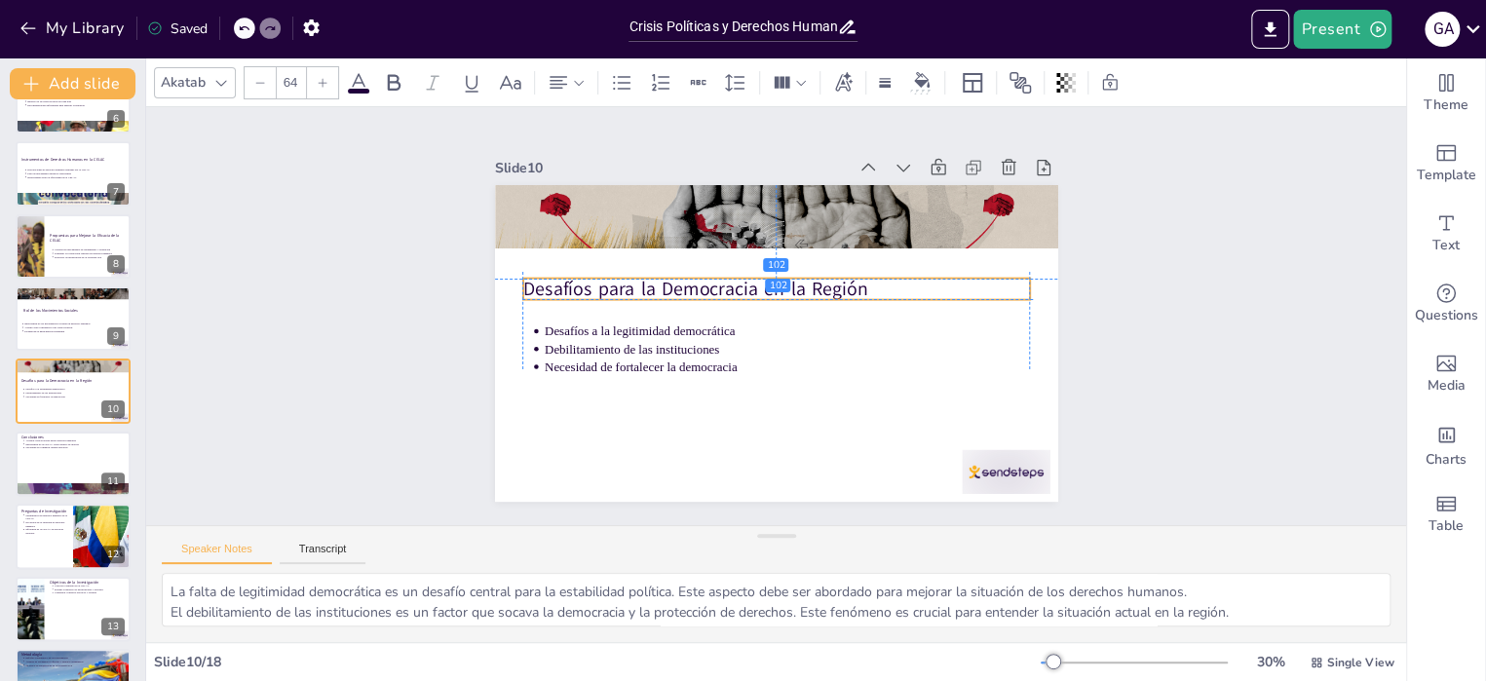
drag, startPoint x: 650, startPoint y: 211, endPoint x: 654, endPoint y: 283, distance: 71.2
click at [654, 283] on p "Desafíos para la Democracia en la Región" at bounding box center [775, 289] width 507 height 26
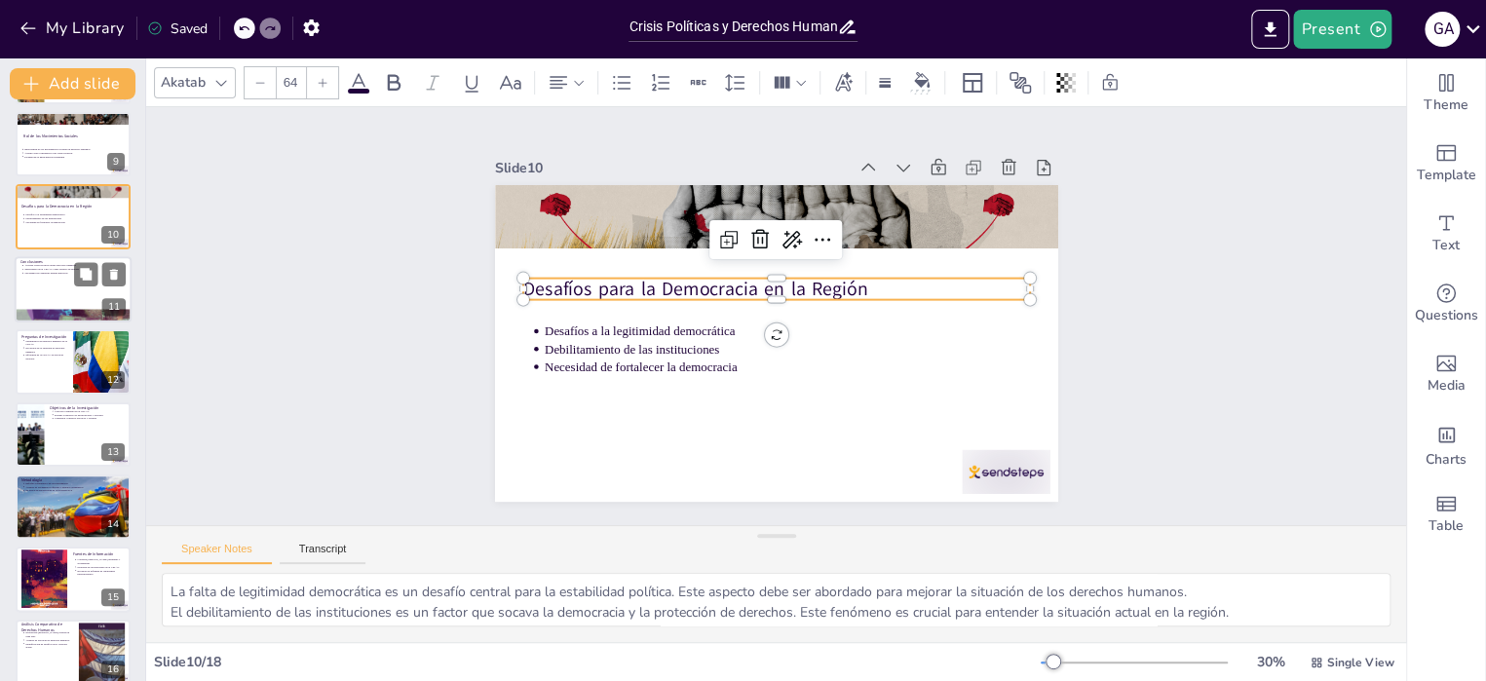
scroll to position [584, 0]
click at [45, 275] on div at bounding box center [73, 288] width 117 height 66
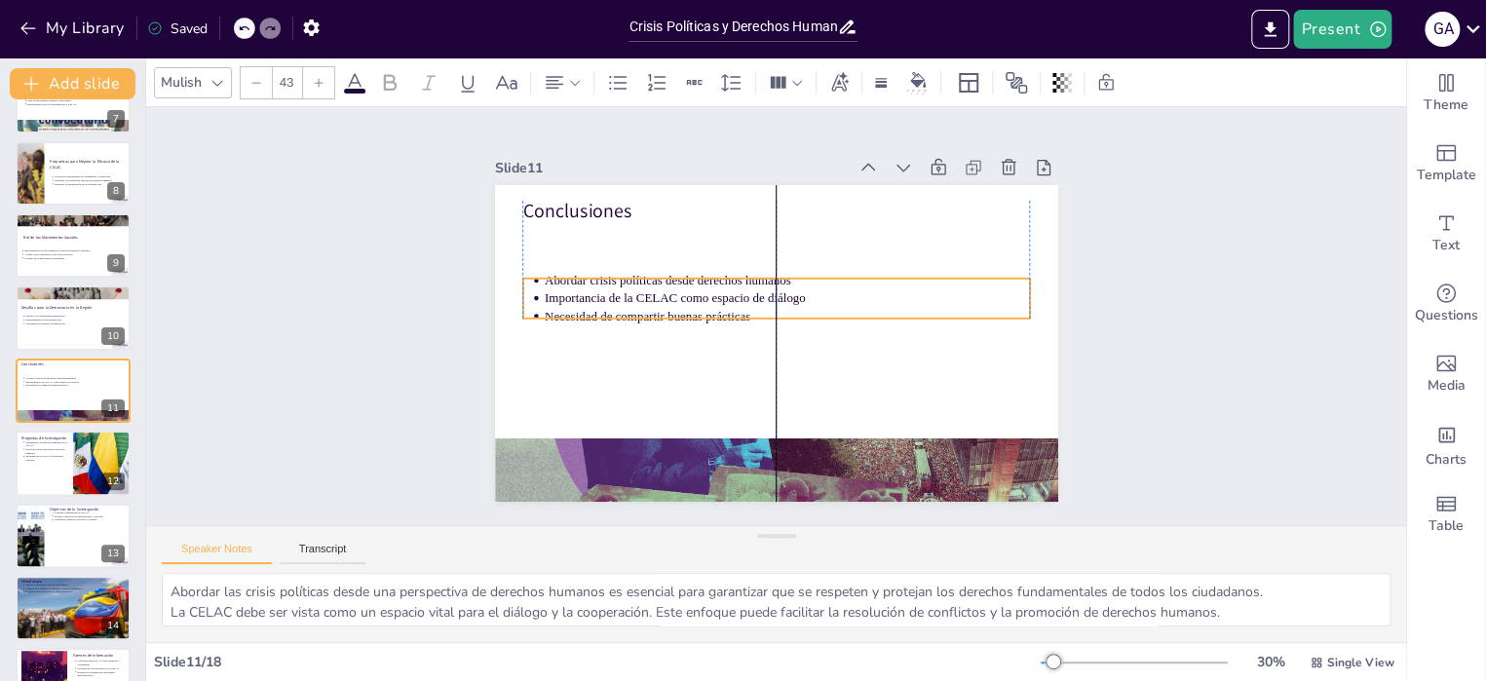
drag, startPoint x: 561, startPoint y: 251, endPoint x: 568, endPoint y: 303, distance: 52.1
click at [568, 307] on p "Necesidad de compartir buenas prácticas" at bounding box center [786, 316] width 485 height 18
click at [59, 463] on div at bounding box center [73, 463] width 117 height 66
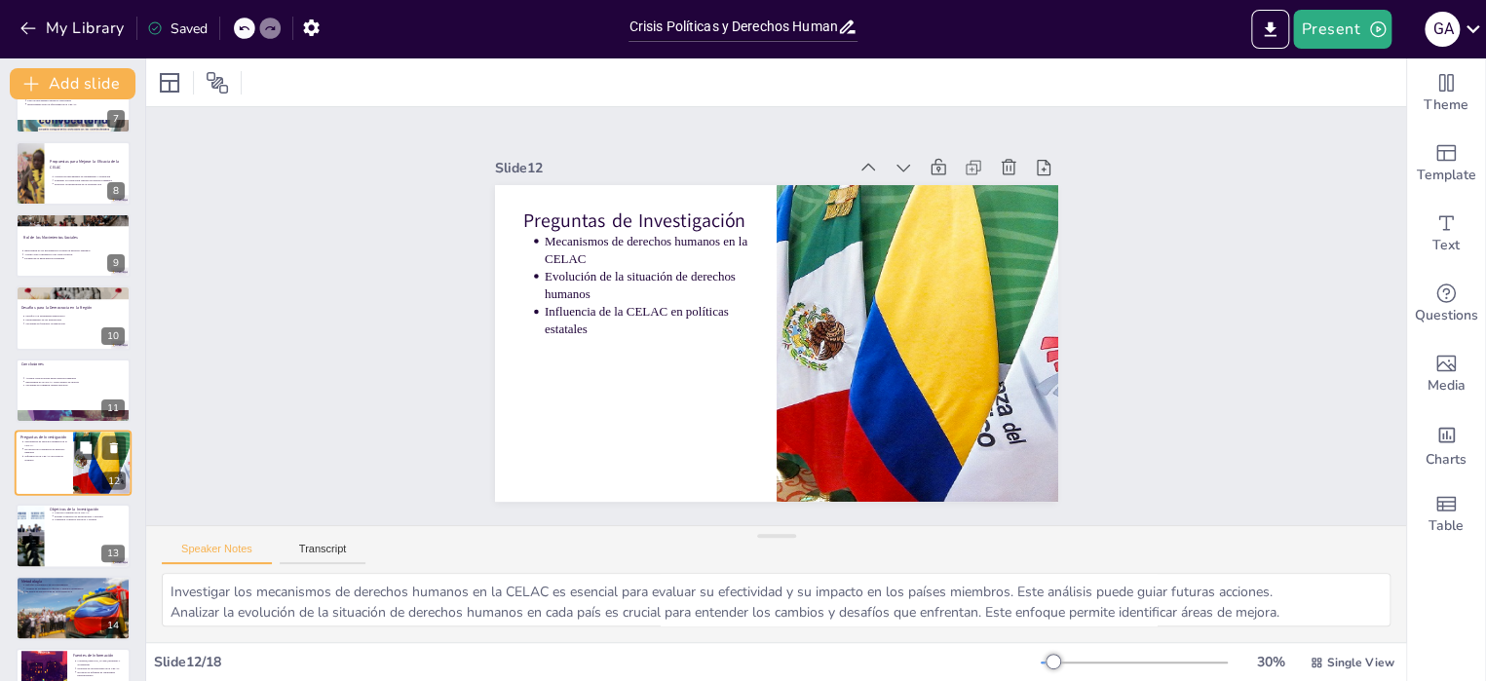
scroll to position [554, 0]
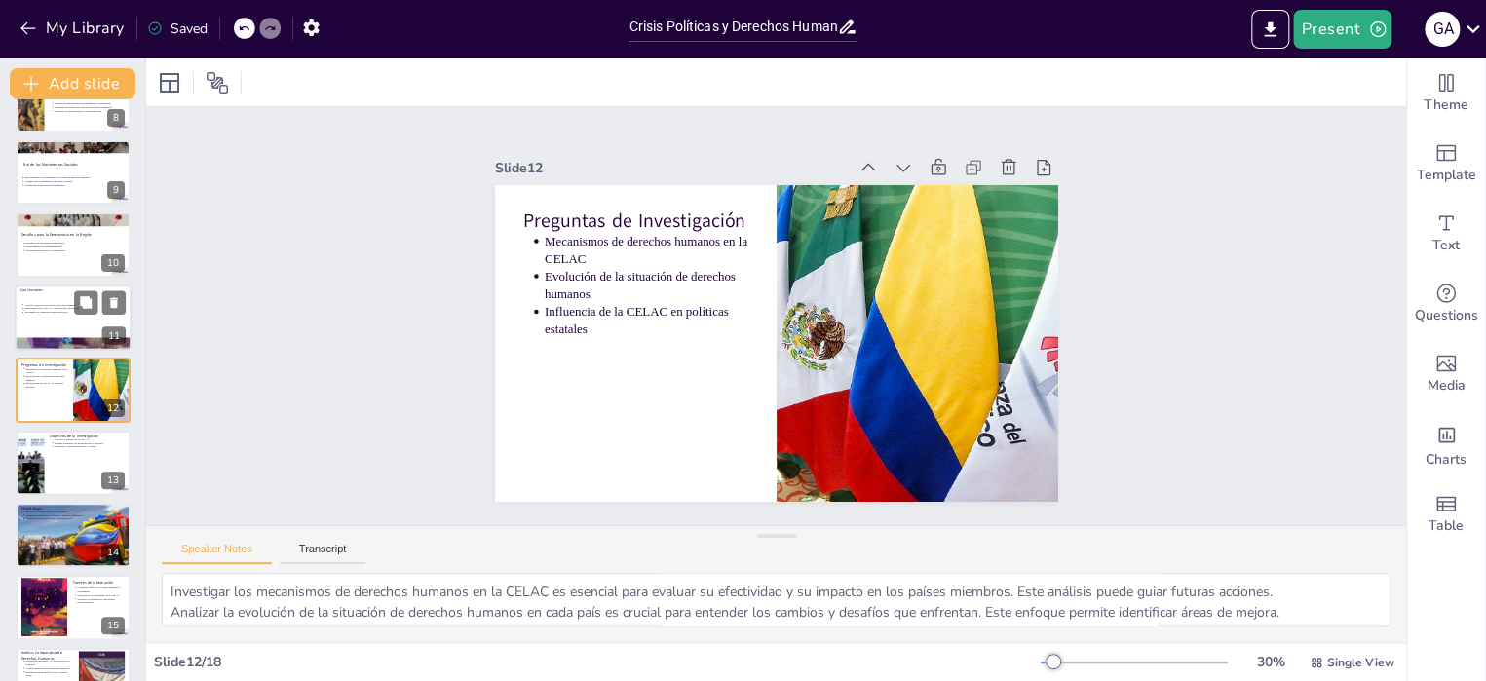
click at [52, 310] on p "Necesidad de compartir buenas prácticas" at bounding box center [74, 312] width 101 height 4
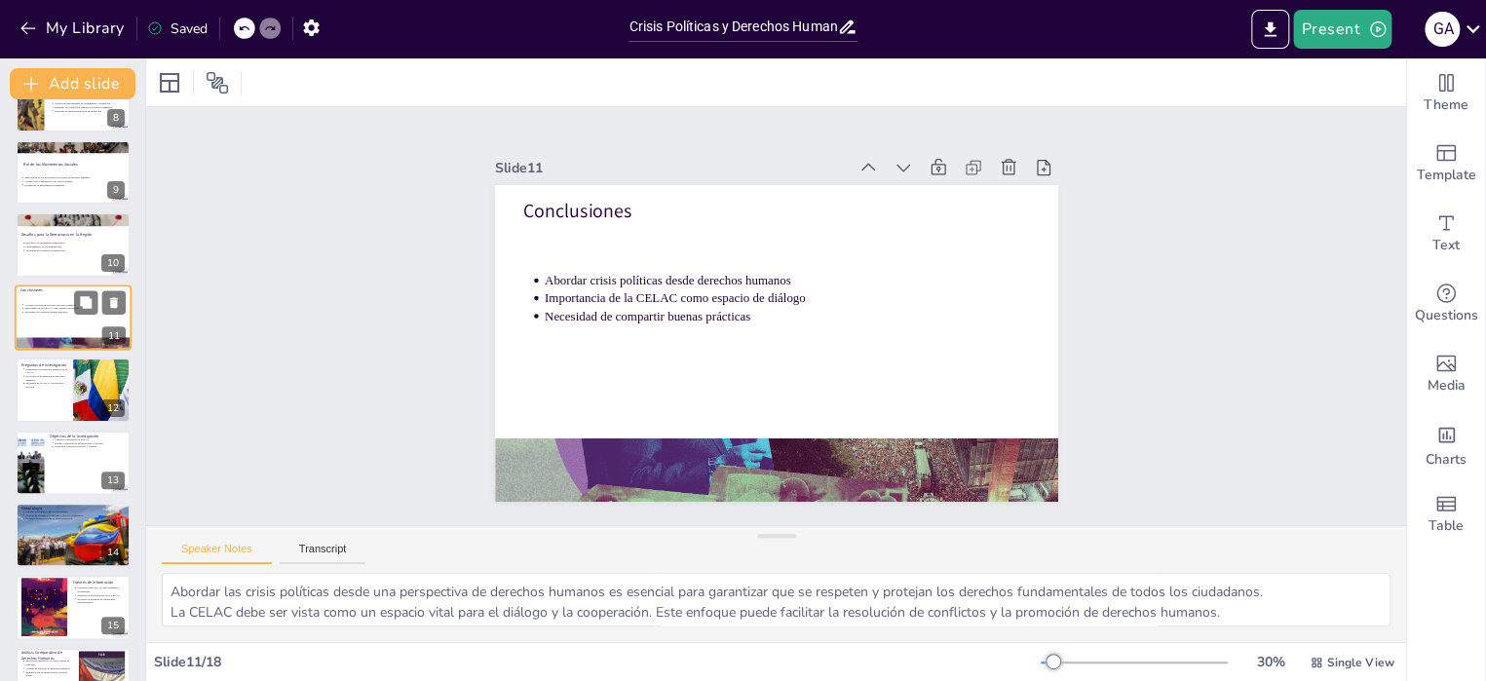
scroll to position [481, 0]
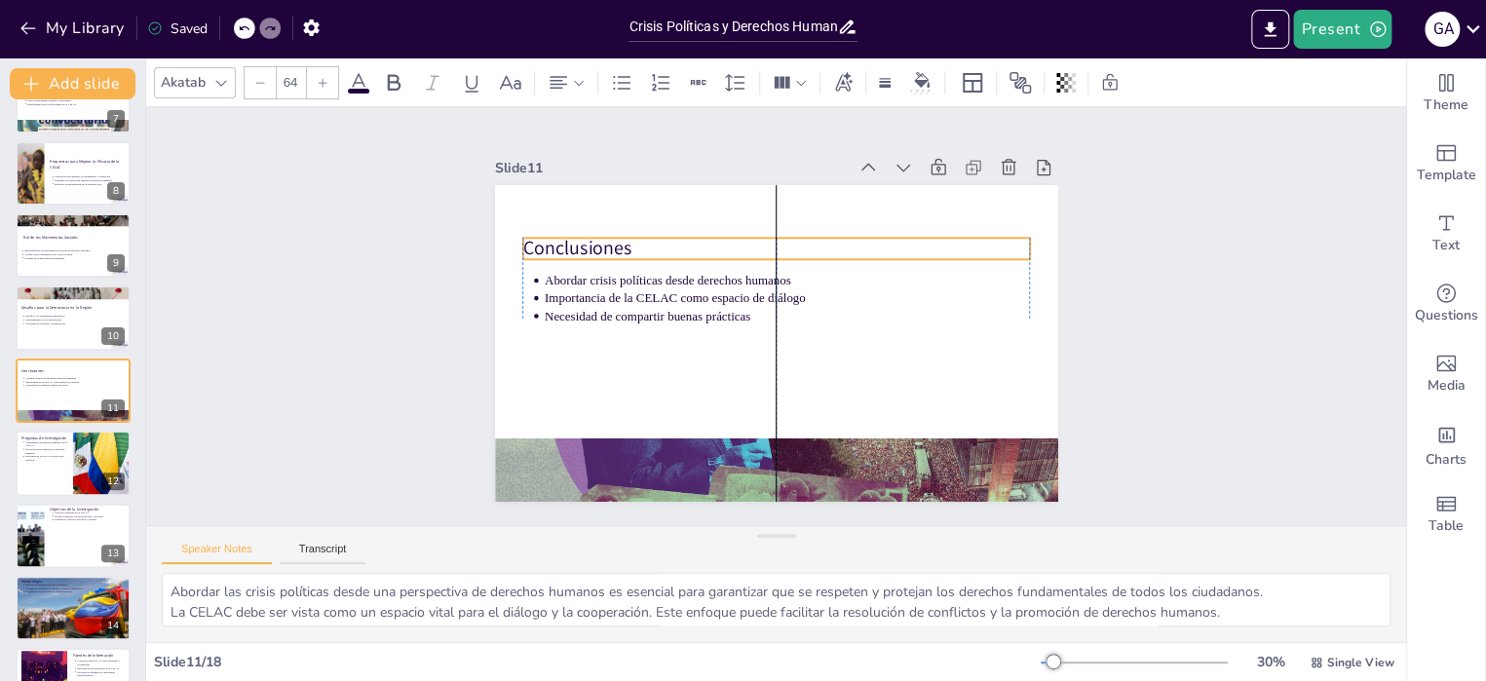
drag, startPoint x: 565, startPoint y: 205, endPoint x: 565, endPoint y: 242, distance: 37.0
click at [565, 242] on p "Conclusiones" at bounding box center [775, 249] width 507 height 26
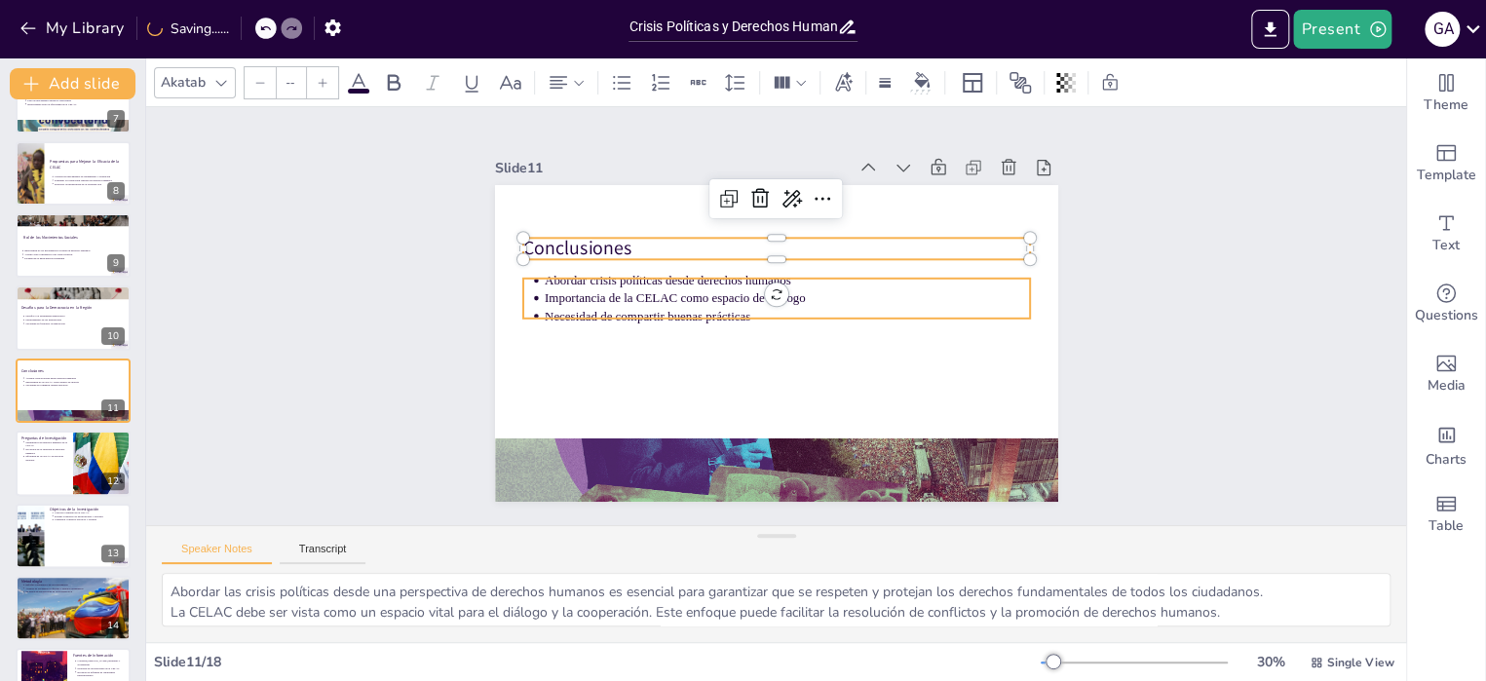
click at [553, 293] on p "Importancia de la CELAC como espacio de diálogo" at bounding box center [786, 298] width 485 height 18
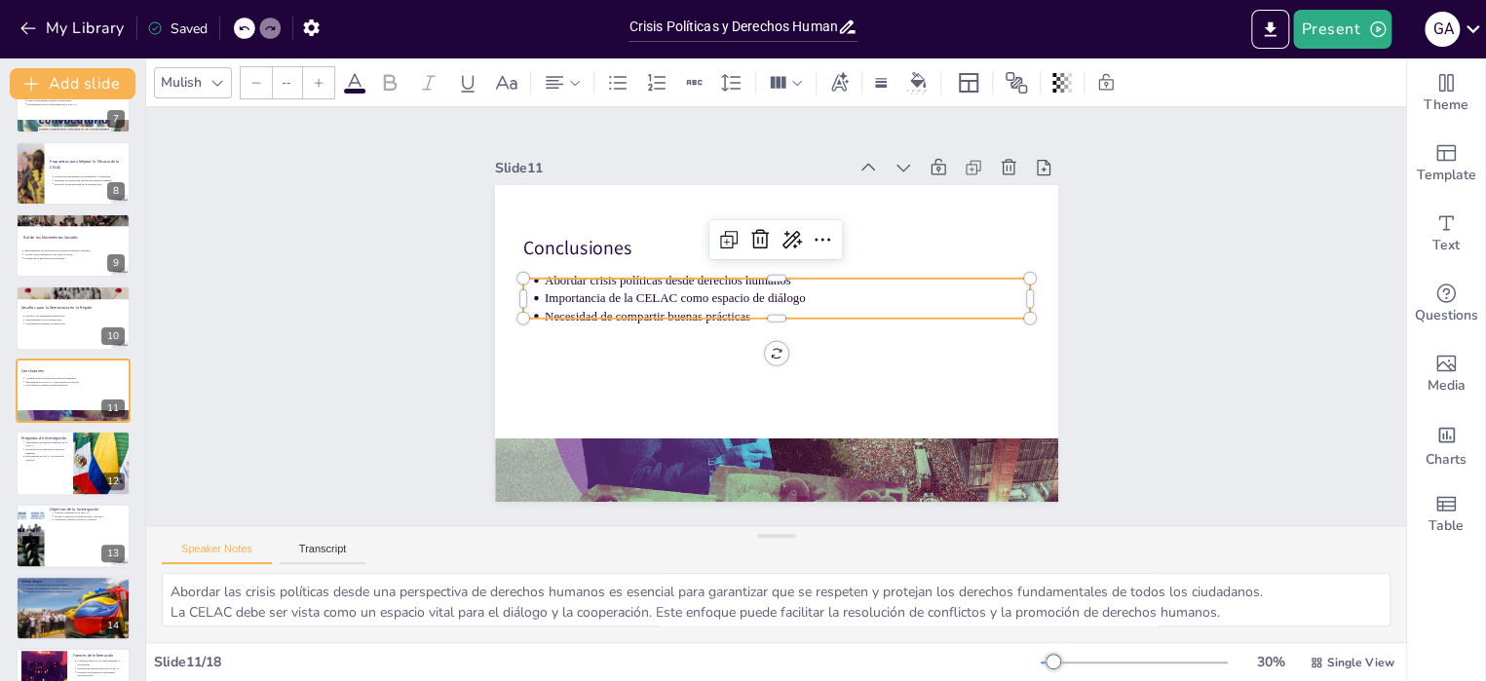
type input "43"
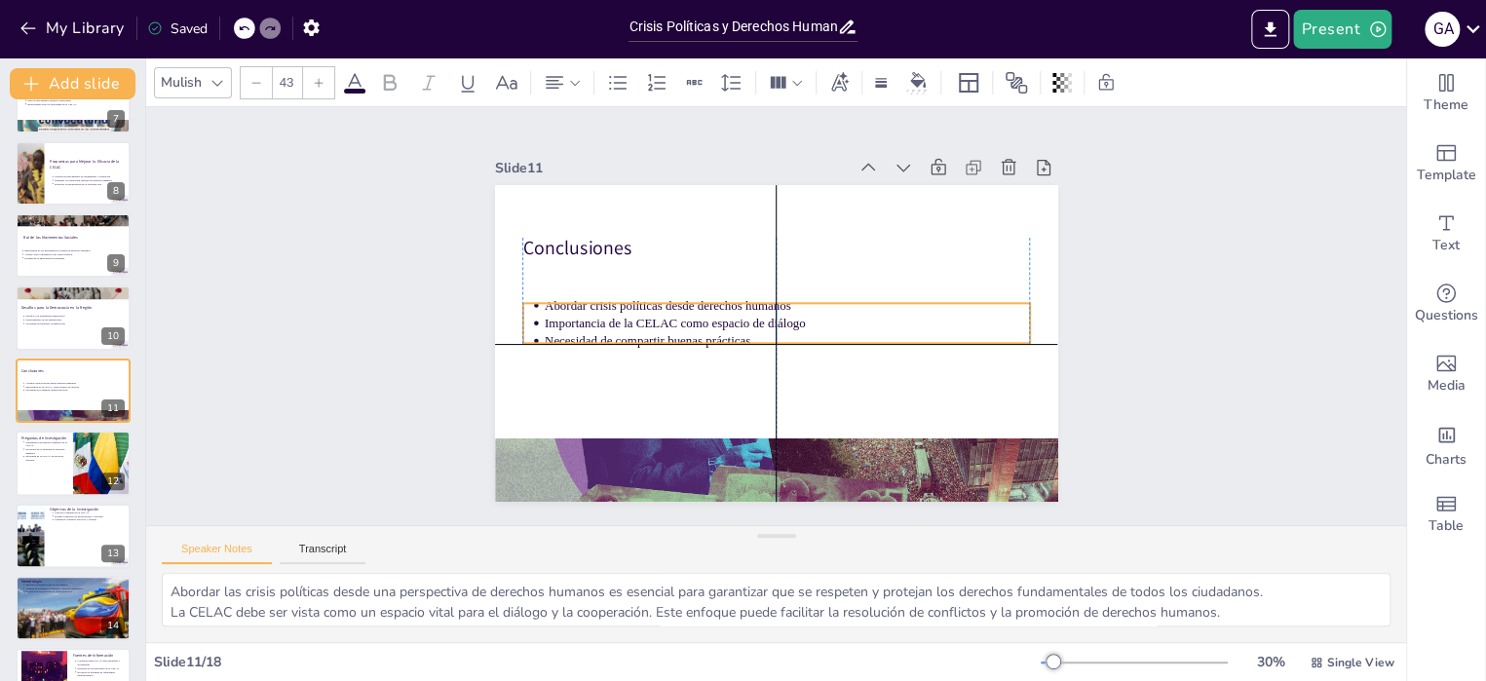
drag, startPoint x: 553, startPoint y: 293, endPoint x: 555, endPoint y: 319, distance: 25.4
click at [555, 319] on p "Importancia de la CELAC como espacio de diálogo" at bounding box center [786, 324] width 485 height 18
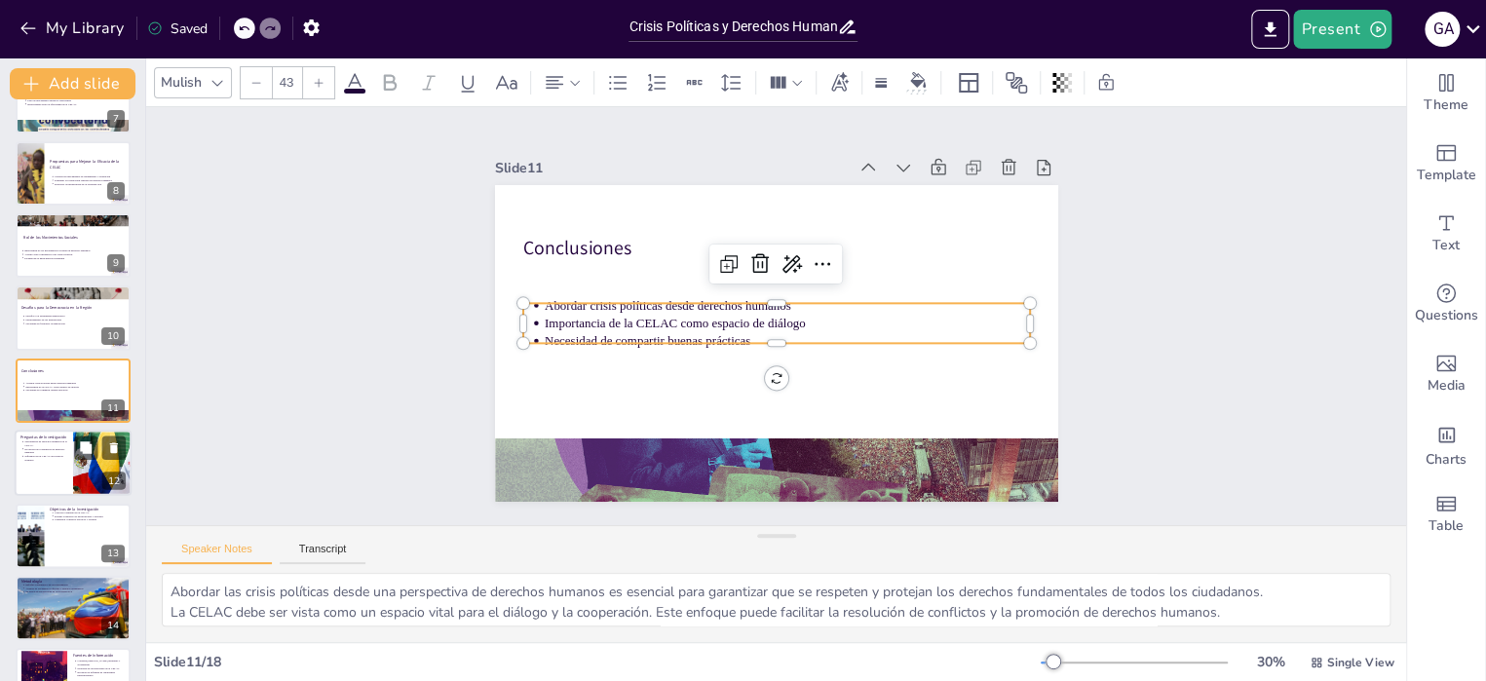
click at [49, 474] on div at bounding box center [73, 463] width 117 height 66
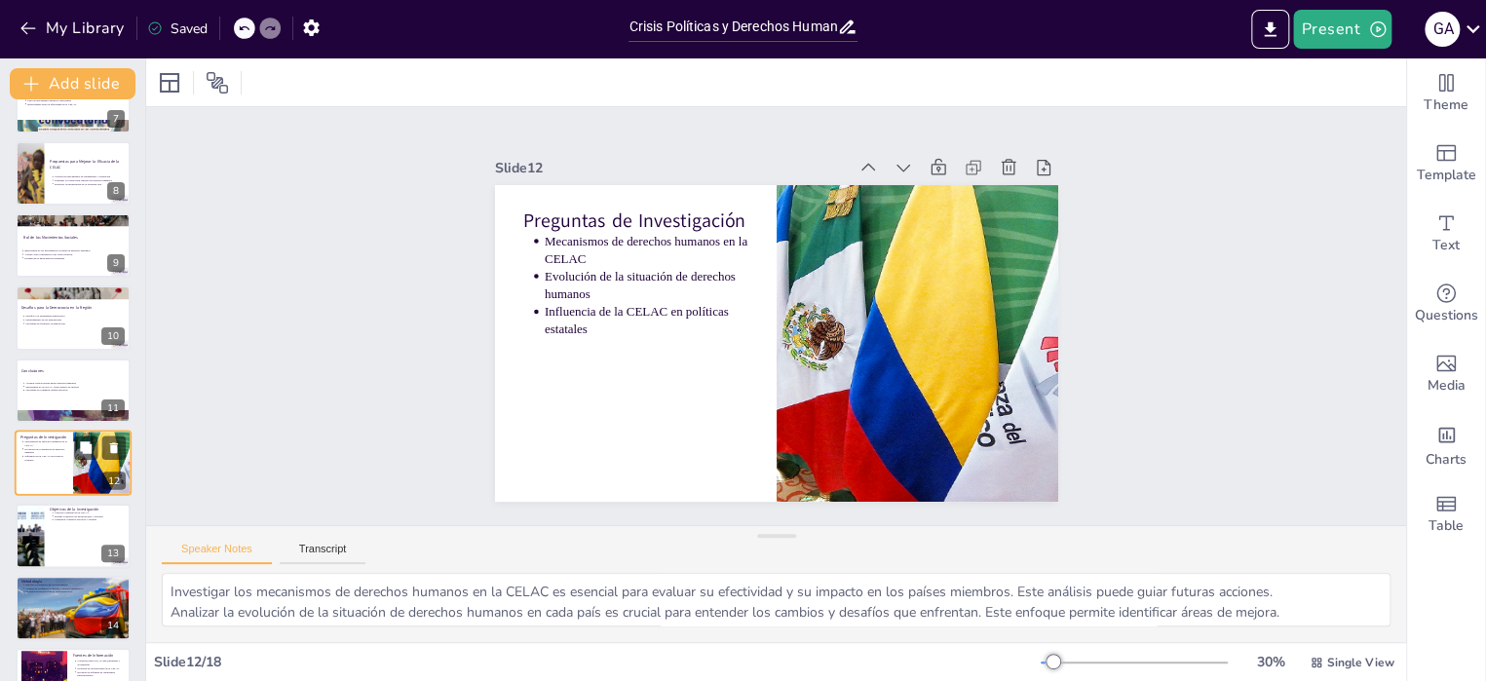
scroll to position [554, 0]
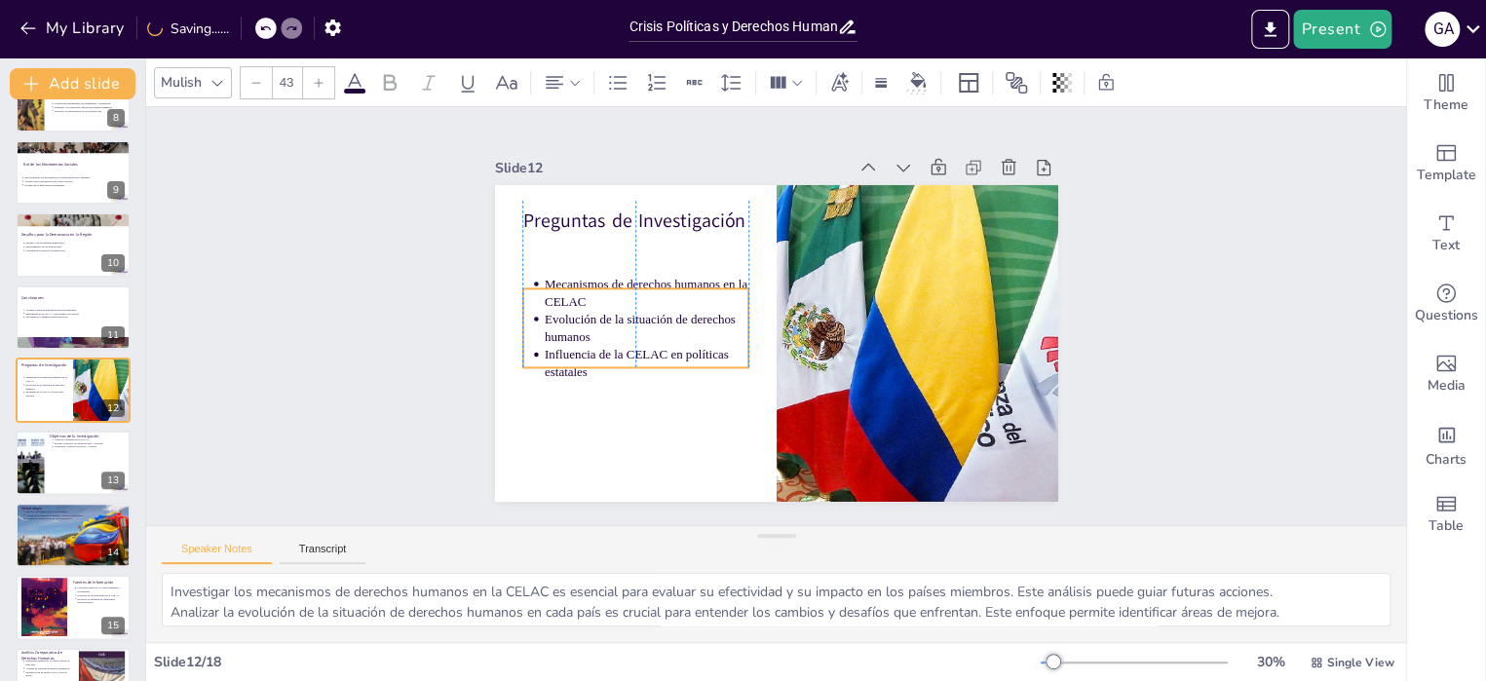
drag, startPoint x: 587, startPoint y: 286, endPoint x: 587, endPoint y: 329, distance: 42.9
click at [587, 329] on p "Evolución de la situación de derechos humanos" at bounding box center [646, 328] width 204 height 35
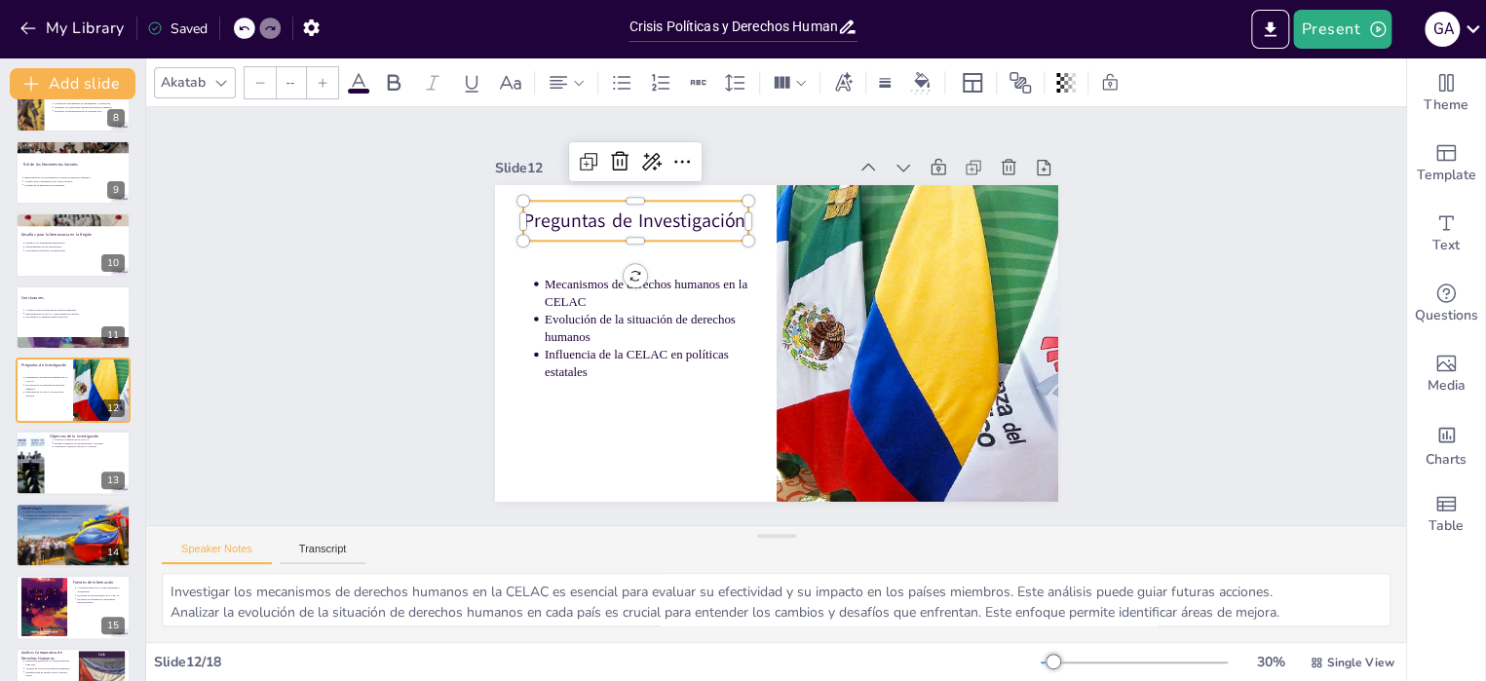
type input "64"
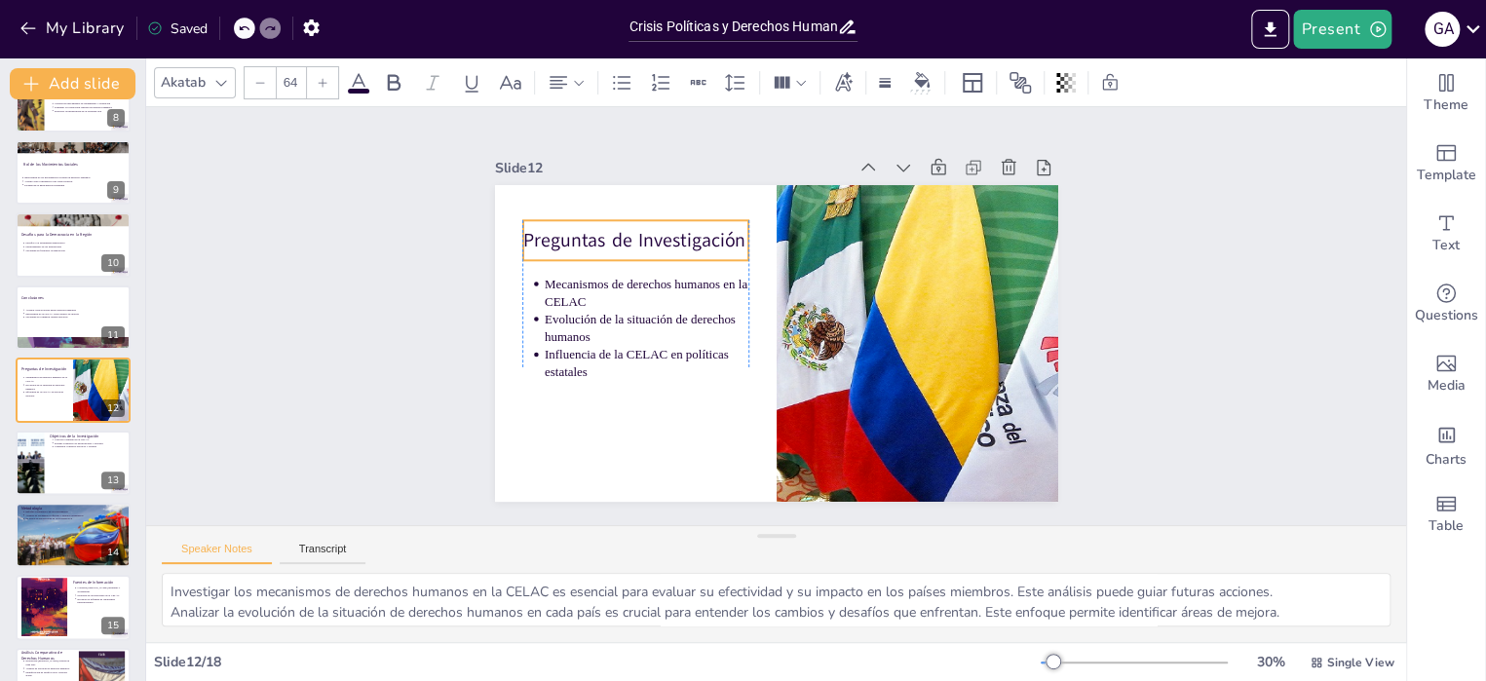
drag, startPoint x: 562, startPoint y: 211, endPoint x: 558, endPoint y: 231, distance: 19.9
click at [558, 231] on p "Preguntas de Investigación" at bounding box center [634, 240] width 225 height 26
click at [70, 462] on div at bounding box center [73, 463] width 117 height 66
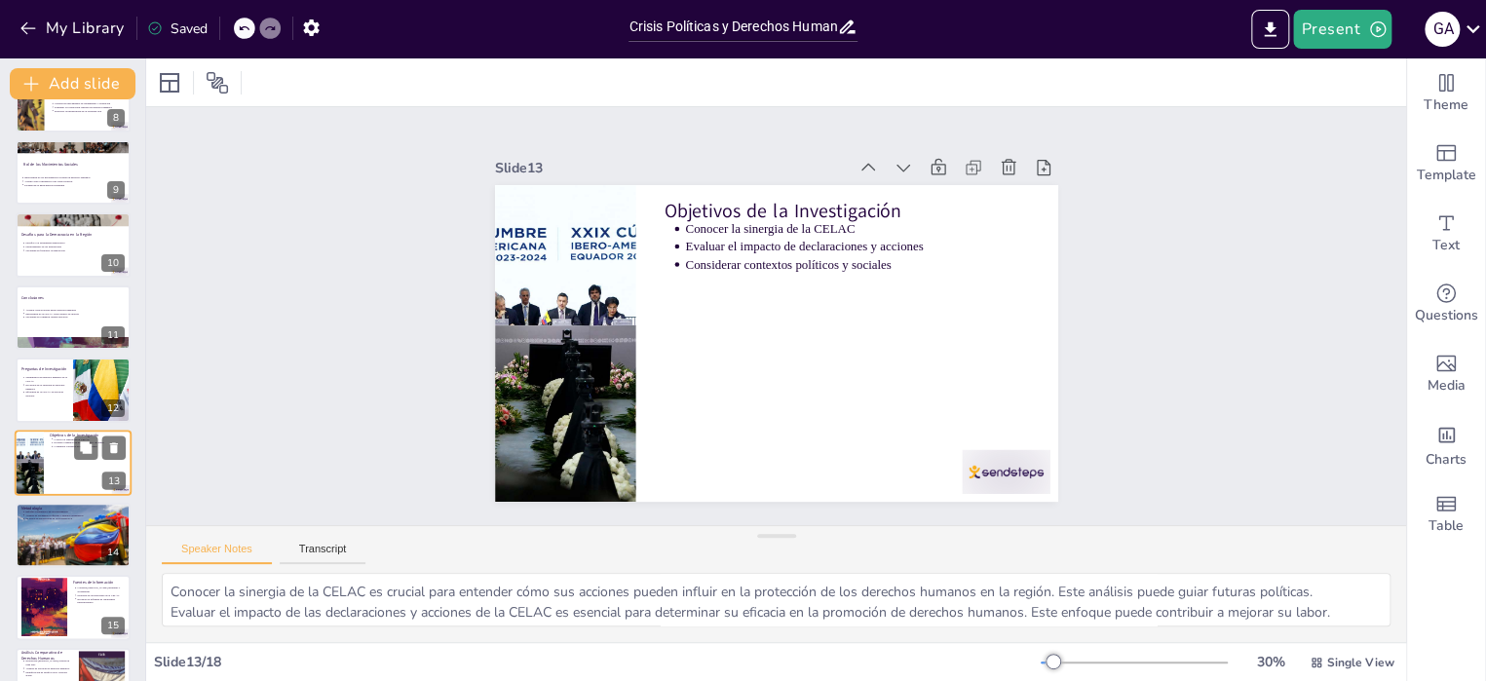
scroll to position [626, 0]
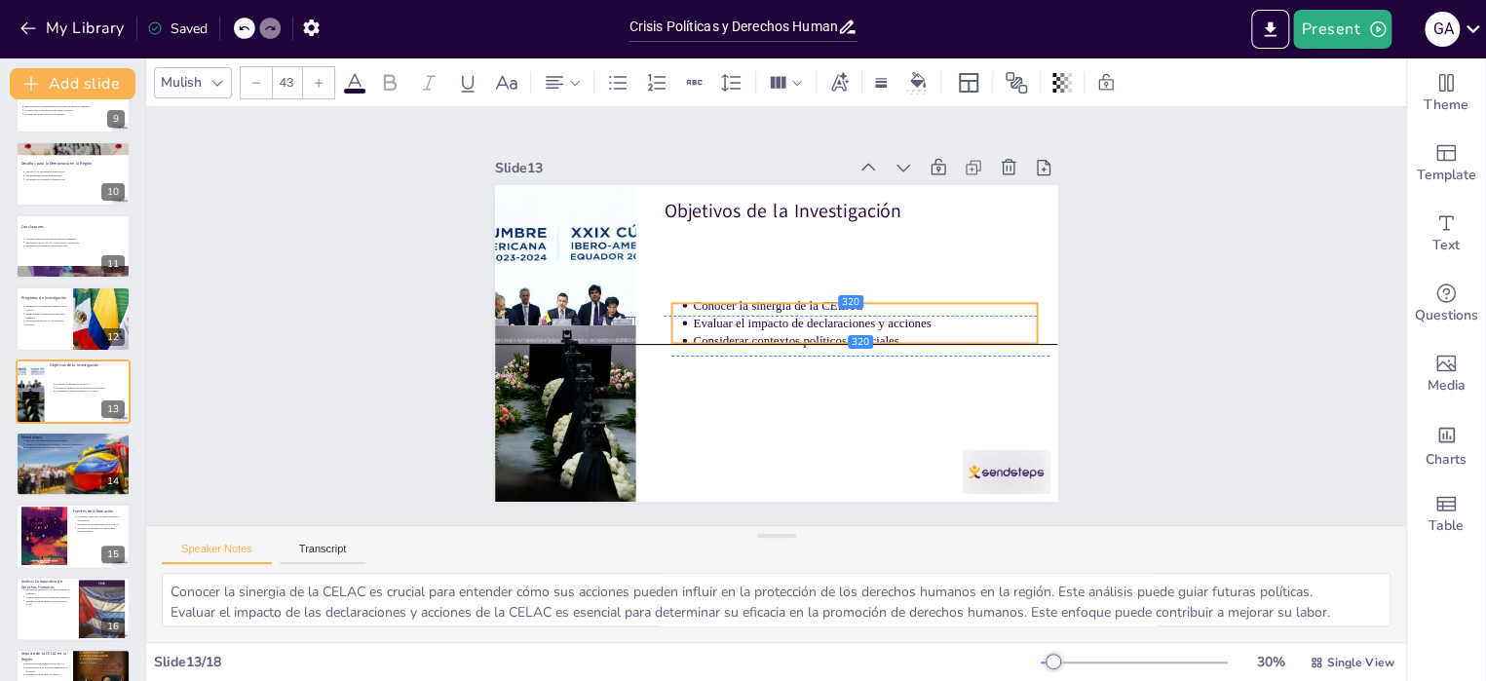
drag, startPoint x: 693, startPoint y: 258, endPoint x: 701, endPoint y: 341, distance: 83.2
click at [701, 341] on p "Considerar contextos políticos y sociales" at bounding box center [865, 341] width 345 height 18
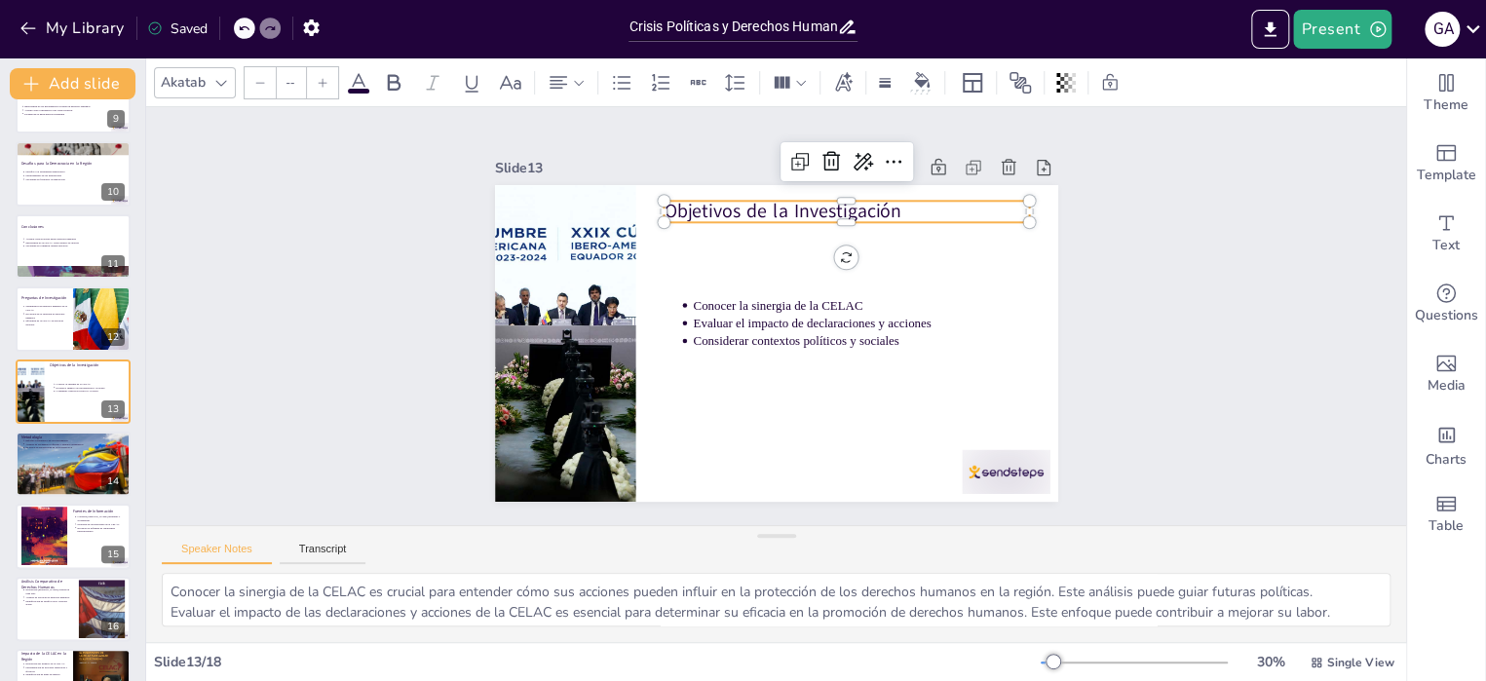
type input "64"
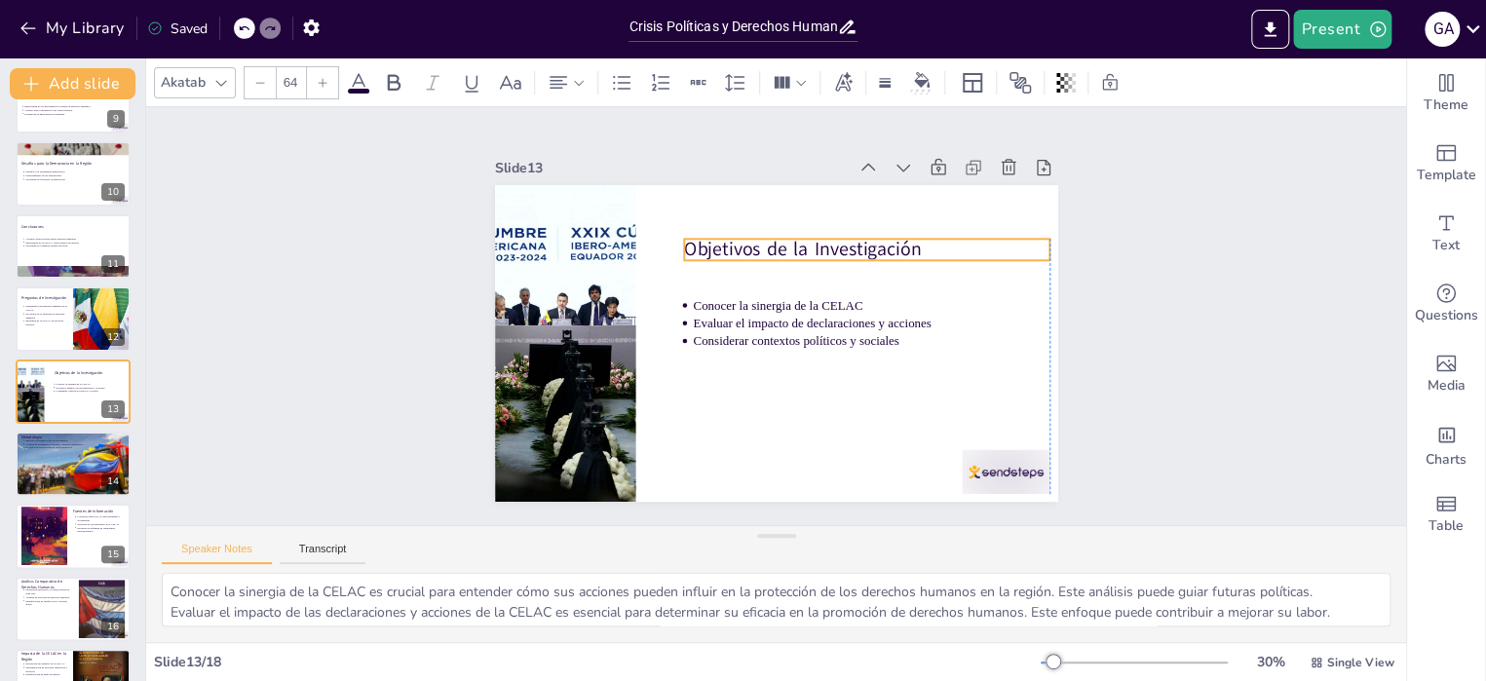
drag, startPoint x: 706, startPoint y: 206, endPoint x: 721, endPoint y: 244, distance: 40.7
click at [721, 244] on p "Objetivos de la Investigación" at bounding box center [867, 250] width 366 height 26
click at [63, 463] on div at bounding box center [73, 464] width 117 height 78
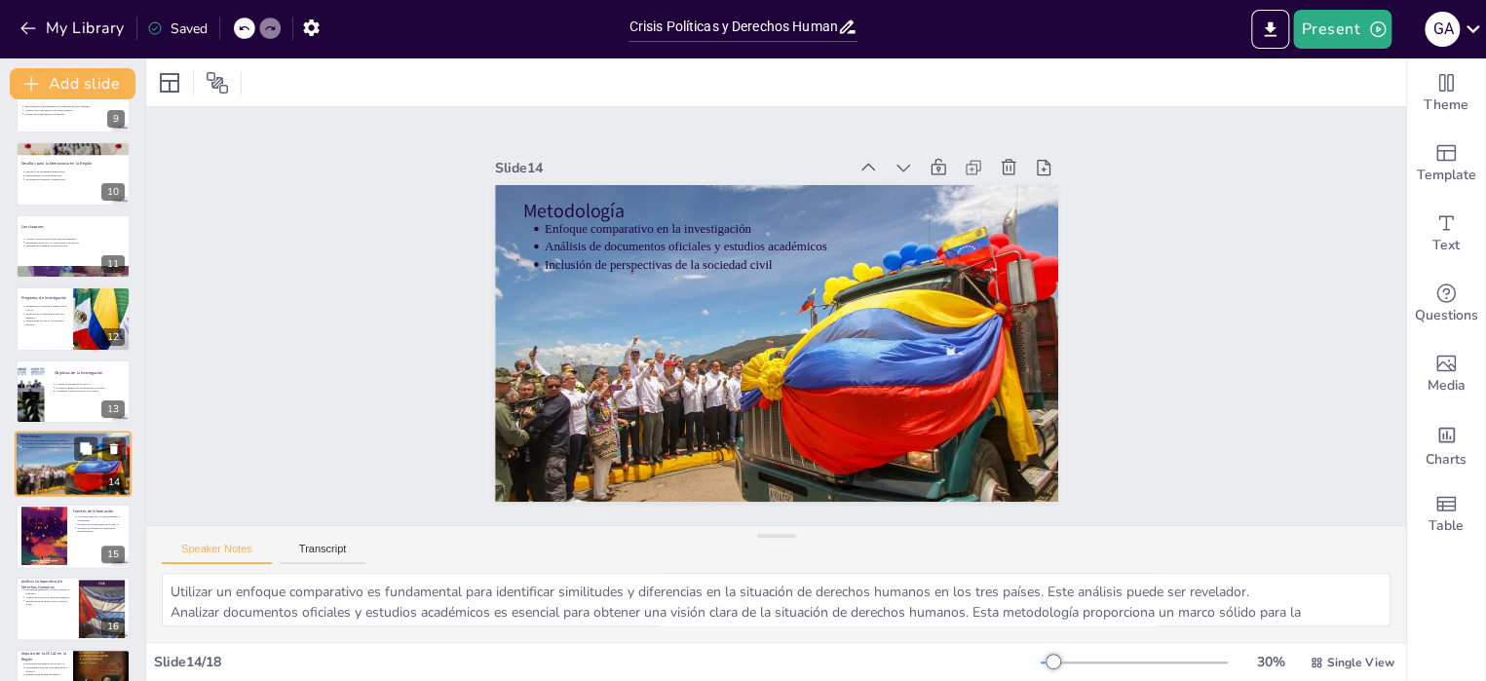
scroll to position [699, 0]
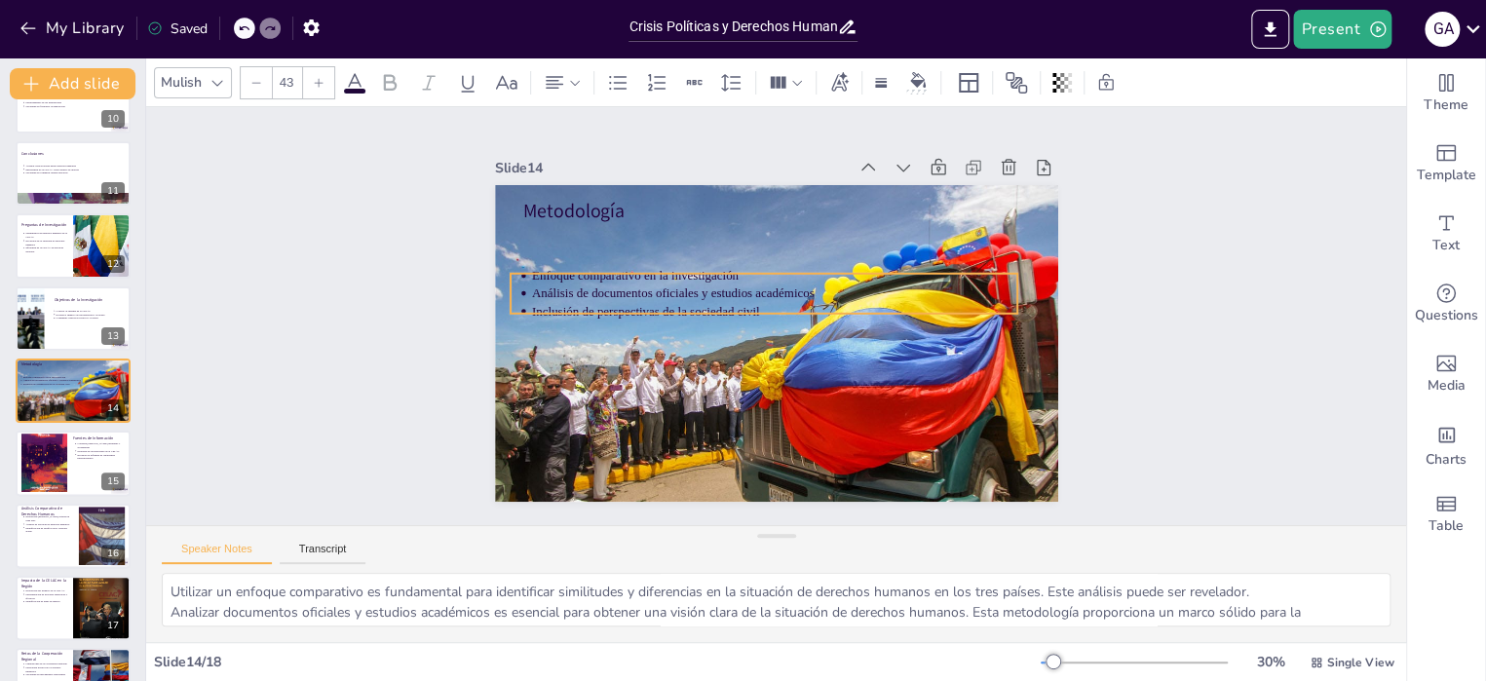
drag, startPoint x: 583, startPoint y: 224, endPoint x: 570, endPoint y: 271, distance: 48.5
click at [570, 271] on p "Enfoque comparativo en la investigación" at bounding box center [773, 276] width 485 height 18
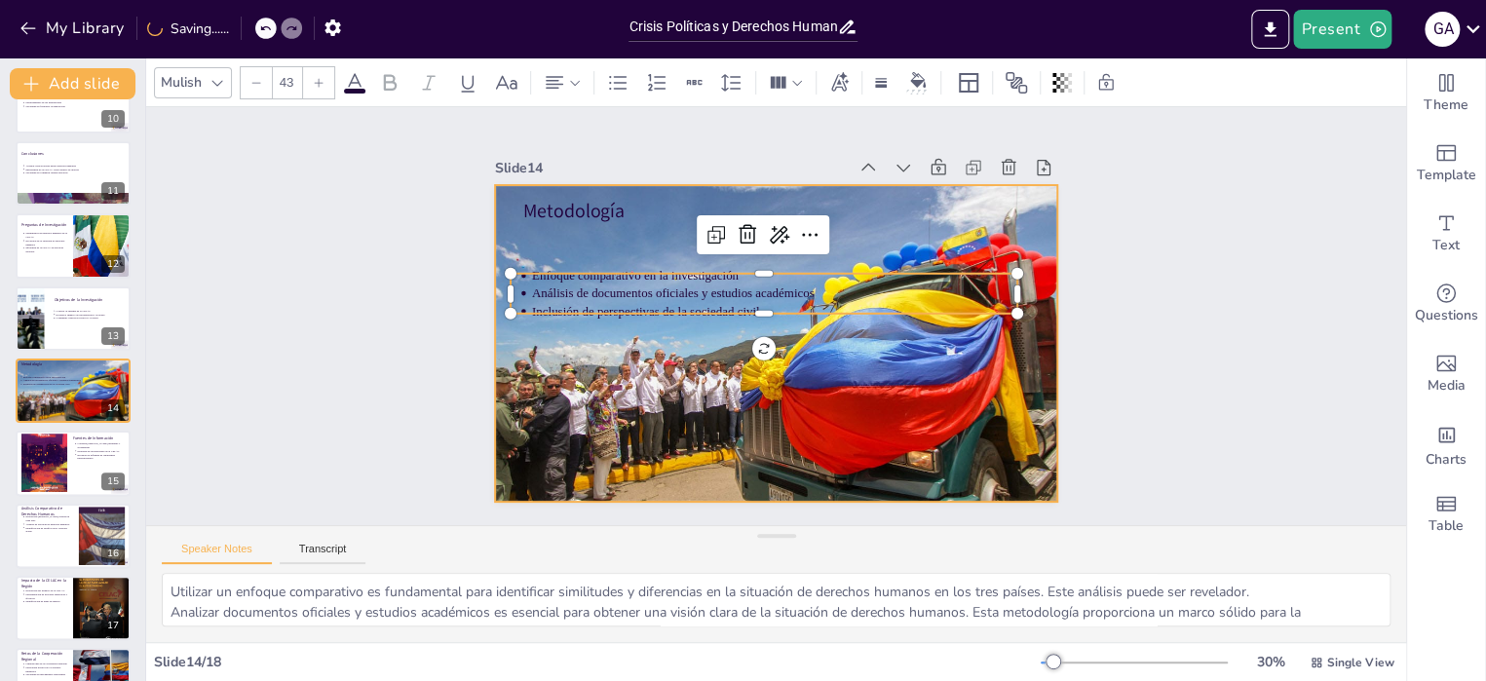
click at [700, 376] on div at bounding box center [776, 343] width 563 height 375
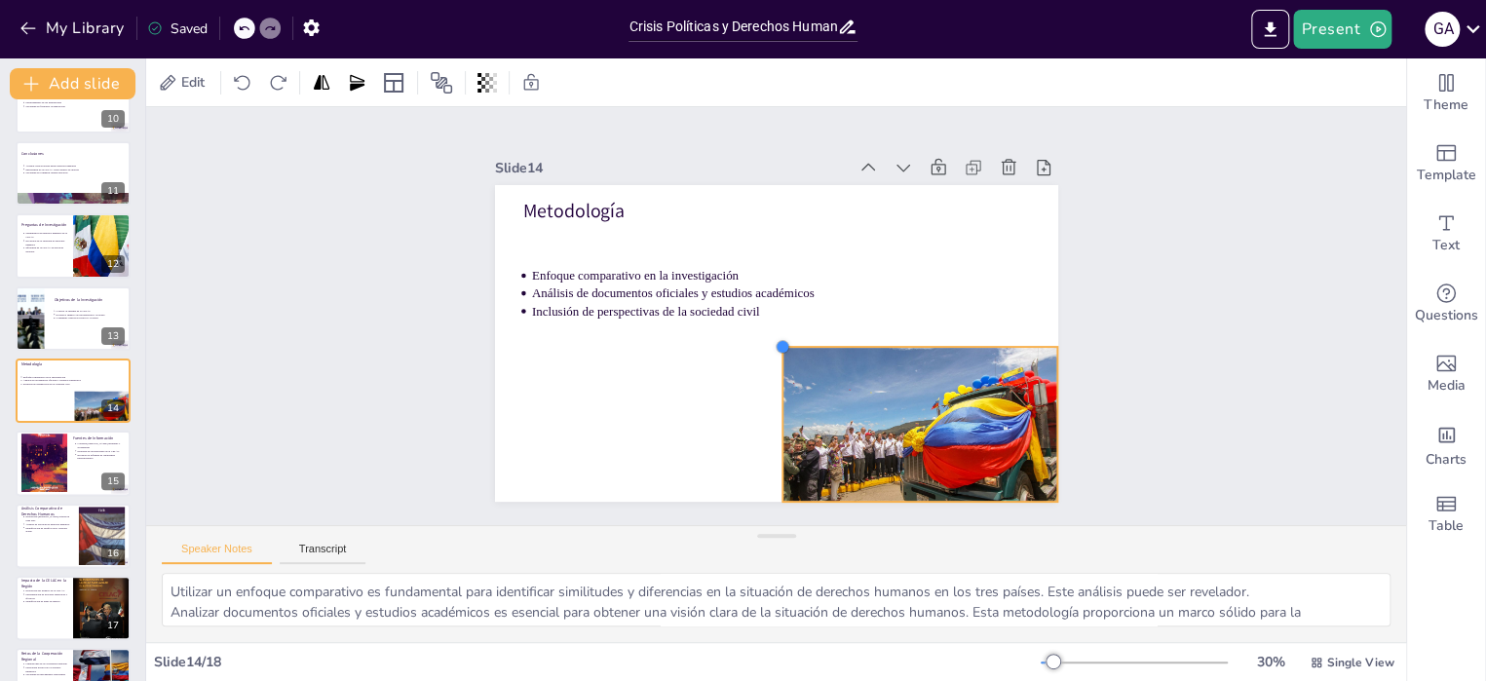
drag, startPoint x: 475, startPoint y: 181, endPoint x: 777, endPoint y: 343, distance: 341.8
click at [777, 343] on div "Metodología Enfoque comparativo en la investigación Análisis de documentos ofic…" at bounding box center [776, 343] width 563 height 317
click at [84, 466] on div at bounding box center [73, 464] width 117 height 66
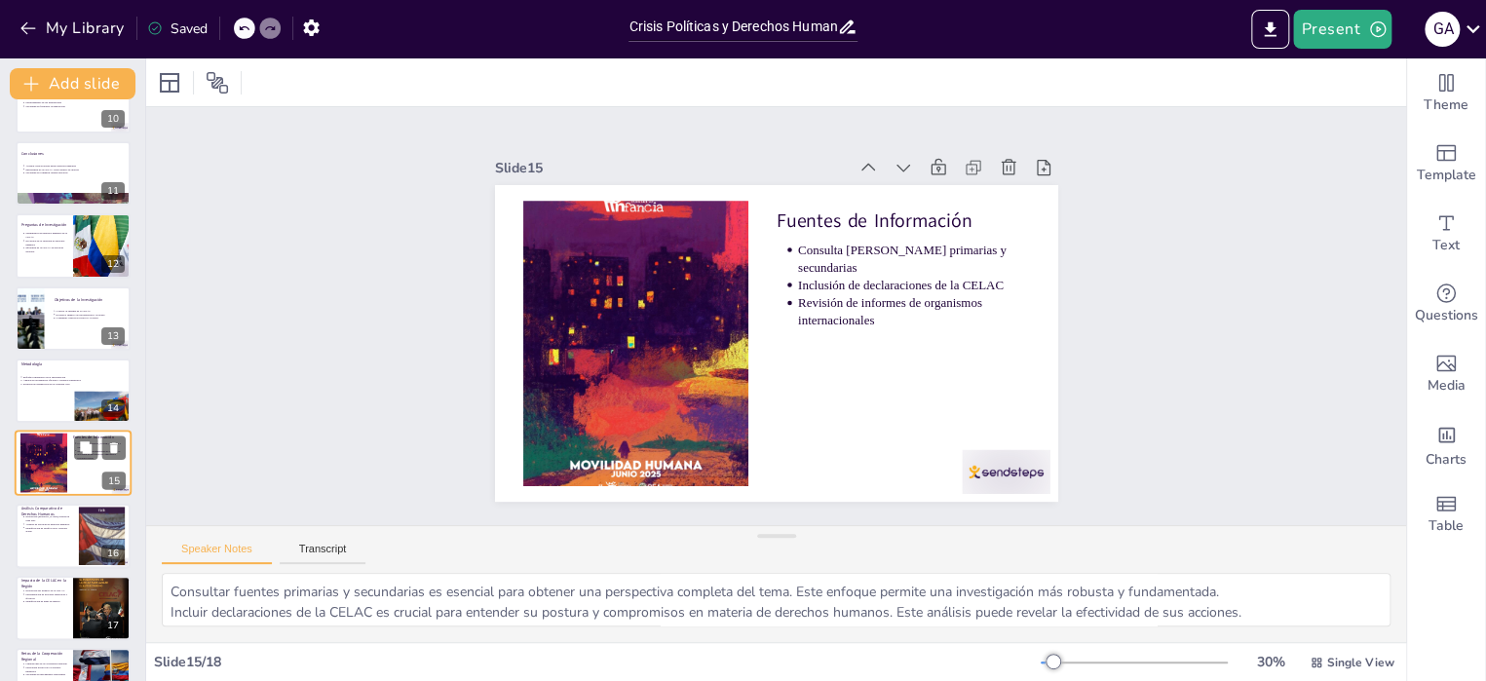
scroll to position [745, 0]
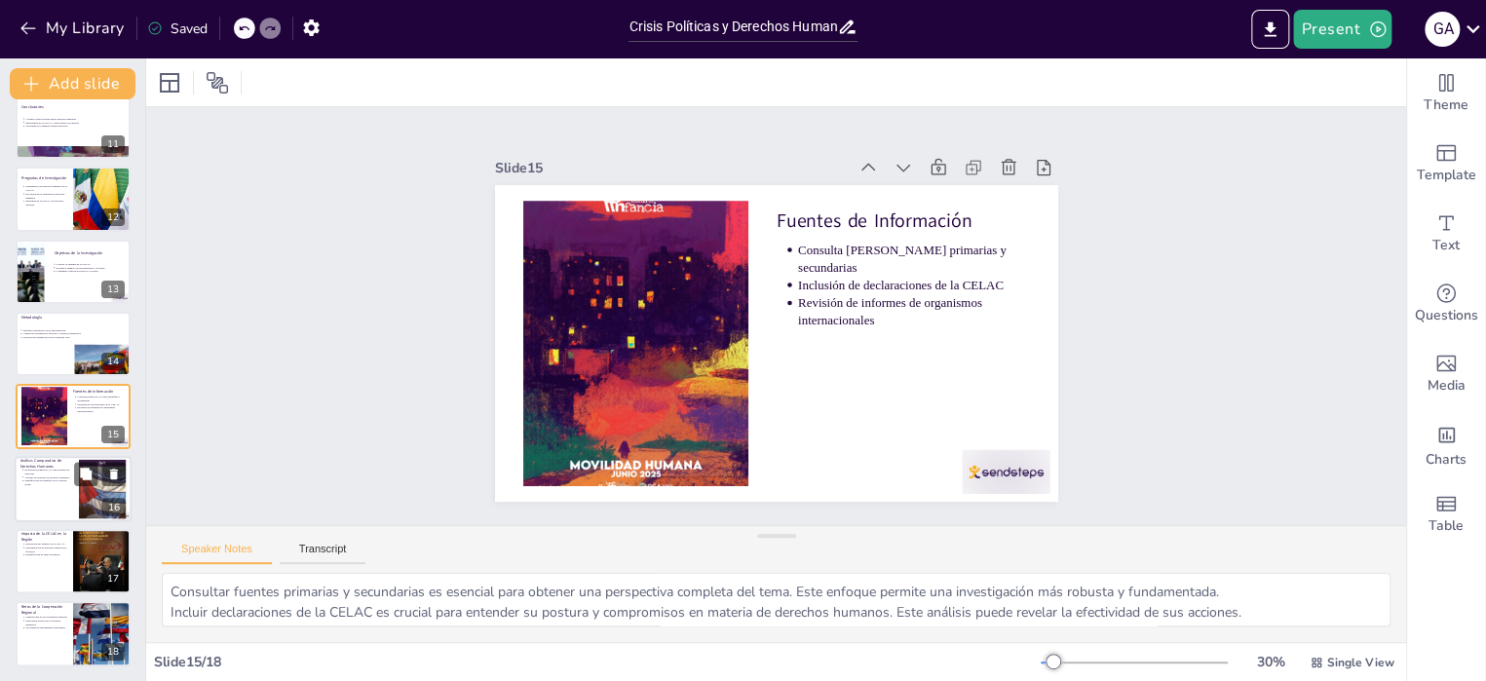
click at [46, 500] on div at bounding box center [73, 489] width 117 height 66
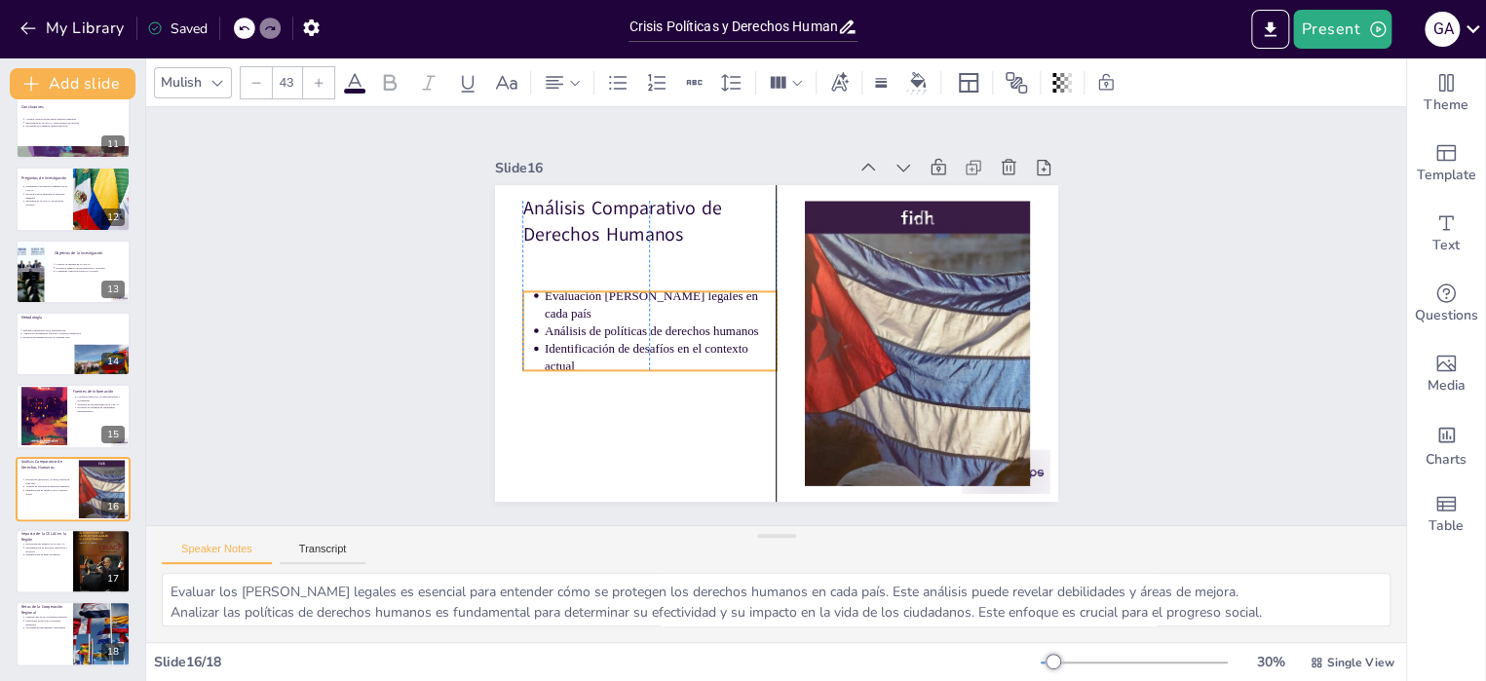
drag, startPoint x: 590, startPoint y: 273, endPoint x: 596, endPoint y: 319, distance: 46.2
click at [596, 323] on p "Análisis de políticas de derechos humanos" at bounding box center [660, 332] width 232 height 18
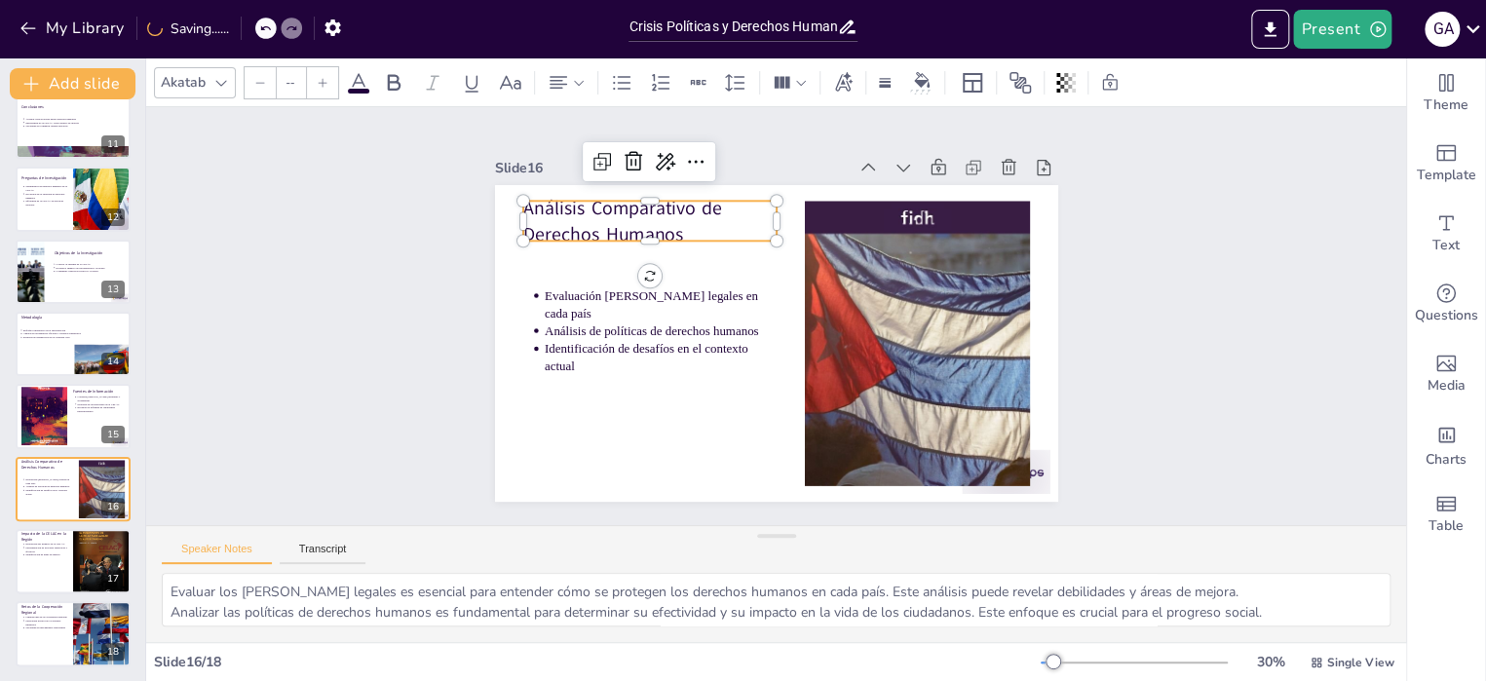
click at [569, 205] on p "Análisis Comparativo de Derechos Humanos" at bounding box center [648, 221] width 253 height 53
type input "64"
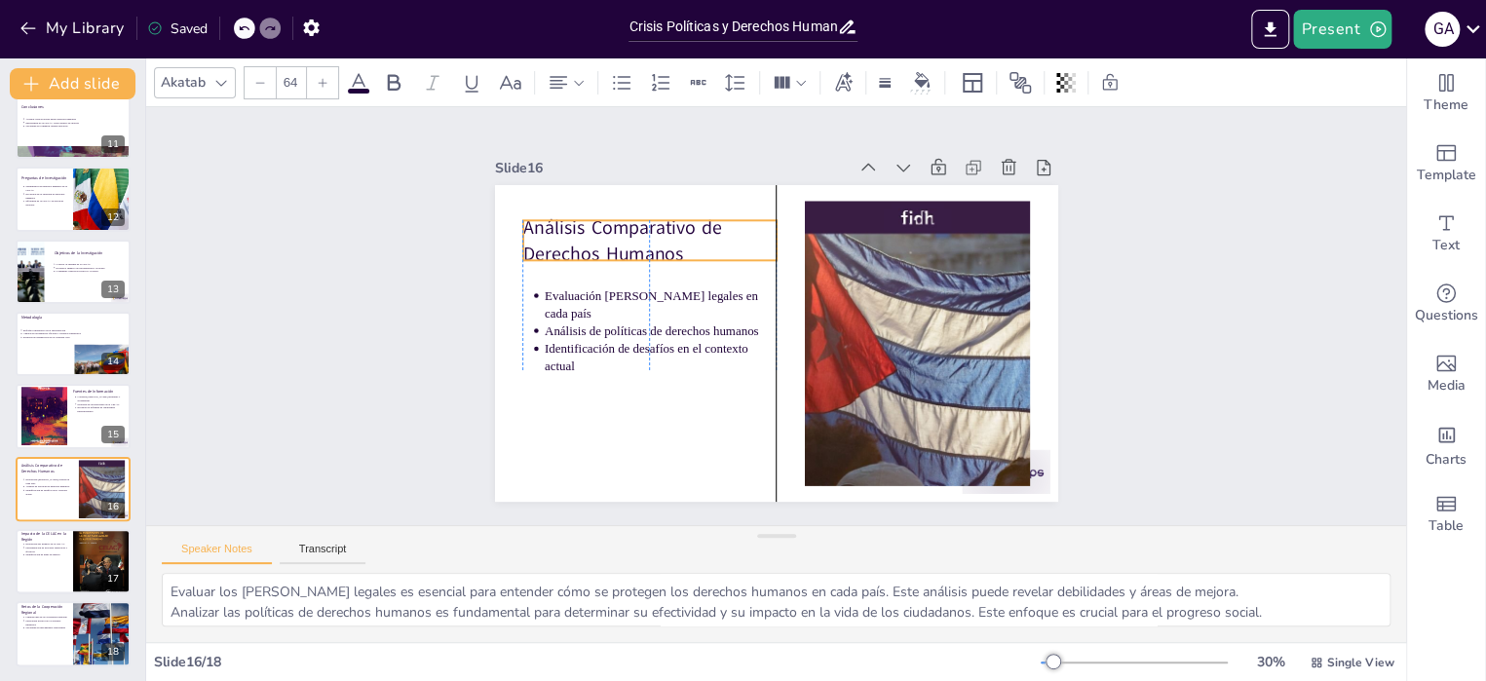
drag, startPoint x: 569, startPoint y: 205, endPoint x: 573, endPoint y: 224, distance: 19.9
click at [573, 224] on p "Análisis Comparativo de Derechos Humanos" at bounding box center [648, 240] width 253 height 53
click at [49, 564] on div at bounding box center [73, 561] width 117 height 66
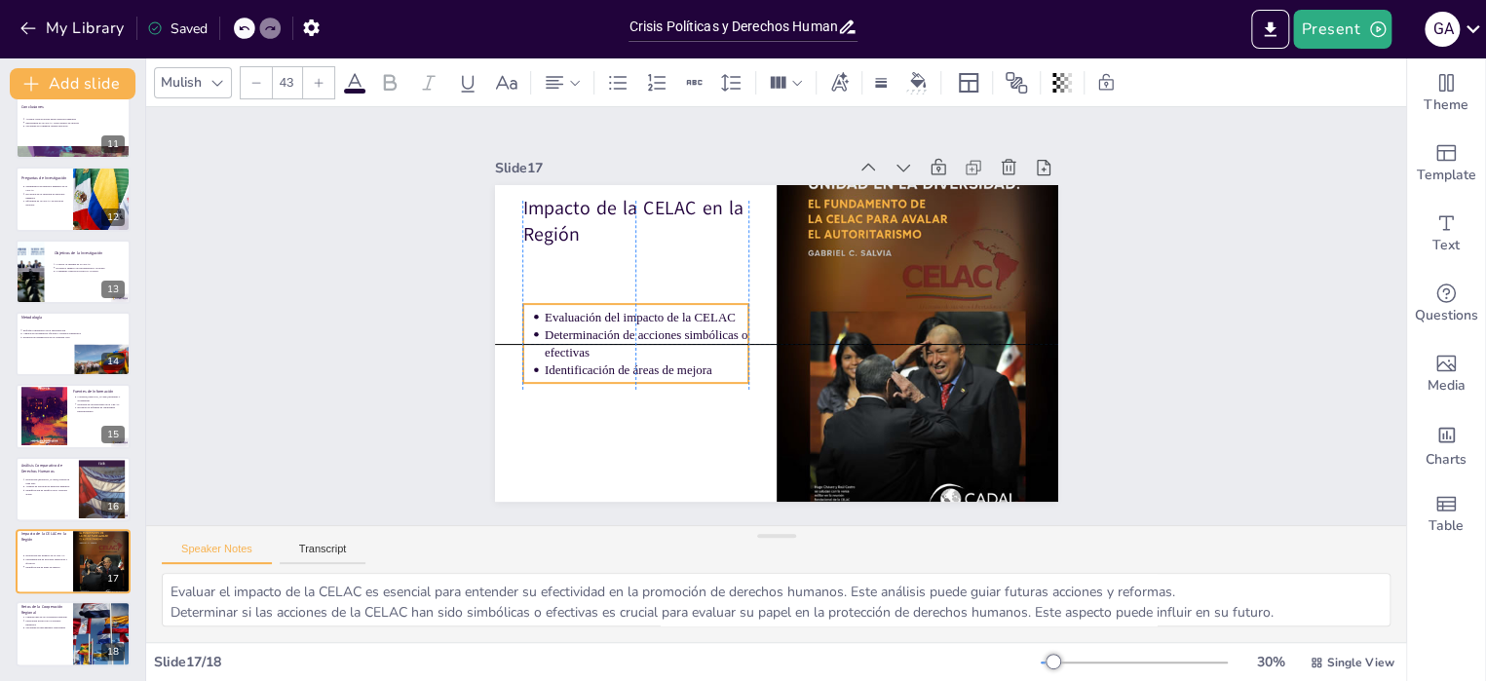
drag, startPoint x: 589, startPoint y: 284, endPoint x: 593, endPoint y: 349, distance: 65.4
click at [593, 349] on p "Determinación de acciones simbólicas o efectivas" at bounding box center [646, 342] width 204 height 35
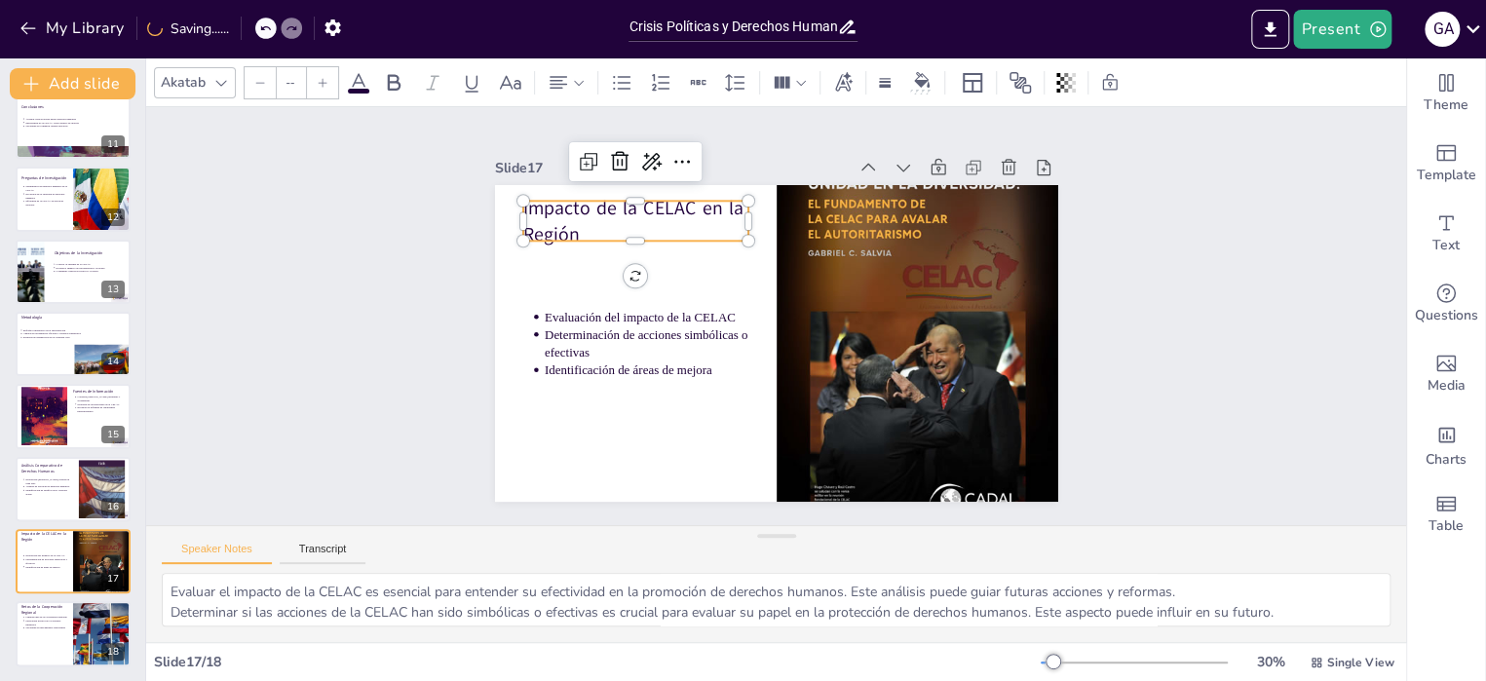
type input "64"
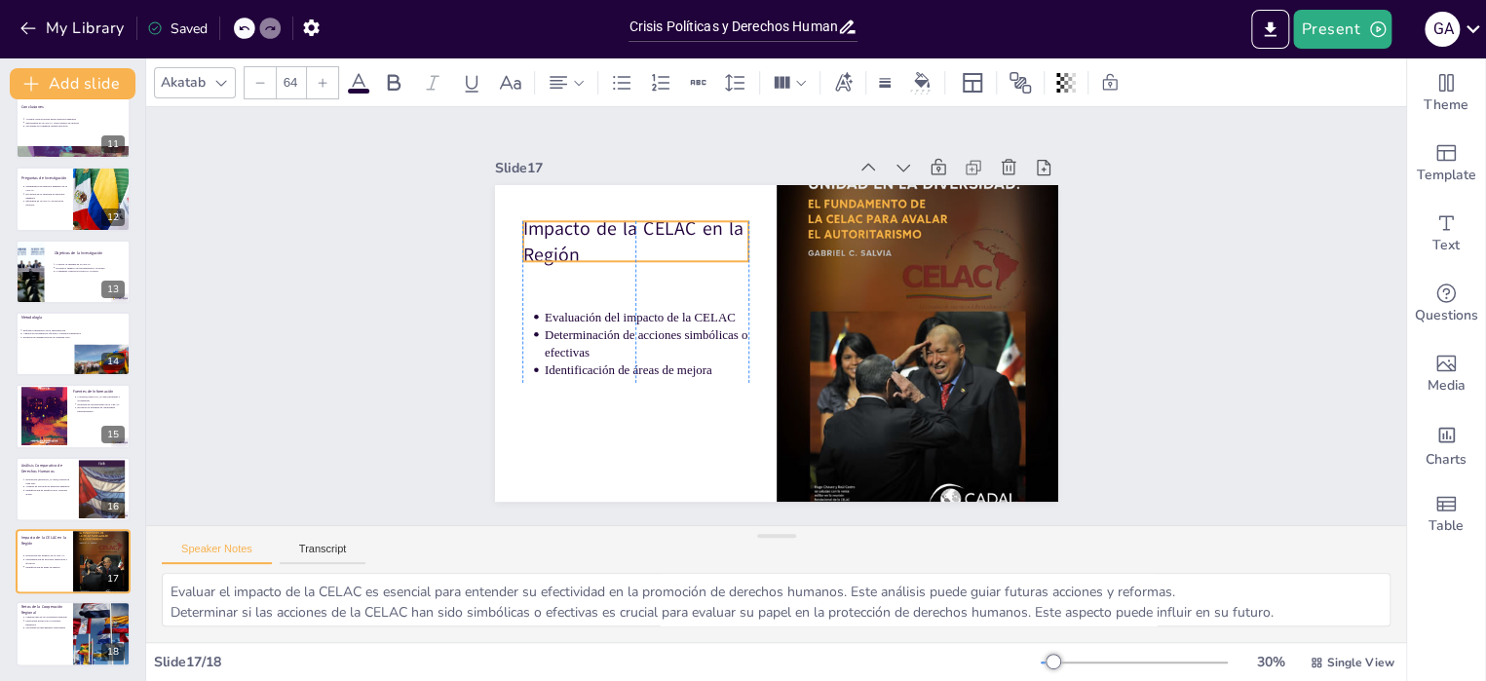
drag, startPoint x: 554, startPoint y: 213, endPoint x: 554, endPoint y: 234, distance: 20.5
click at [554, 234] on p "Impacto de la CELAC en la Región" at bounding box center [634, 241] width 225 height 53
click at [42, 628] on div at bounding box center [73, 634] width 117 height 66
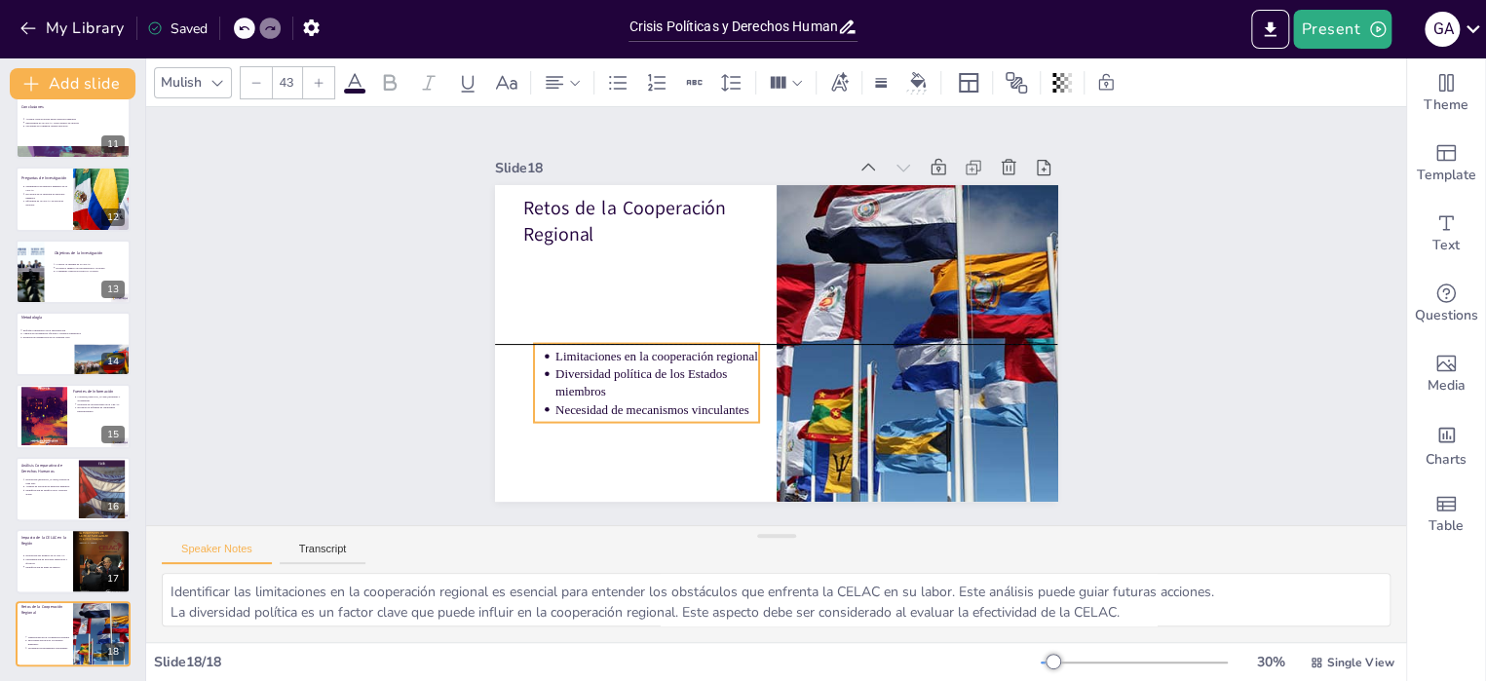
drag, startPoint x: 576, startPoint y: 277, endPoint x: 588, endPoint y: 367, distance: 91.4
click at [588, 367] on p "Diversidad política de los Estados miembros" at bounding box center [656, 382] width 204 height 35
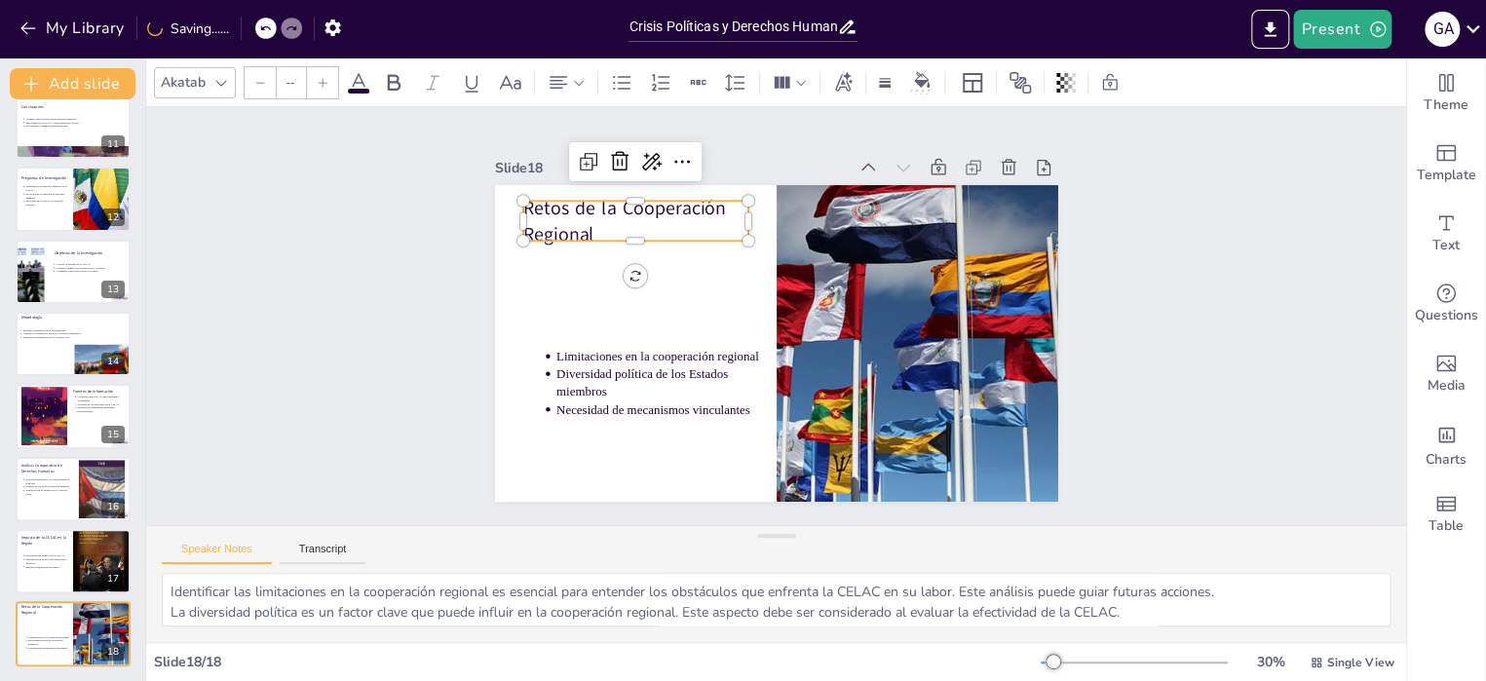
type input "64"
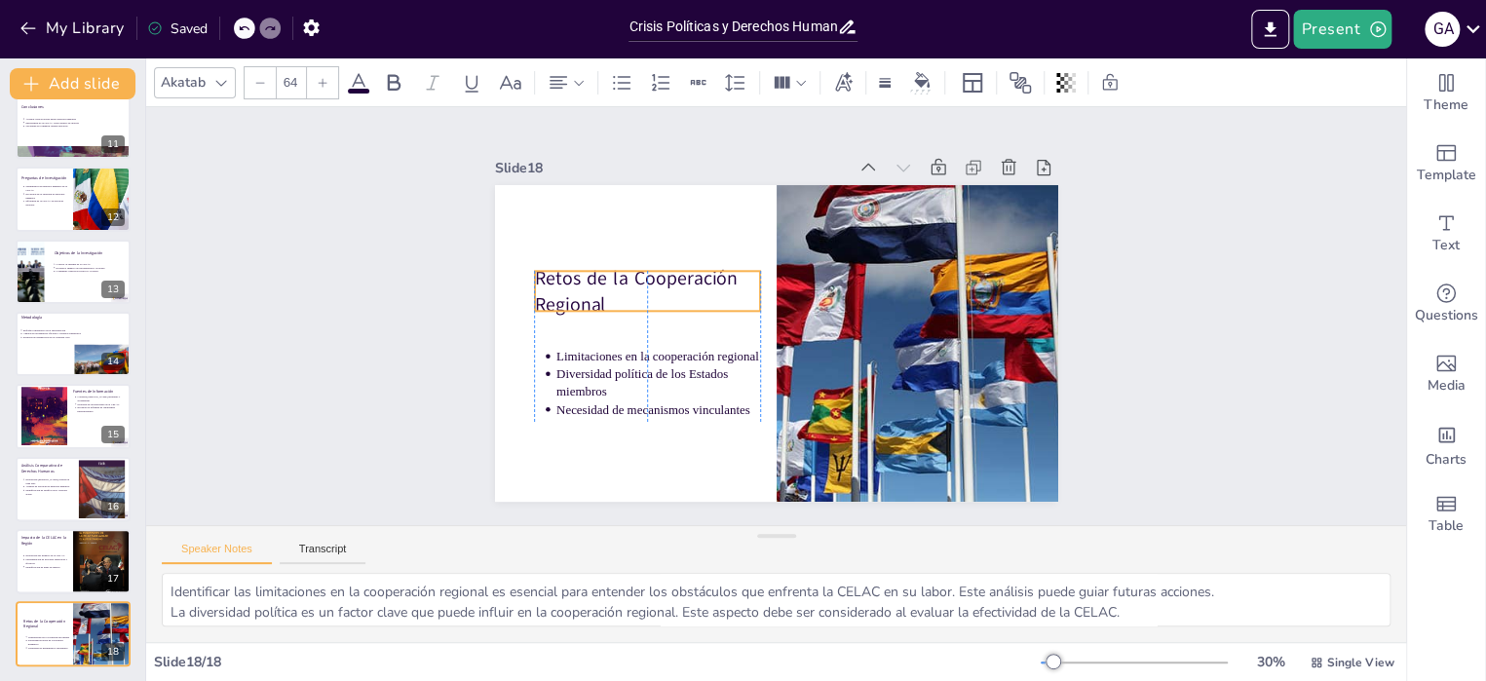
drag, startPoint x: 542, startPoint y: 218, endPoint x: 556, endPoint y: 290, distance: 73.6
click at [556, 290] on p "Retos de la Cooperación Regional" at bounding box center [646, 291] width 225 height 53
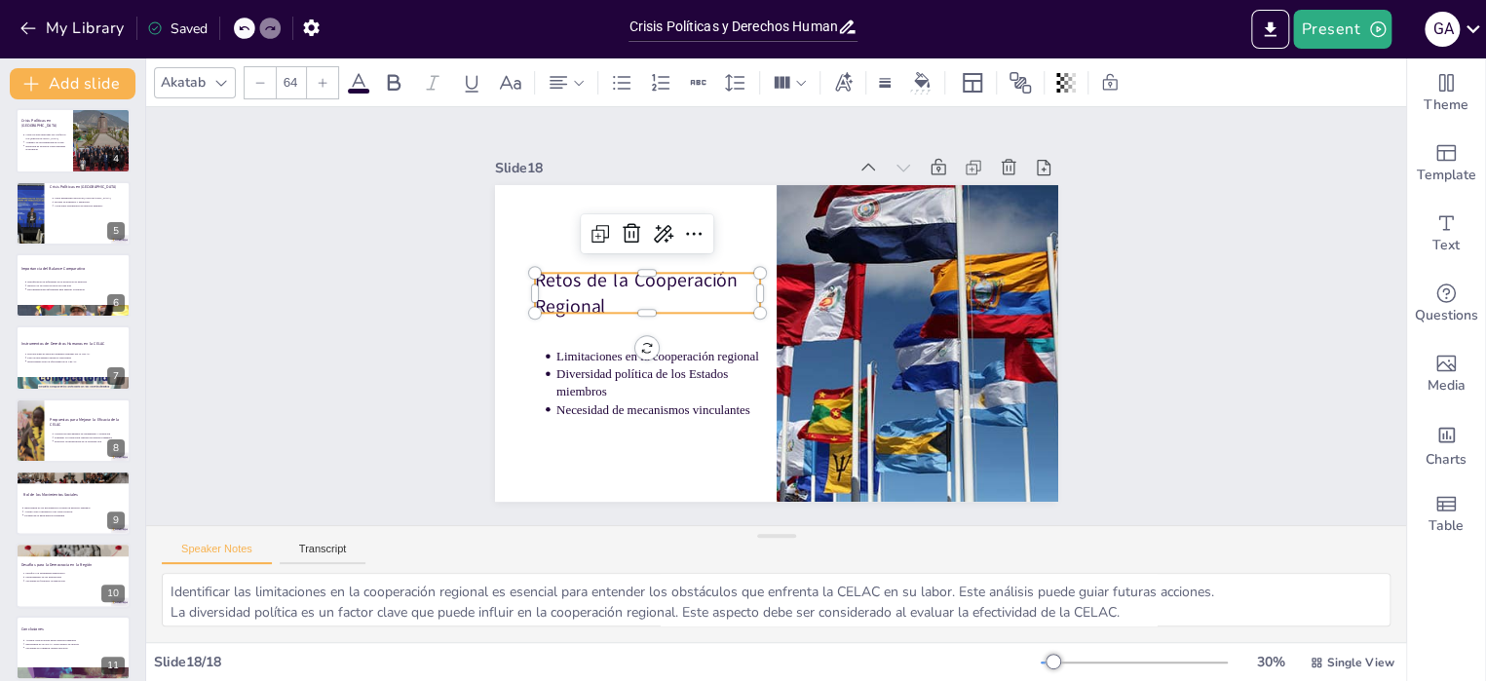
scroll to position [0, 0]
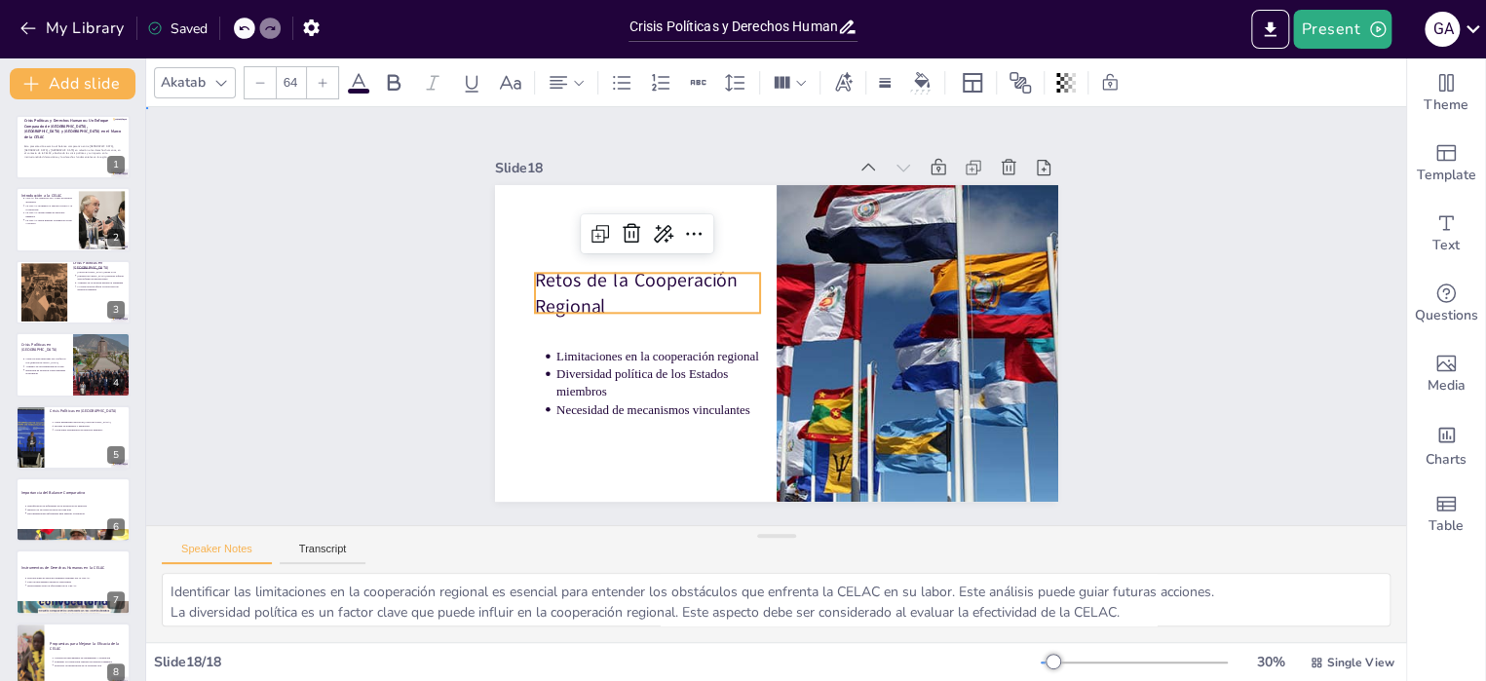
click at [1200, 122] on div "Slide 1 Crisis Políticas y Derechos Humanos: Un Enfoque Comparado de [GEOGRAPHI…" at bounding box center [776, 316] width 1260 height 418
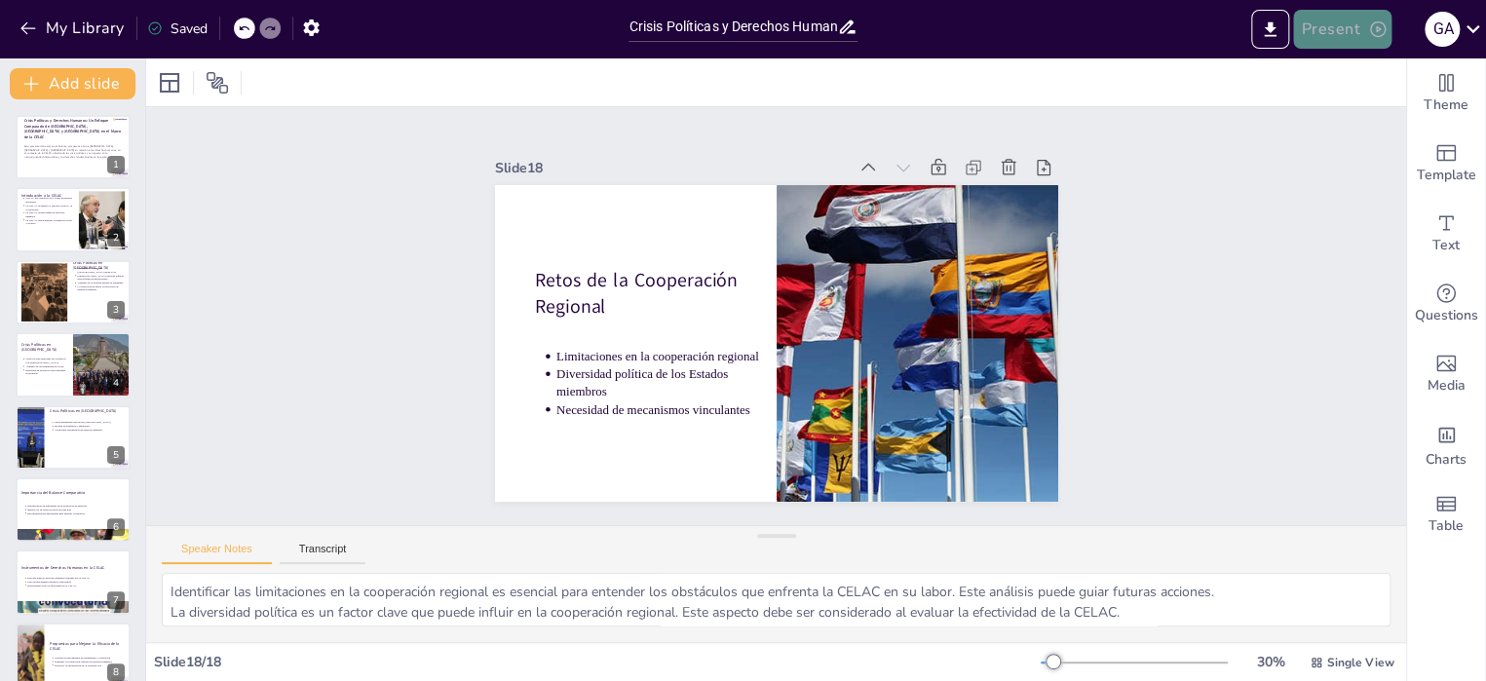
click at [1378, 31] on icon "button" at bounding box center [1377, 28] width 19 height 19
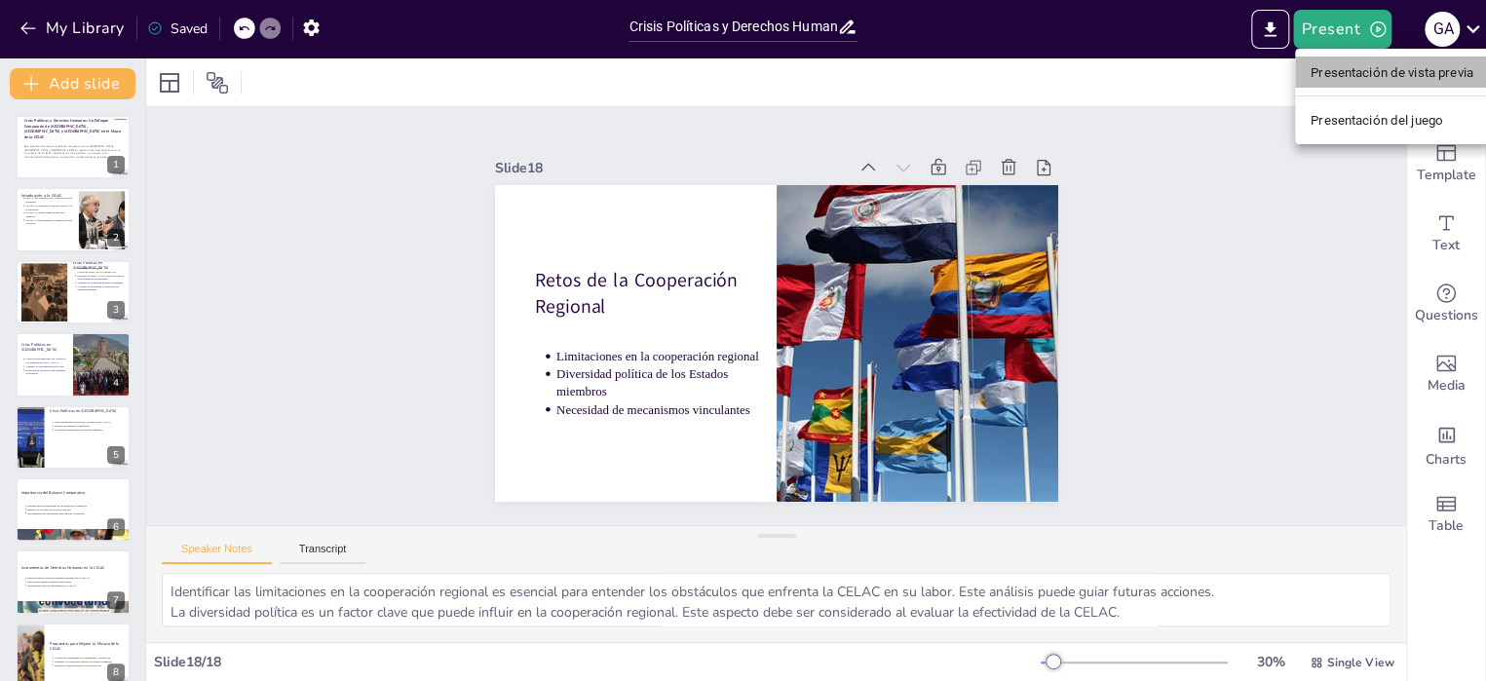
click at [1341, 73] on font "Presentación de vista previa" at bounding box center [1392, 72] width 163 height 15
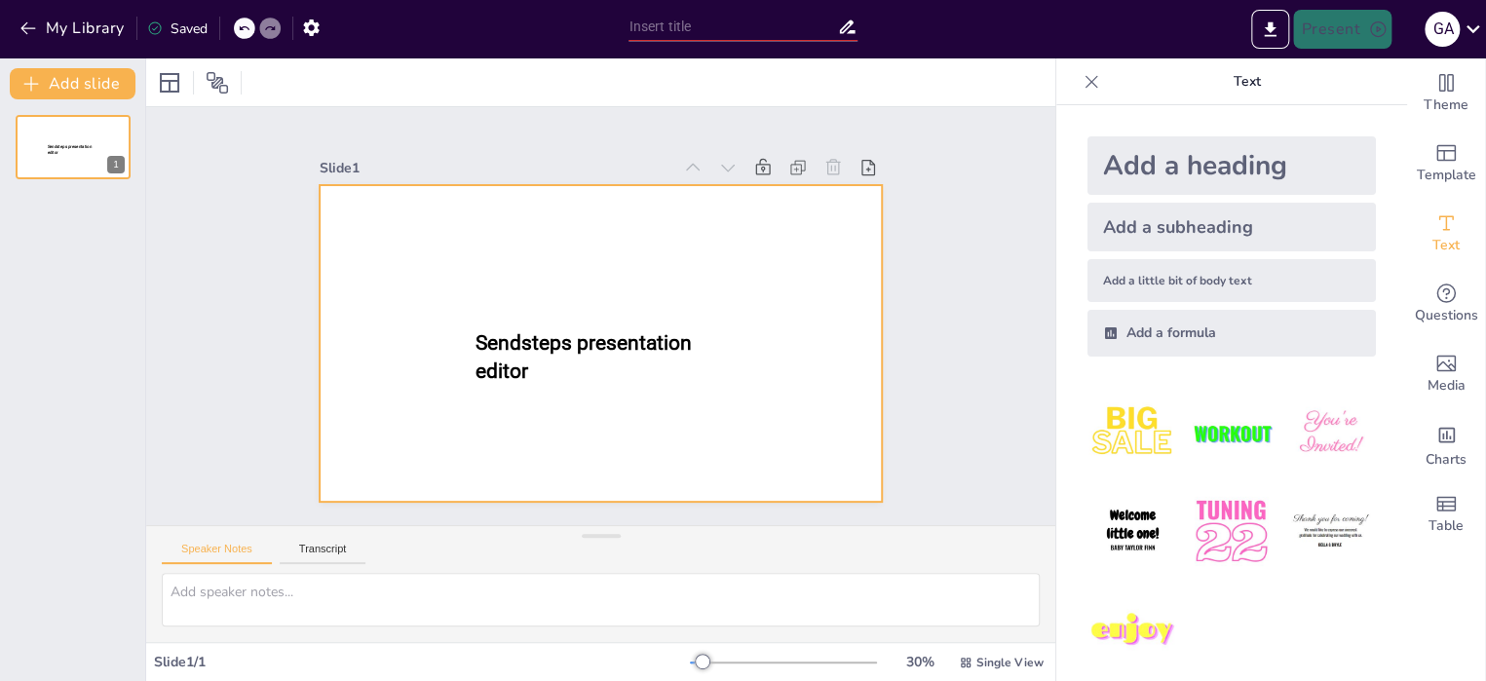
scroll to position [13363, 0]
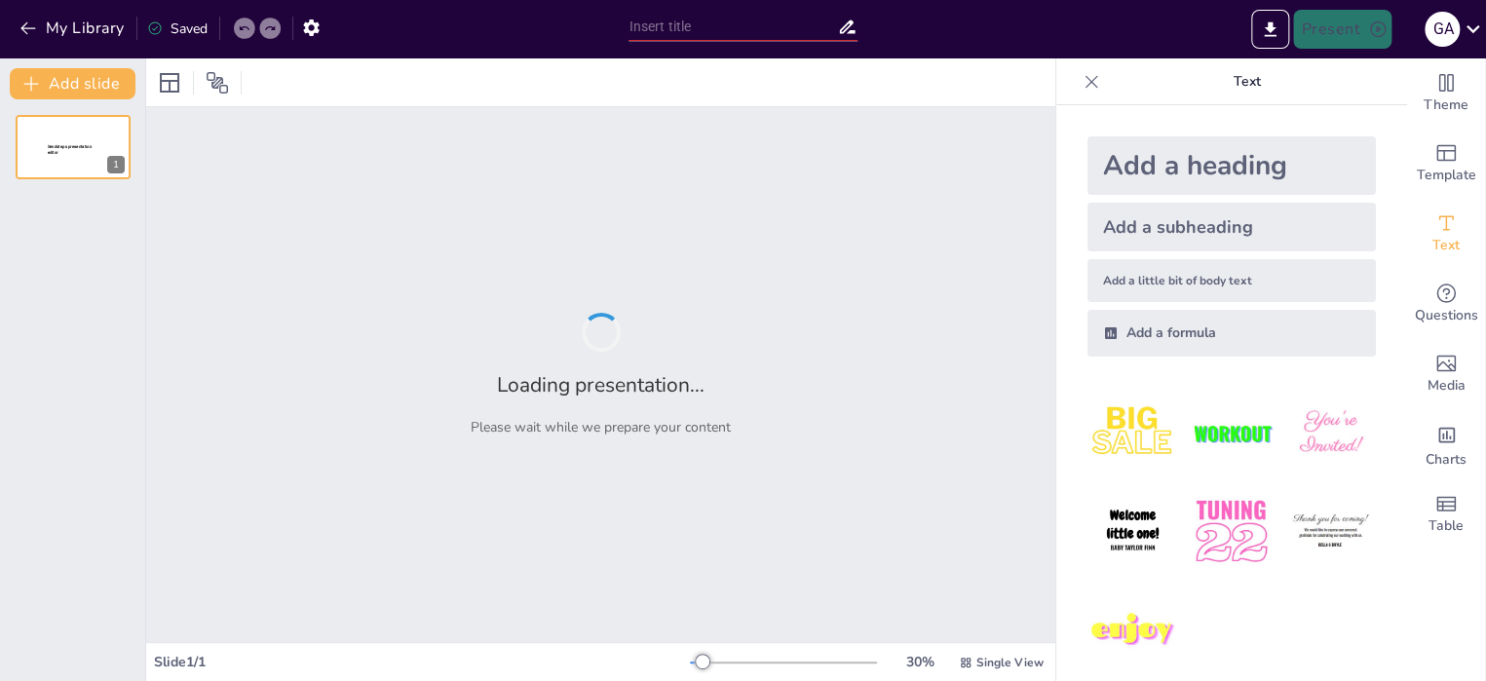
type input "Crisis Políticas y Derechos Humanos: Un Enfoque Comparado de [GEOGRAPHIC_DATA],…"
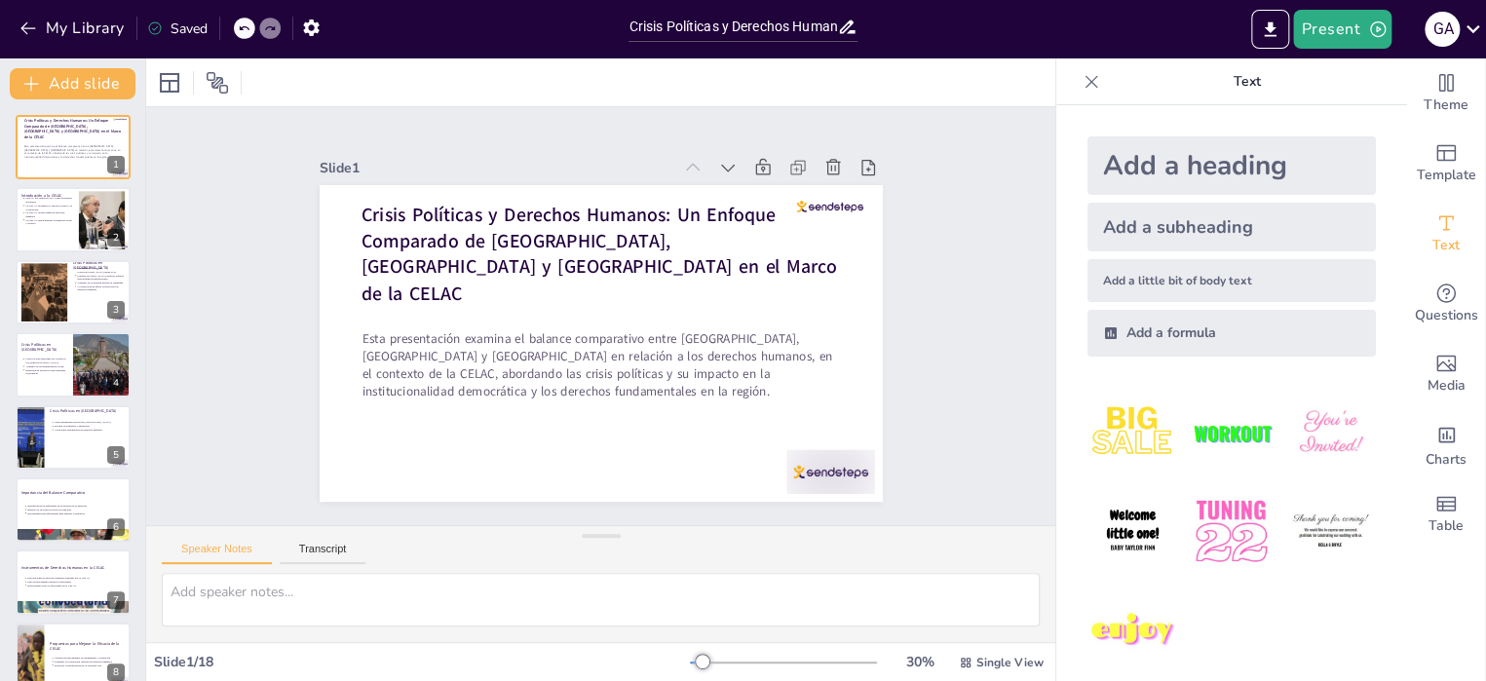
click at [1085, 81] on icon at bounding box center [1091, 81] width 13 height 13
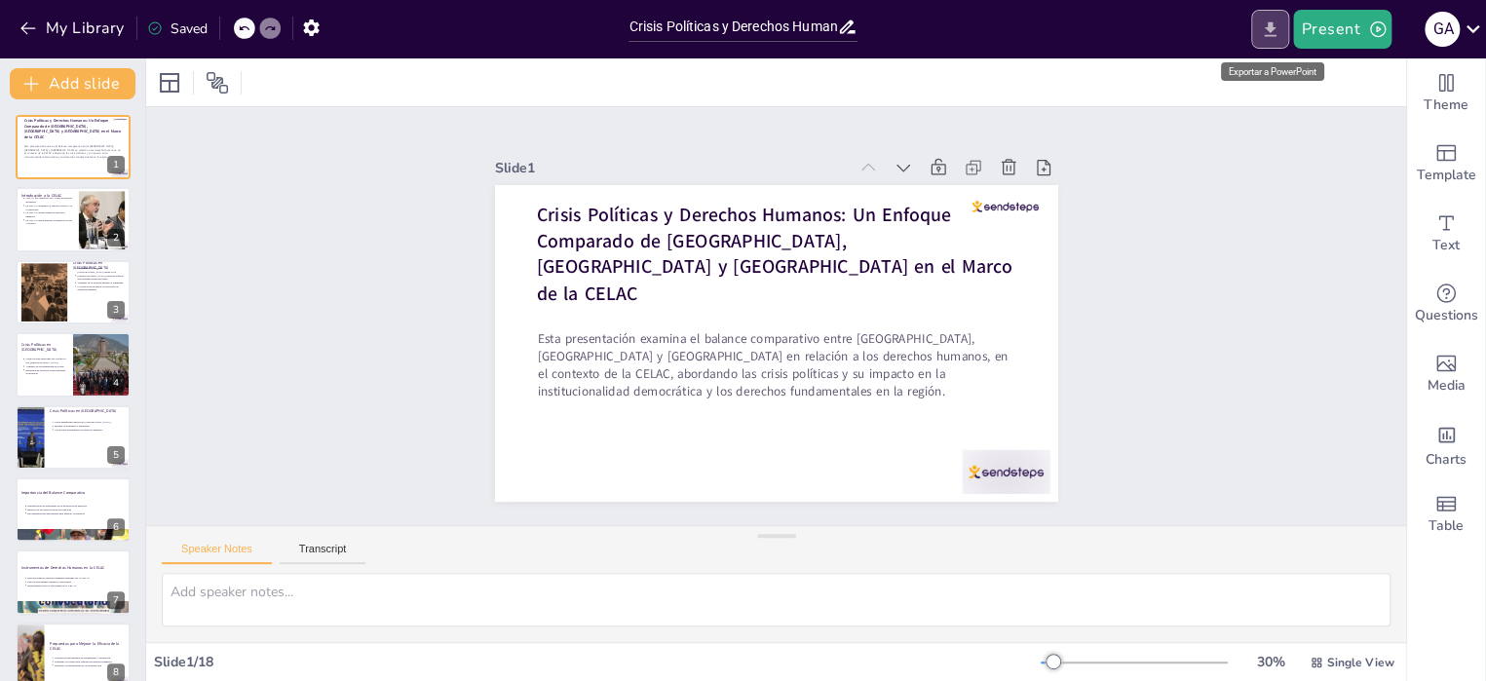
click at [1274, 32] on icon "Export to PowerPoint" at bounding box center [1270, 29] width 20 height 20
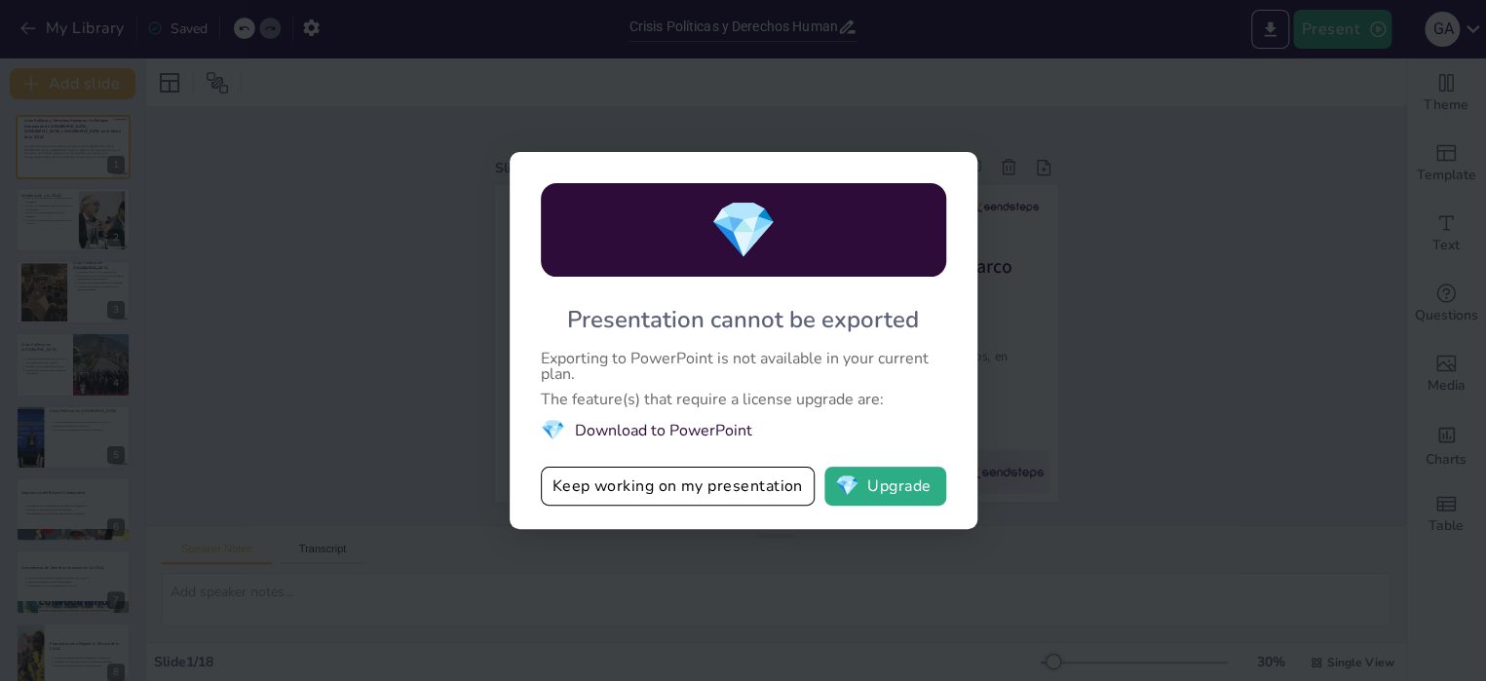
click at [1095, 101] on div "💎 Presentation cannot be exported Exporting to PowerPoint is not available in y…" at bounding box center [743, 340] width 1486 height 681
click at [1037, 556] on div "💎 Presentation cannot be exported Exporting to PowerPoint is not available in y…" at bounding box center [743, 340] width 1486 height 681
click at [380, 164] on div "💎 Presentation cannot be exported Exporting to PowerPoint is not available in y…" at bounding box center [743, 340] width 1486 height 681
